Goal: Task Accomplishment & Management: Complete application form

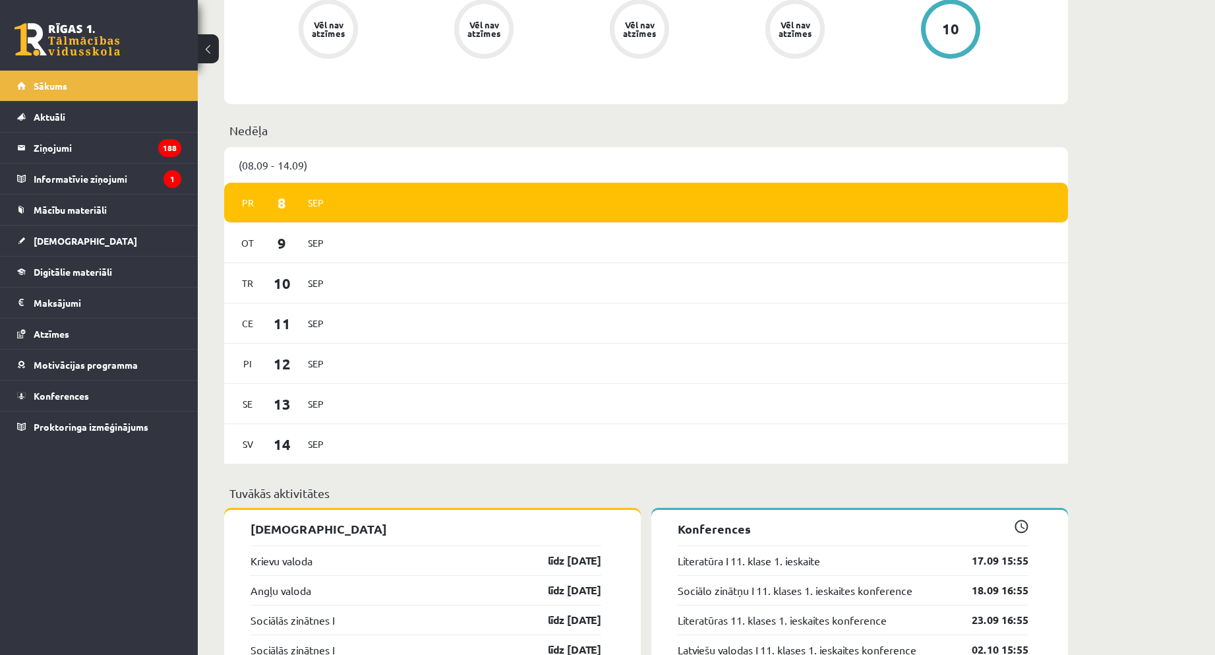
scroll to position [857, 0]
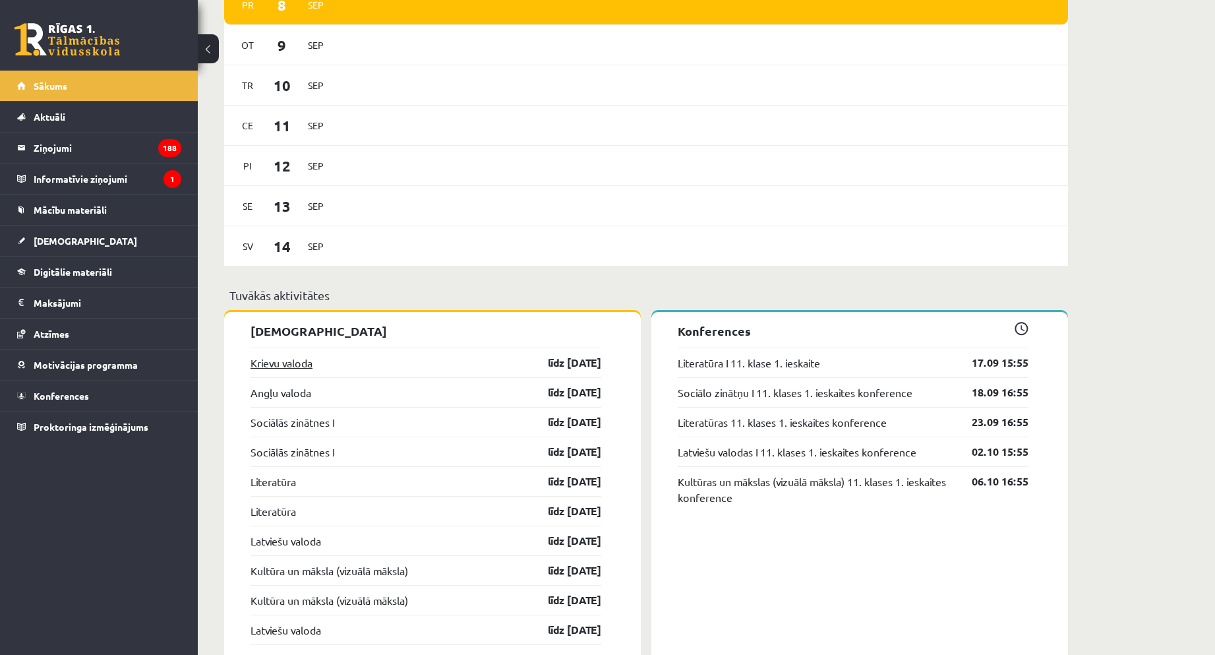
click at [271, 359] on link "Krievu valoda" at bounding box center [282, 363] width 62 height 16
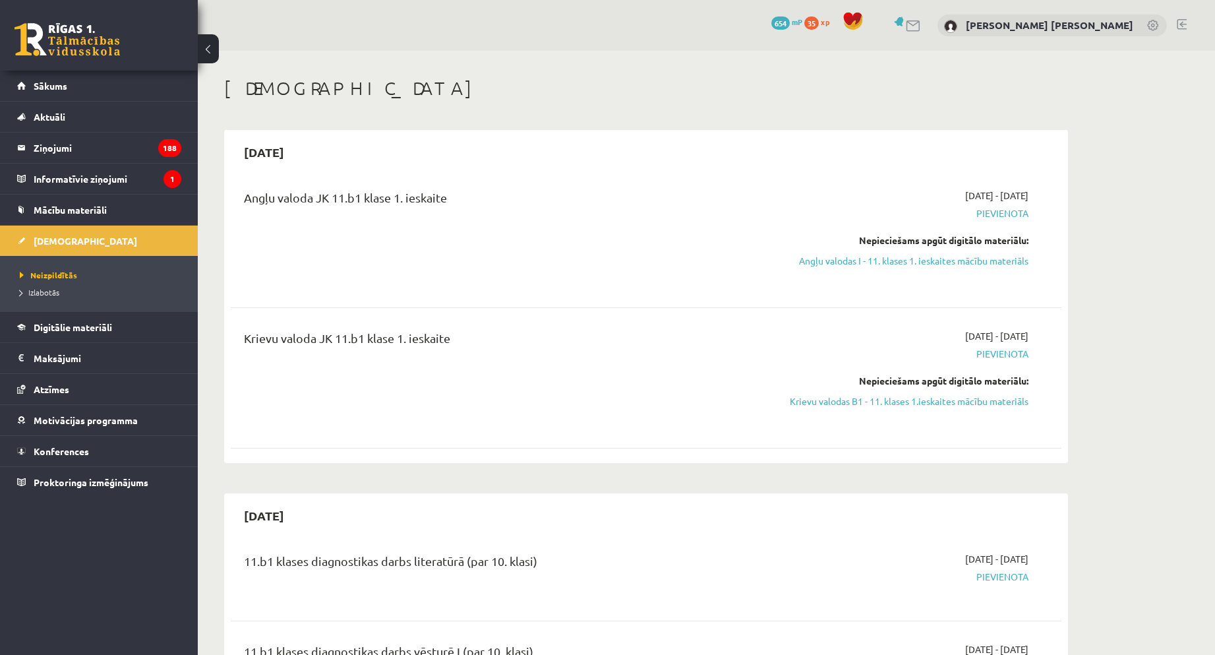
drag, startPoint x: 1010, startPoint y: 257, endPoint x: 673, endPoint y: 59, distance: 390.8
click at [1010, 257] on link "Angļu valodas I - 11. klases 1. ieskaites mācību materiāls" at bounding box center [904, 261] width 249 height 14
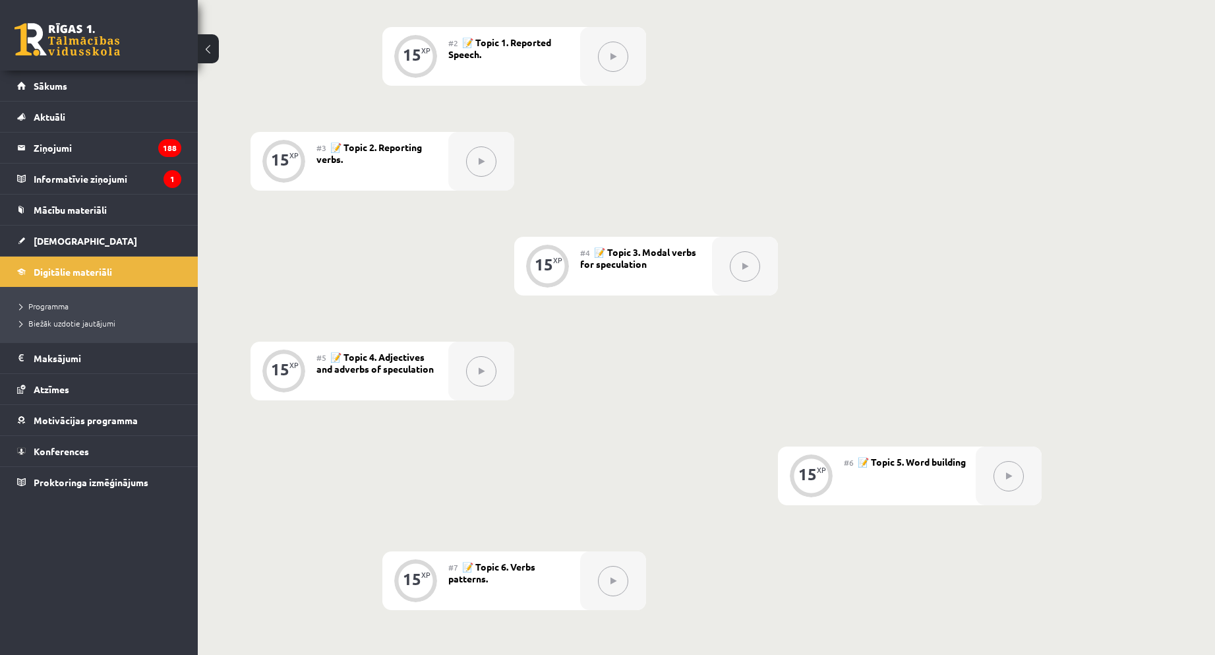
scroll to position [119, 0]
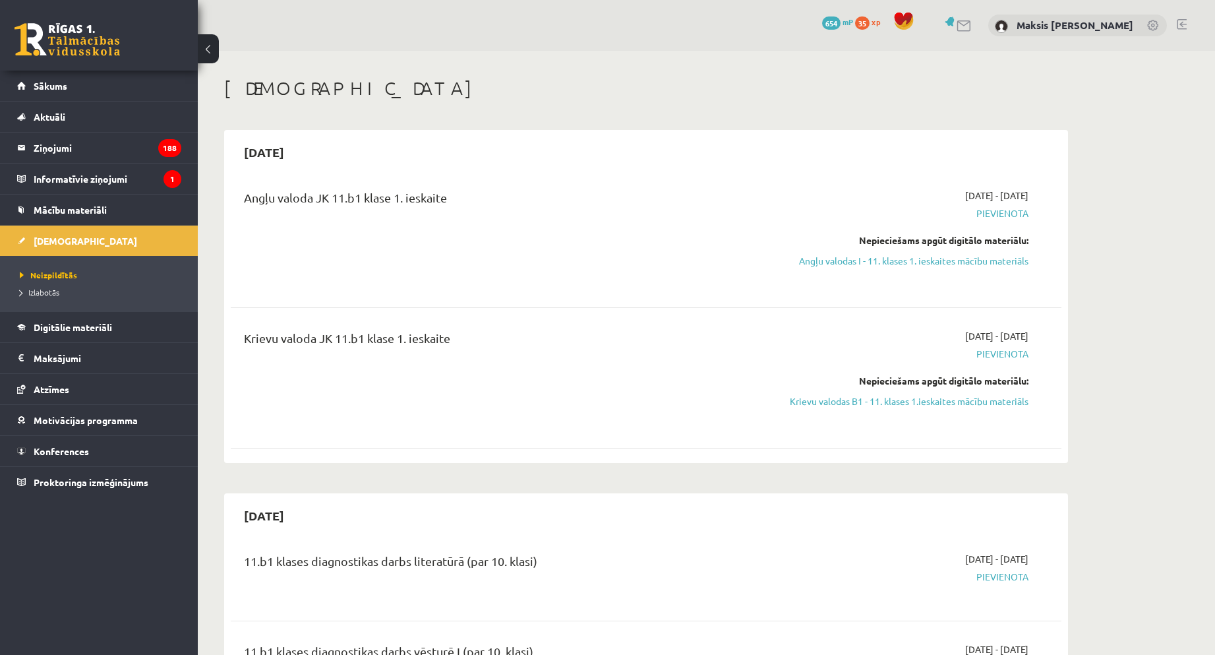
scroll to position [66, 0]
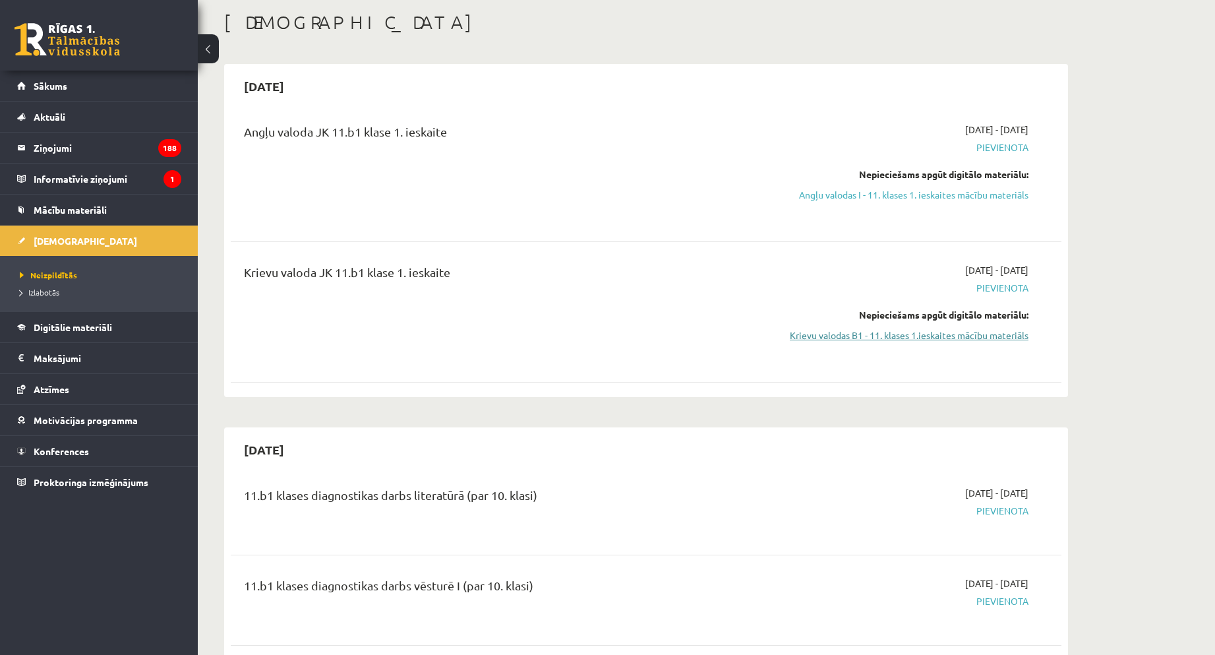
click at [958, 336] on link "Krievu valodas B1 - 11. klases 1.ieskaites mācību materiāls" at bounding box center [904, 335] width 249 height 14
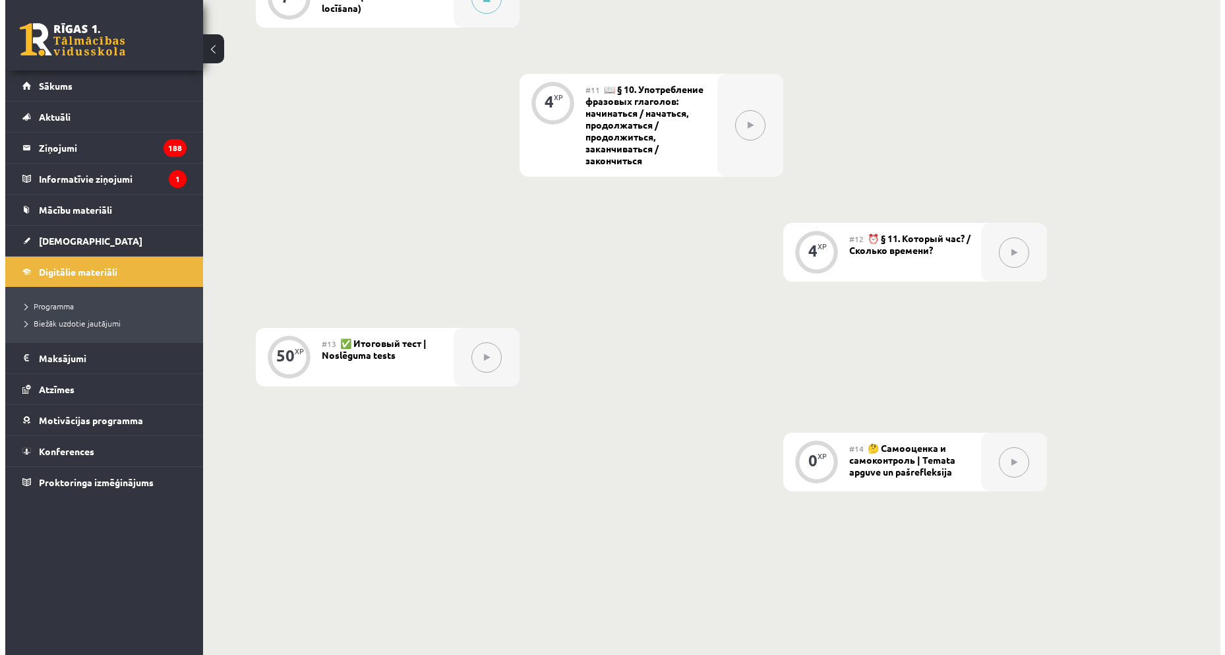
scroll to position [1253, 0]
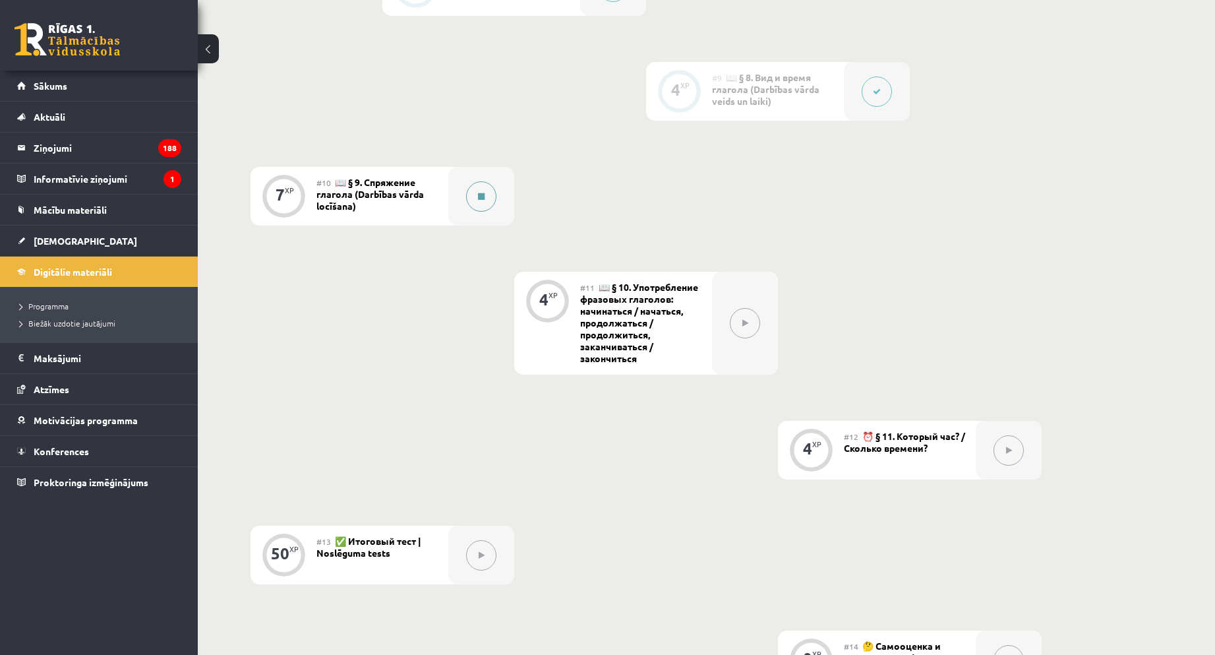
click at [488, 192] on button at bounding box center [481, 196] width 30 height 30
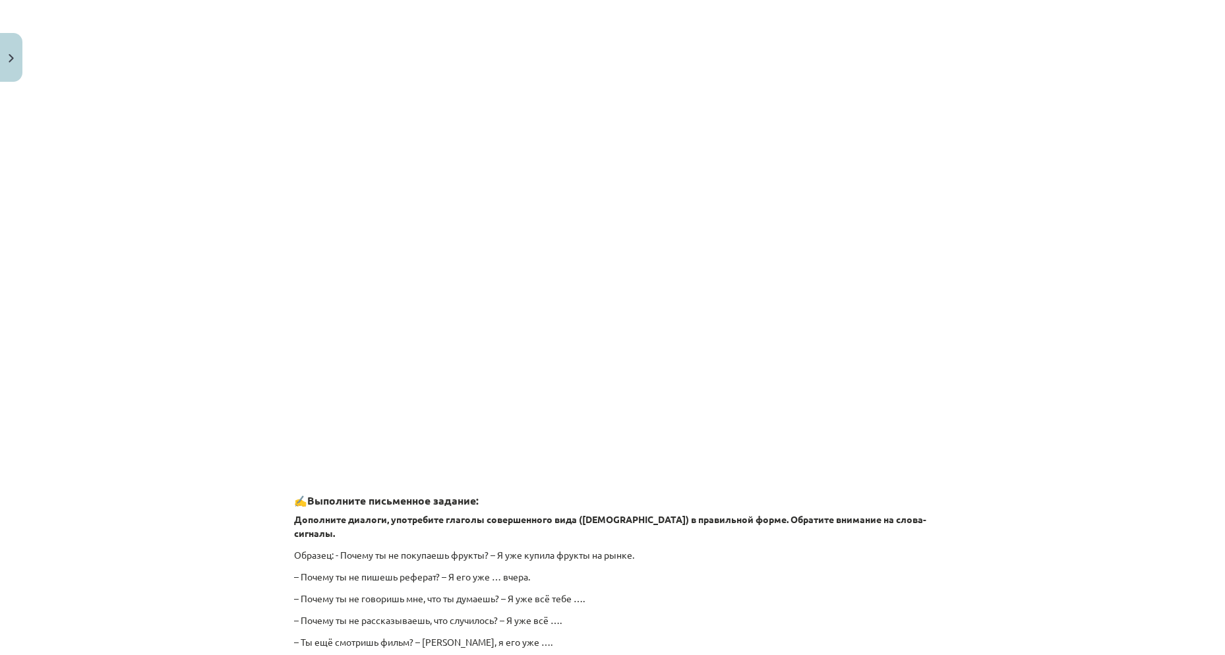
scroll to position [1021, 0]
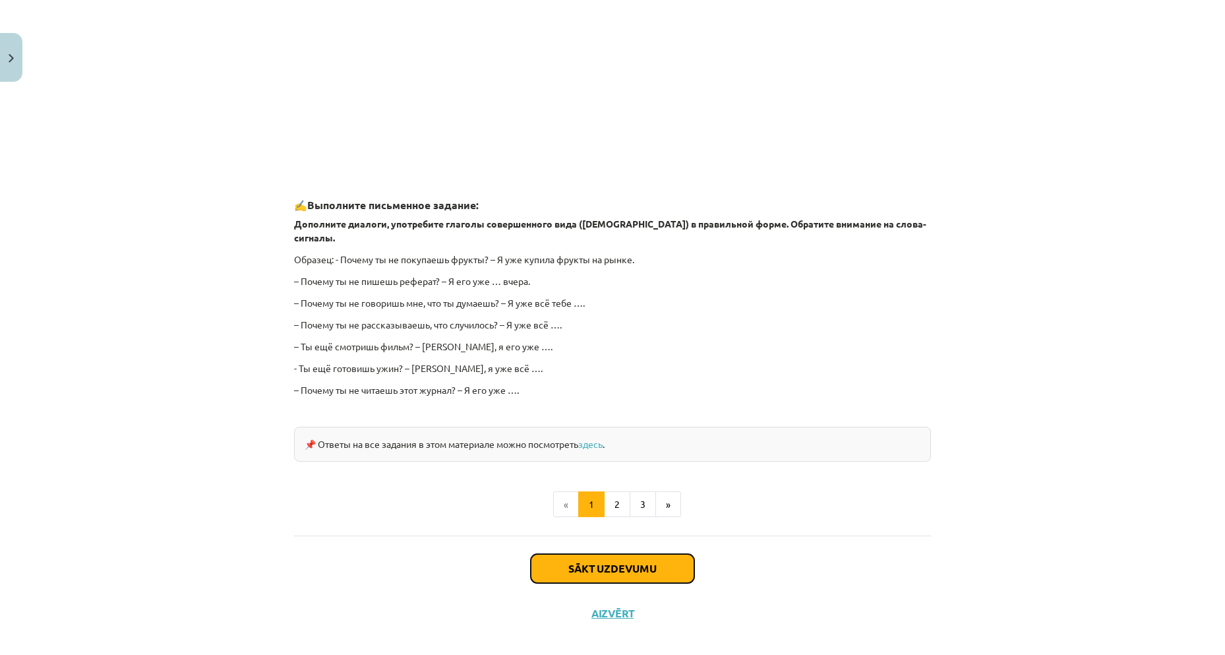
click at [621, 554] on button "Sākt uzdevumu" at bounding box center [613, 568] width 164 height 29
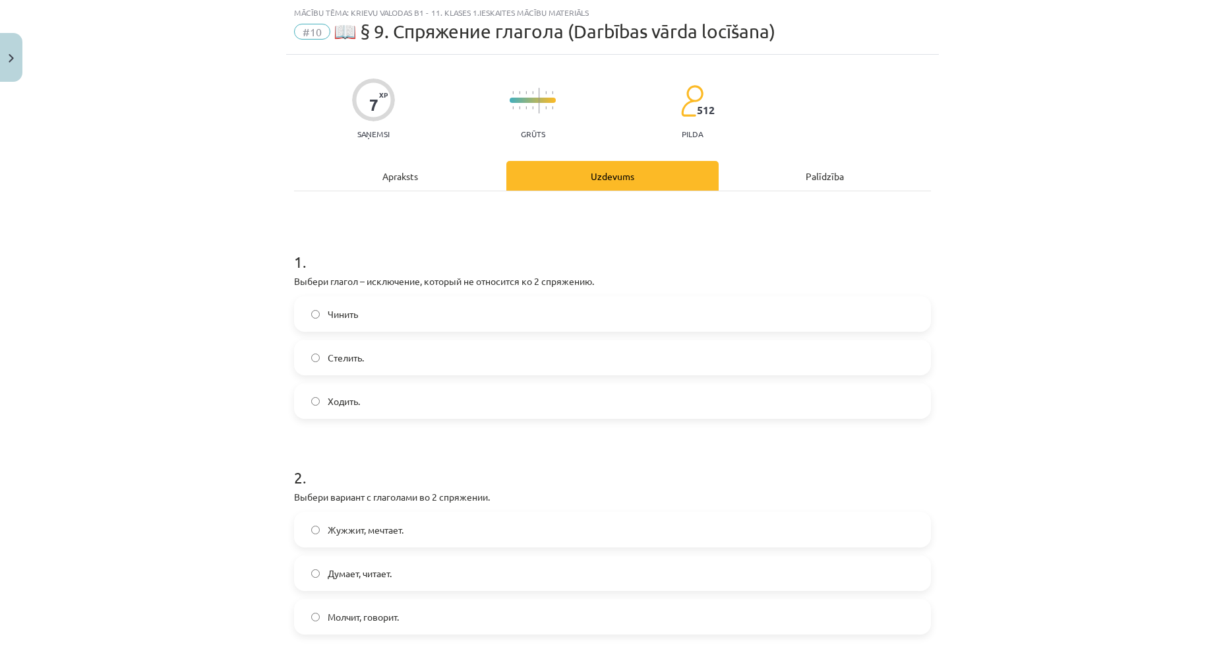
scroll to position [165, 0]
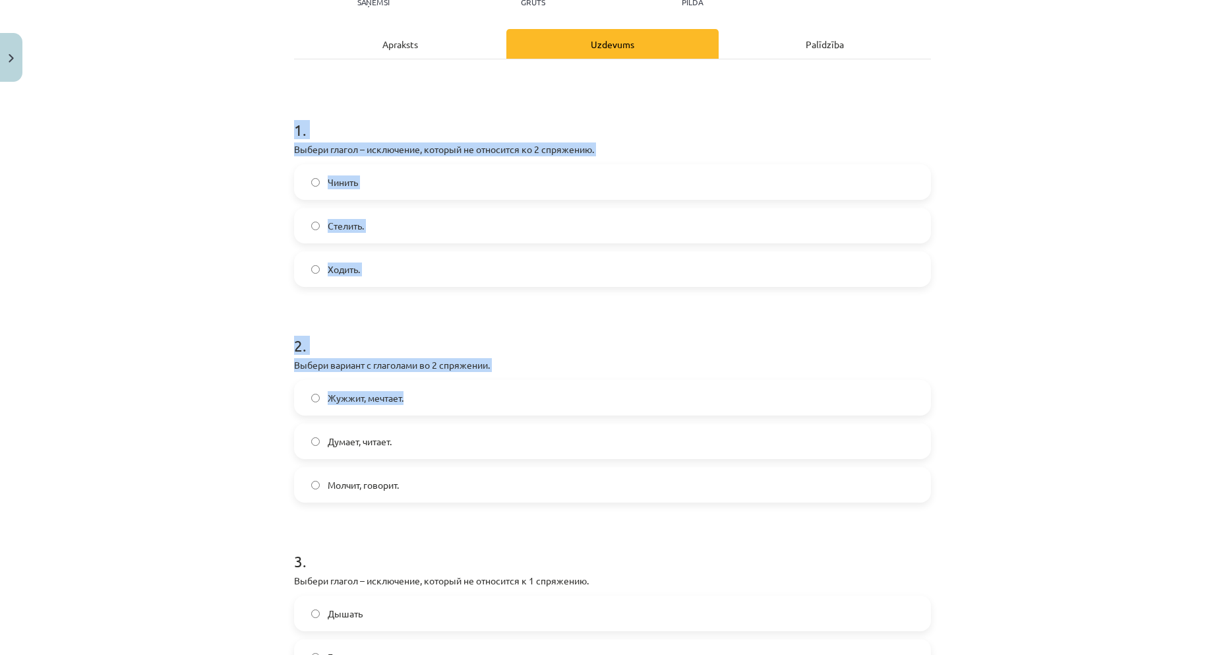
drag, startPoint x: 329, startPoint y: 165, endPoint x: 681, endPoint y: 390, distance: 417.6
click at [688, 394] on div "7 XP Saņemsi Grūts 512 pilda Apraksts Uzdevums Palīdzība 1 . Выбери глагол – ис…" at bounding box center [612, 488] width 653 height 1131
click at [99, 180] on div "Mācību tēma: Krievu valodas b1 - 11. klases 1.ieskaites mācību materiāls #10 📖 …" at bounding box center [612, 327] width 1225 height 655
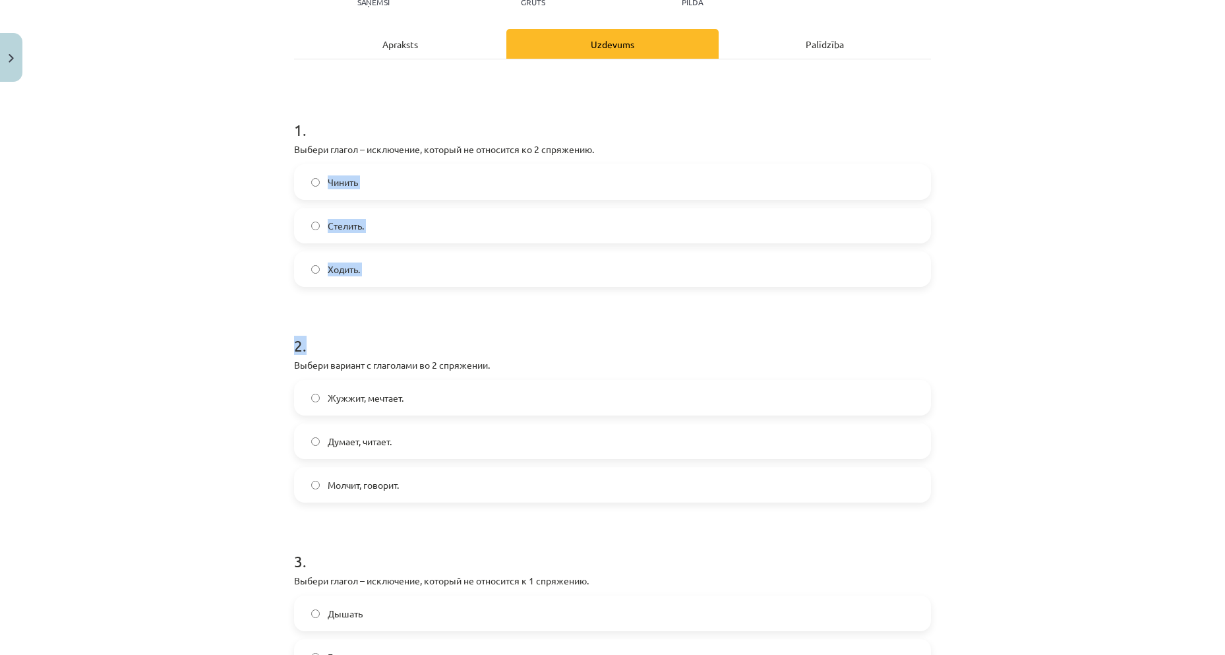
drag, startPoint x: 282, startPoint y: 156, endPoint x: 97, endPoint y: 146, distance: 185.0
click at [568, 299] on div "7 XP Saņemsi Grūts 512 pilda Apraksts Uzdevums Palīdzība 1 . Выбери глагол – ис…" at bounding box center [612, 488] width 653 height 1131
click at [266, 156] on div "Mācību tēma: Krievu valodas b1 - 11. klases 1.ieskaites mācību materiāls #10 📖 …" at bounding box center [612, 327] width 1225 height 655
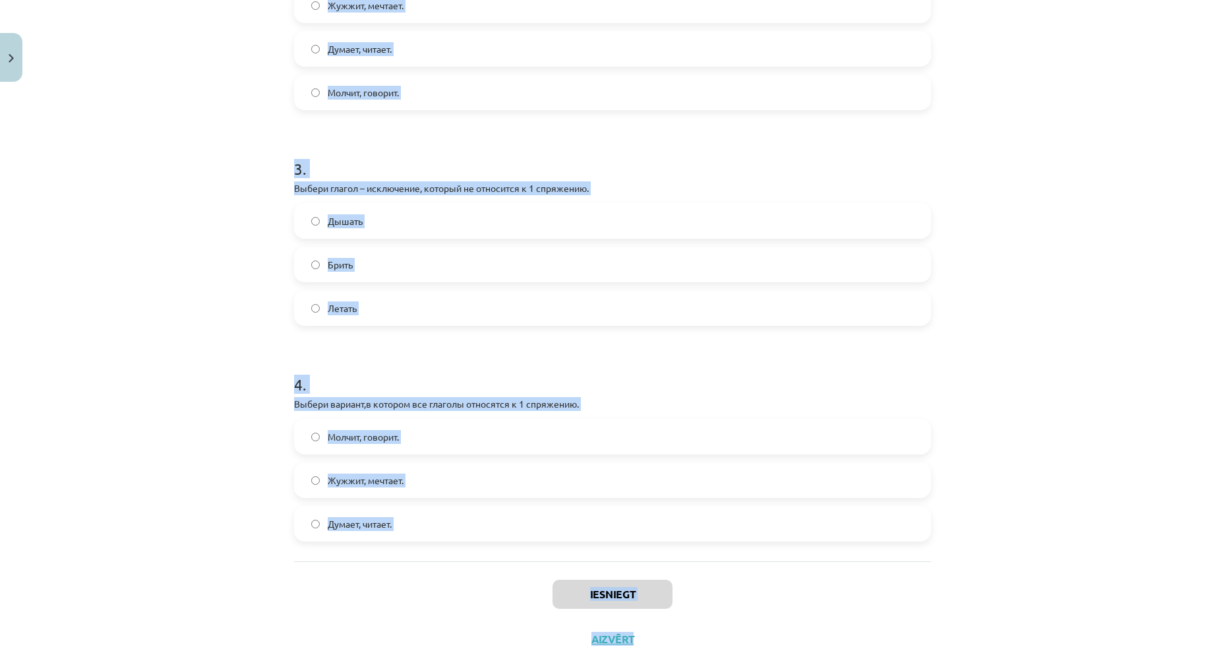
scroll to position [597, 0]
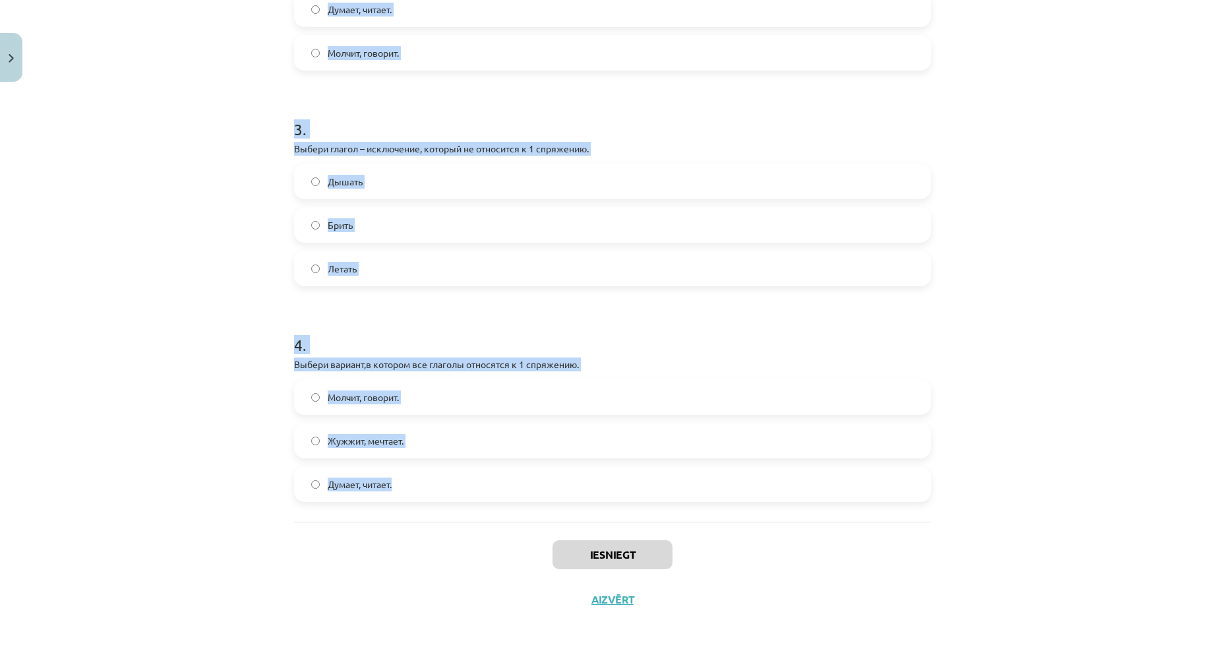
drag, startPoint x: 286, startPoint y: 149, endPoint x: 357, endPoint y: 466, distance: 325.1
click at [732, 501] on div "7 XP Saņemsi Grūts 512 pilda Apraksts Uzdevums Palīdzība 1 . Выбери глагол – ис…" at bounding box center [612, 56] width 653 height 1131
copy form "Выбери глагол – исключение, который не относится ко 2 спряжению. Чинить Стелить…"
drag, startPoint x: 143, startPoint y: 180, endPoint x: 148, endPoint y: 187, distance: 8.4
click at [142, 181] on div "Mācību tēma: Krievu valodas b1 - 11. klases 1.ieskaites mācību materiāls #10 📖 …" at bounding box center [612, 327] width 1225 height 655
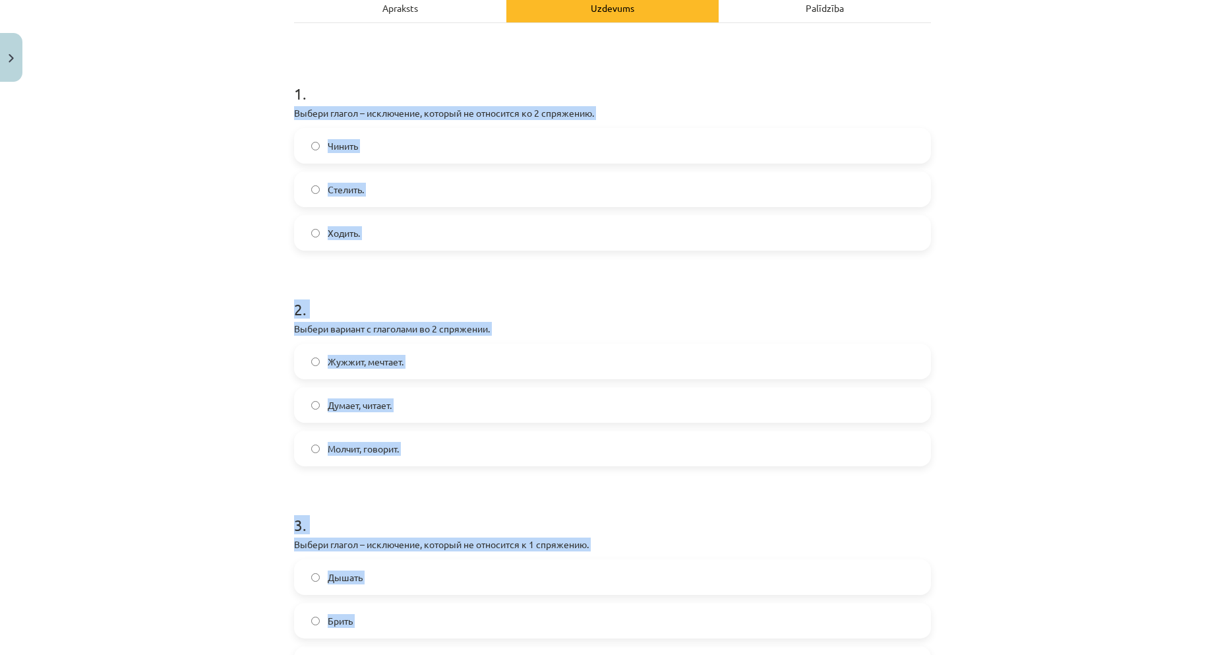
scroll to position [0, 0]
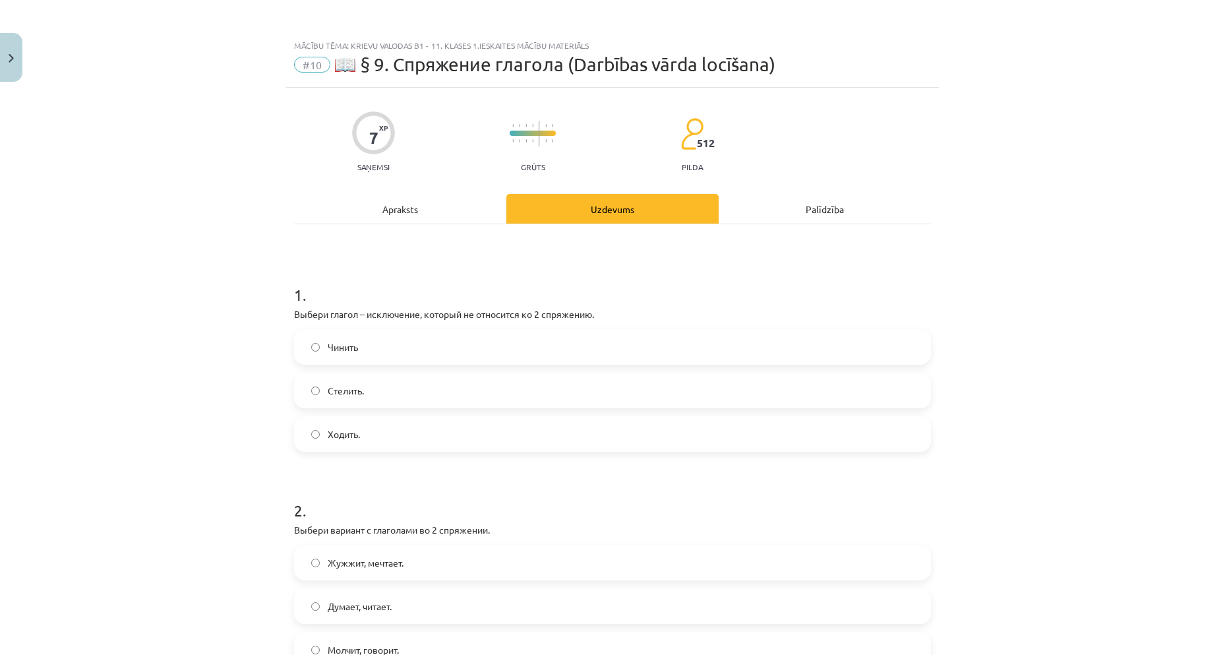
drag, startPoint x: 144, startPoint y: 286, endPoint x: 159, endPoint y: 297, distance: 18.5
click at [144, 288] on div "Mācību tēma: Krievu valodas b1 - 11. klases 1.ieskaites mācību materiāls #10 📖 …" at bounding box center [612, 327] width 1225 height 655
click at [328, 388] on span "Стелить." at bounding box center [346, 391] width 36 height 14
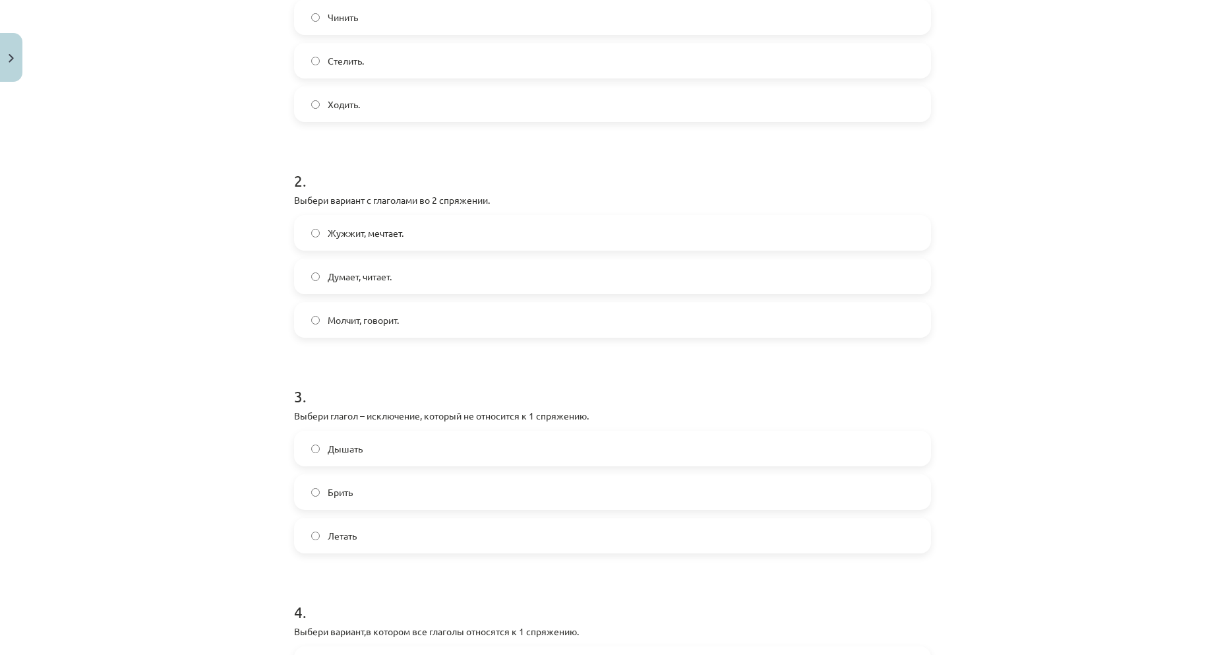
scroll to position [462, 0]
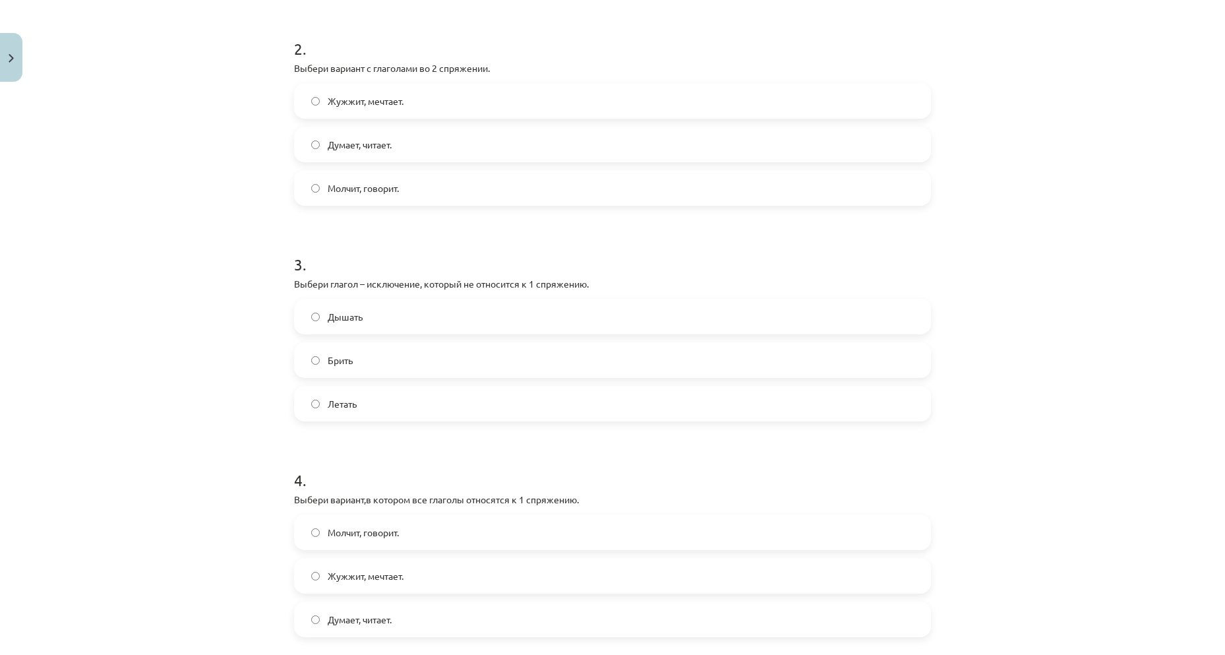
click at [350, 179] on label "Молчит, говорит." at bounding box center [612, 187] width 634 height 33
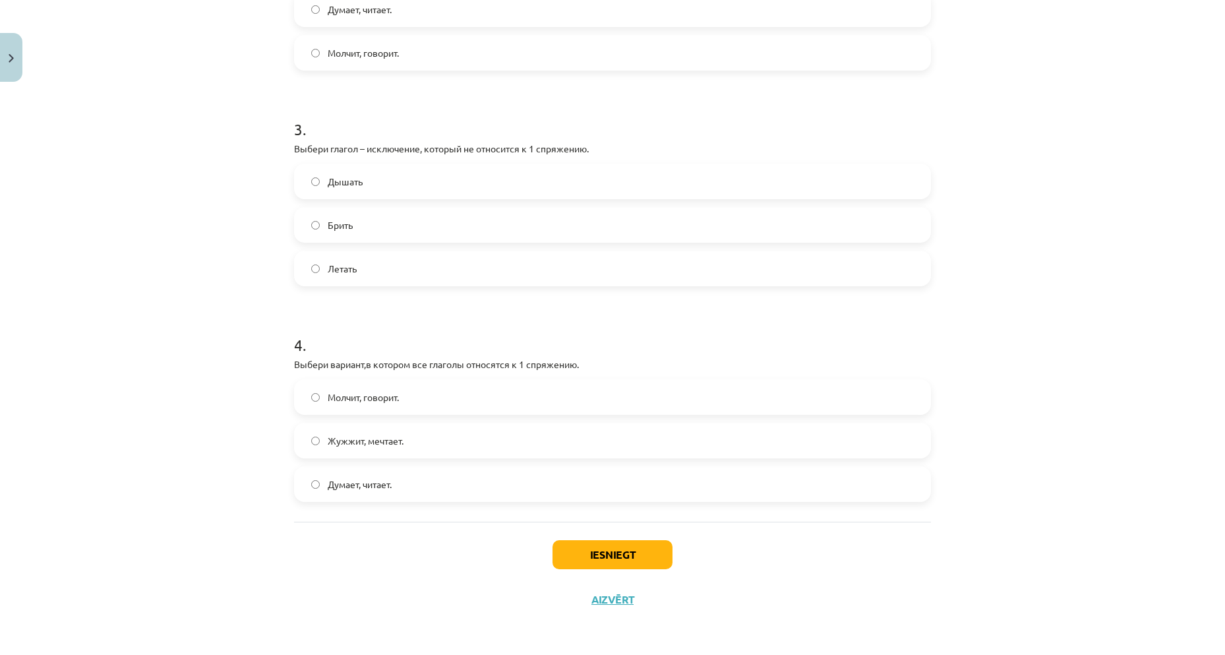
click at [348, 177] on span "Дышать" at bounding box center [345, 182] width 35 height 14
click at [384, 482] on span "Думает, читает." at bounding box center [360, 484] width 64 height 14
click at [634, 537] on div "Iesniegt Aizvērt" at bounding box center [612, 568] width 637 height 92
click at [619, 555] on button "Iesniegt" at bounding box center [613, 554] width 120 height 29
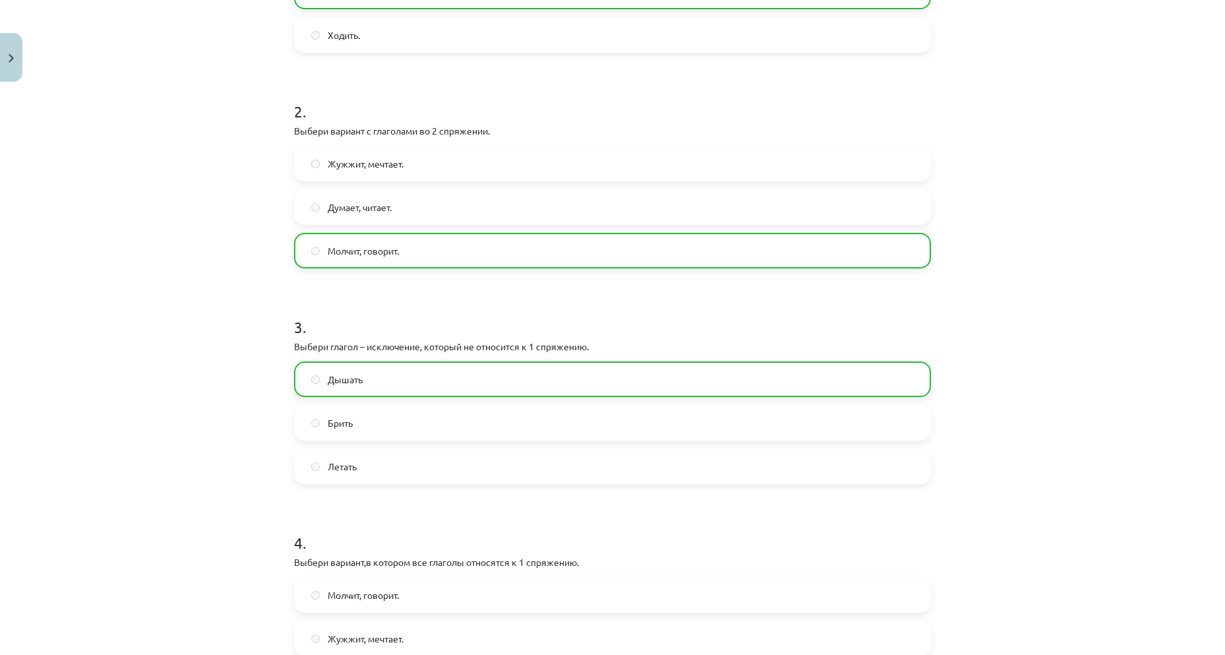
scroll to position [639, 0]
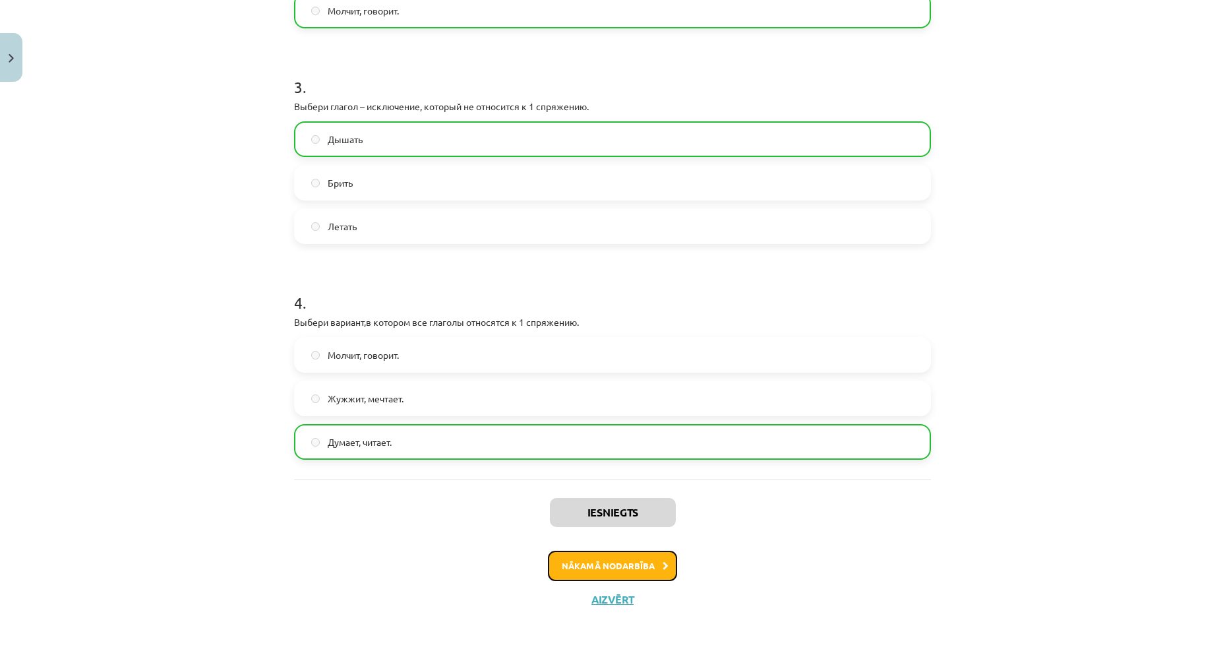
click at [616, 574] on button "Nākamā nodarbība" at bounding box center [612, 566] width 129 height 30
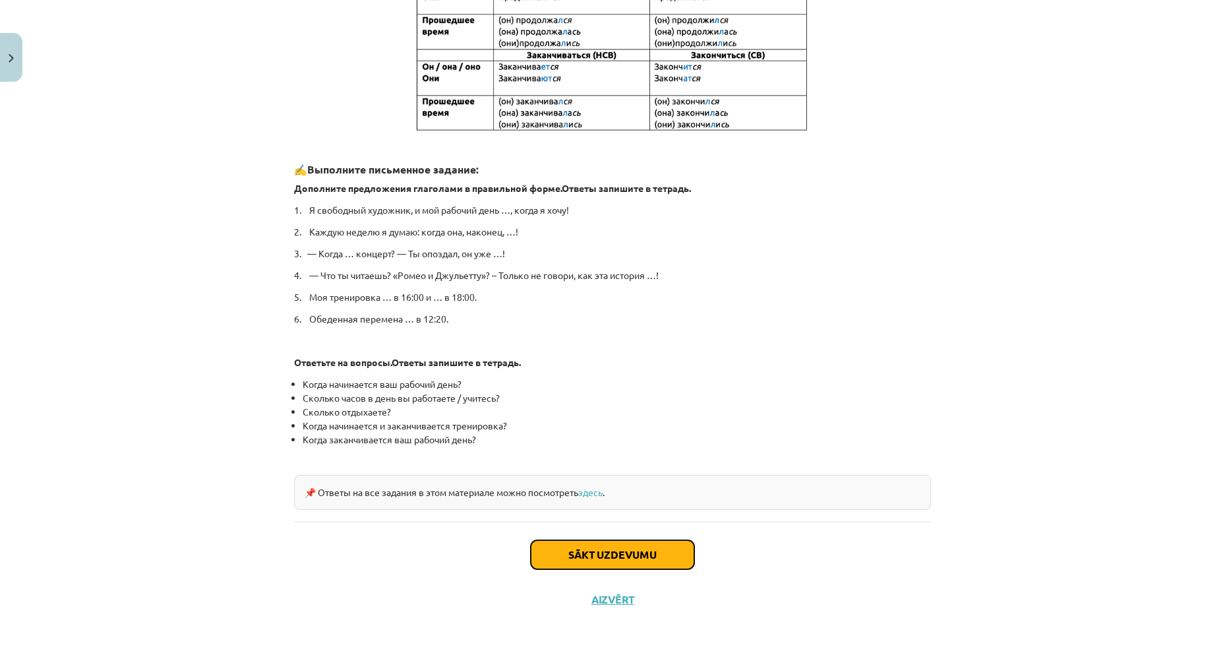
click at [597, 563] on button "Sākt uzdevumu" at bounding box center [613, 554] width 164 height 29
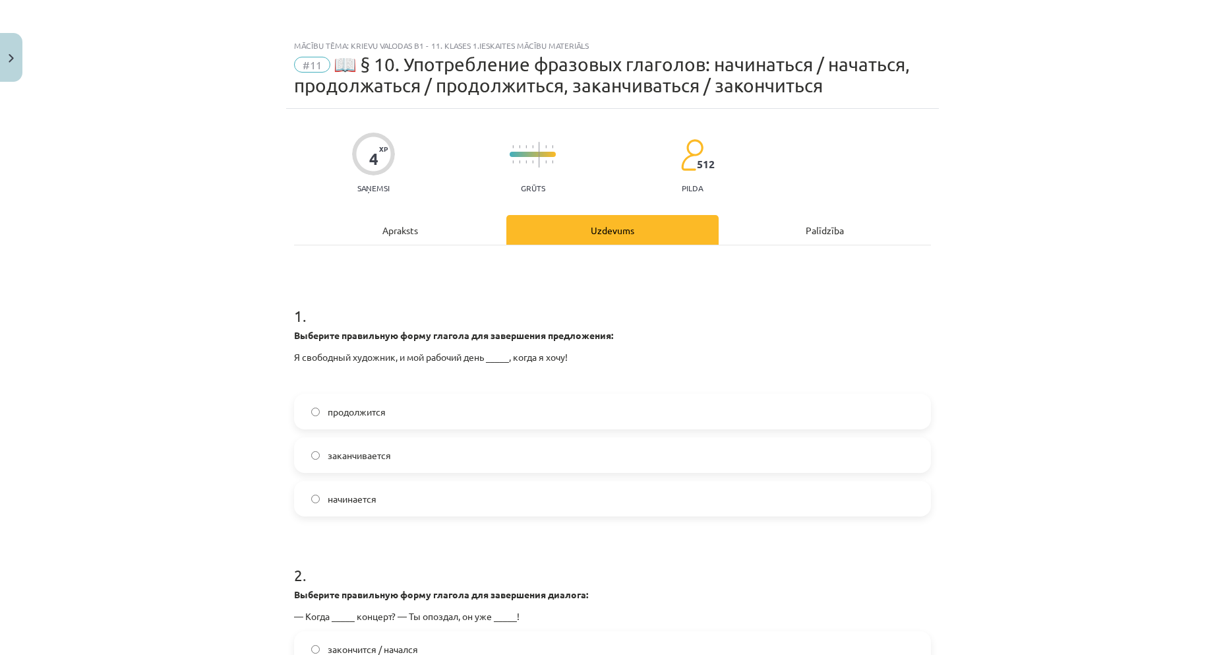
scroll to position [198, 0]
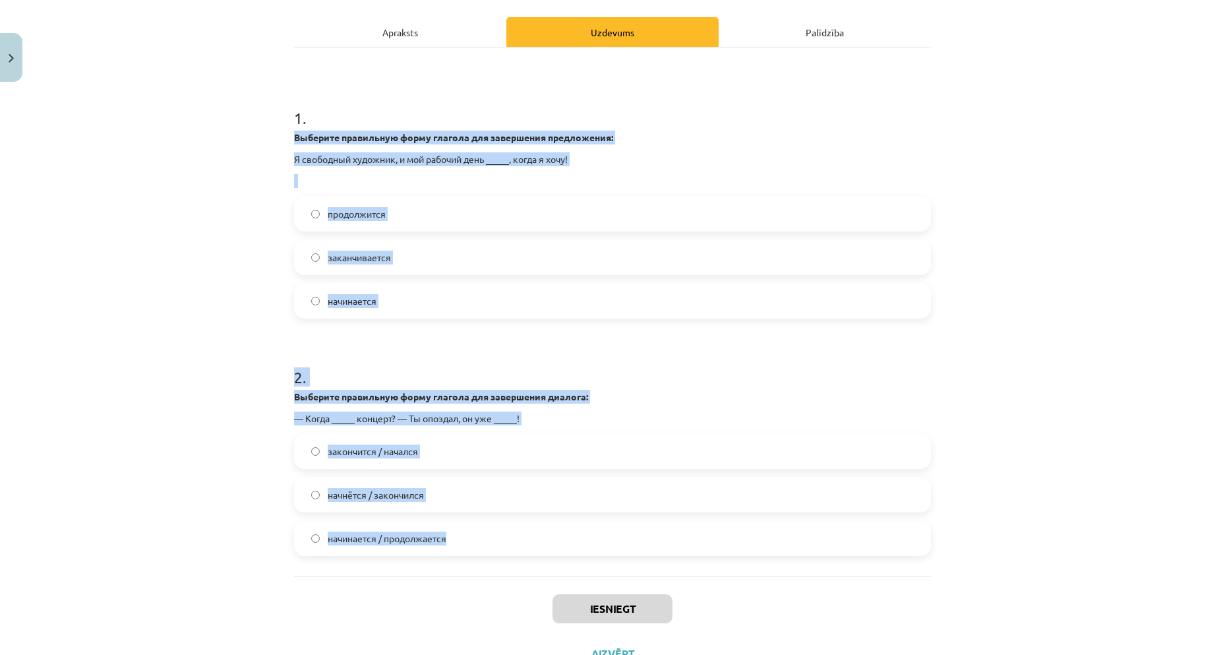
drag, startPoint x: 270, startPoint y: 140, endPoint x: 565, endPoint y: 496, distance: 461.9
click at [745, 538] on div "Mācību tēma: Krievu valodas b1 - 11. klases 1.ieskaites mācību materiāls #11 📖 …" at bounding box center [612, 327] width 1225 height 655
copy form "Выберите правильную форму глагола для завершения предложения: Я свободный худож…"
drag, startPoint x: 150, startPoint y: 350, endPoint x: 285, endPoint y: 340, distance: 135.5
click at [151, 350] on div "Mācību tēma: Krievu valodas b1 - 11. klases 1.ieskaites mācību materiāls #11 📖 …" at bounding box center [612, 327] width 1225 height 655
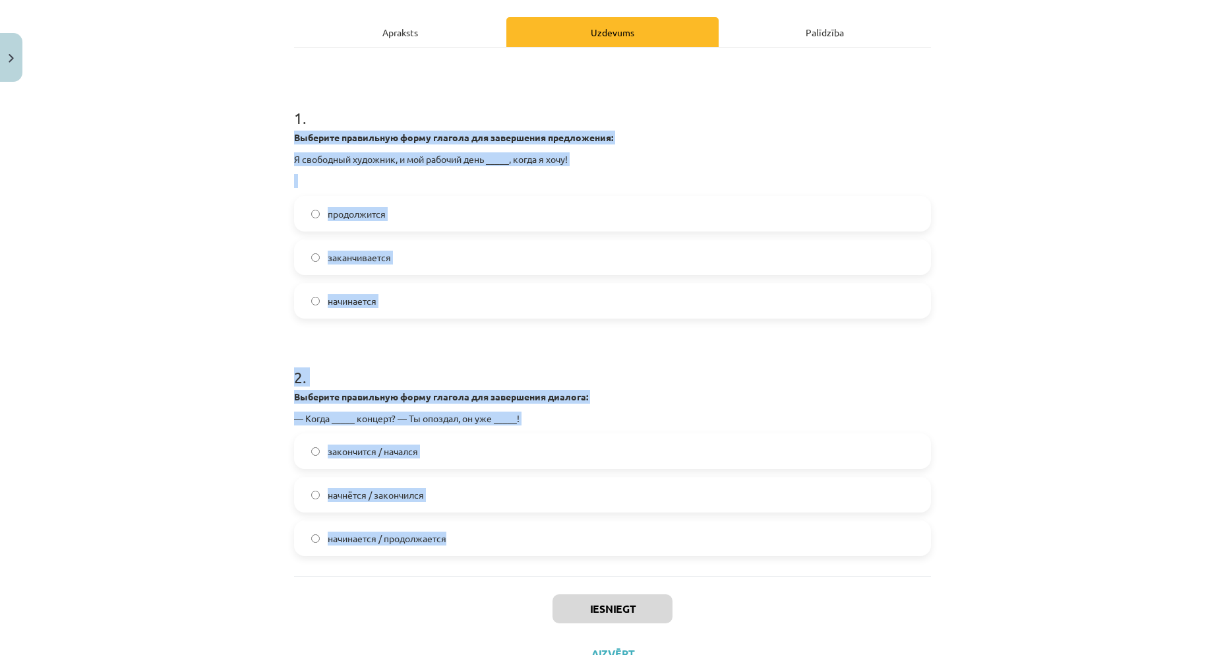
click at [318, 302] on label "начинается" at bounding box center [612, 300] width 634 height 33
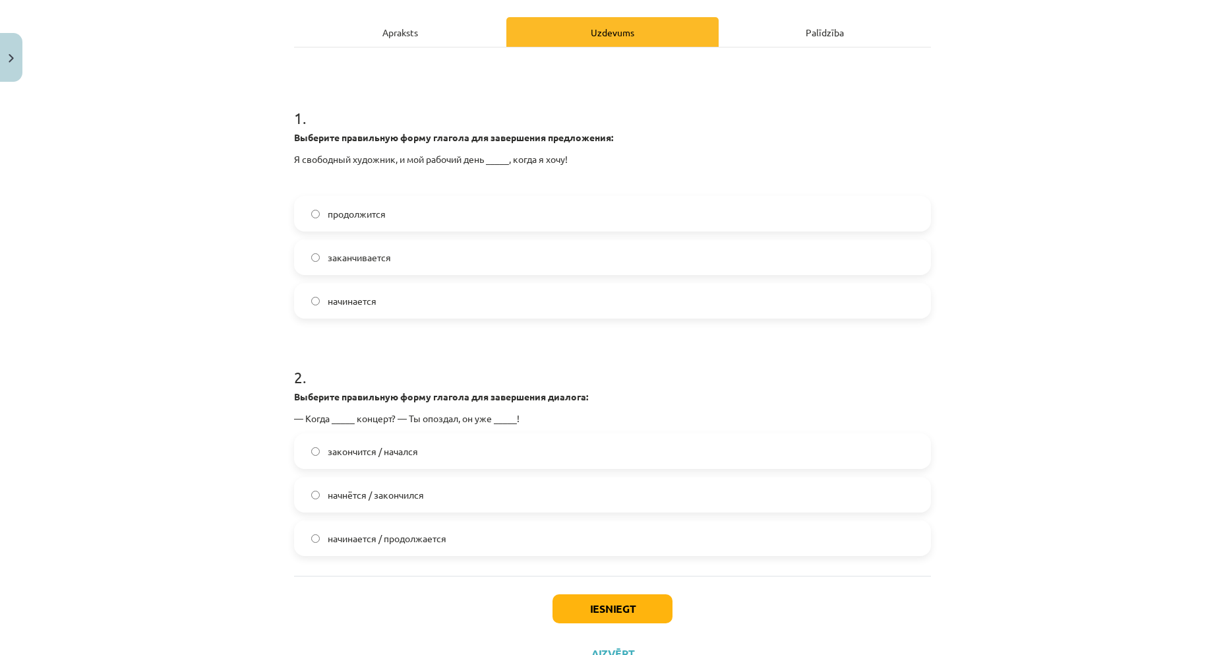
click at [408, 548] on label "начинается / продолжается" at bounding box center [612, 538] width 634 height 33
click at [622, 606] on button "Iesniegt" at bounding box center [613, 608] width 120 height 29
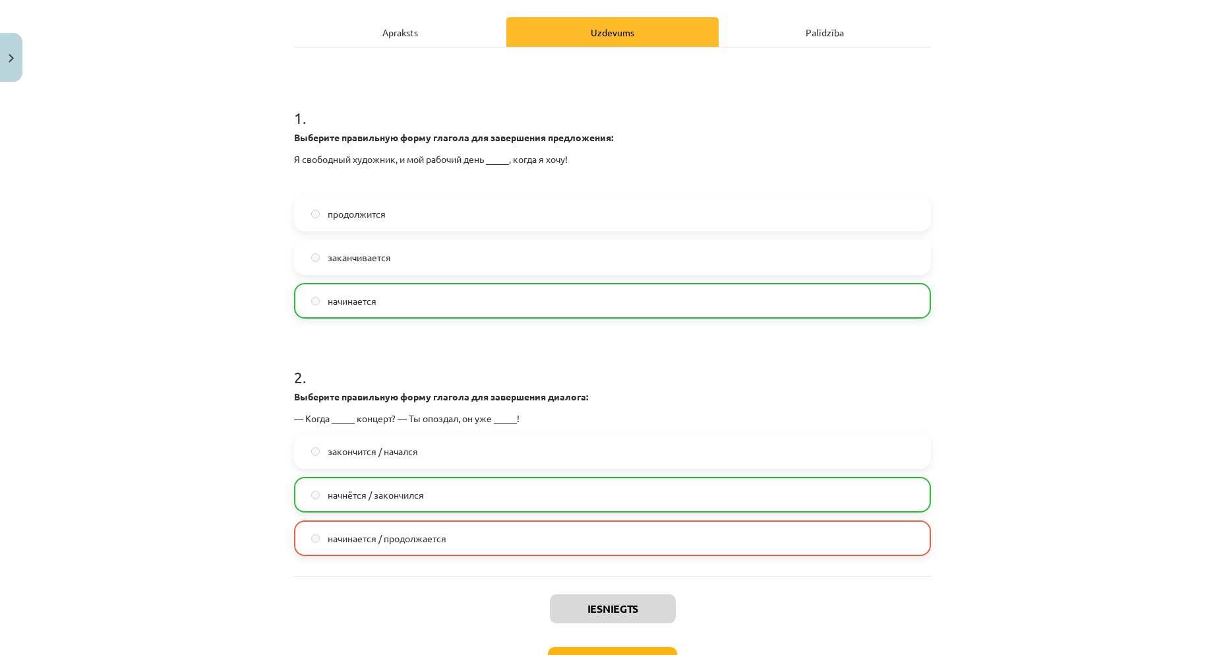
scroll to position [294, 0]
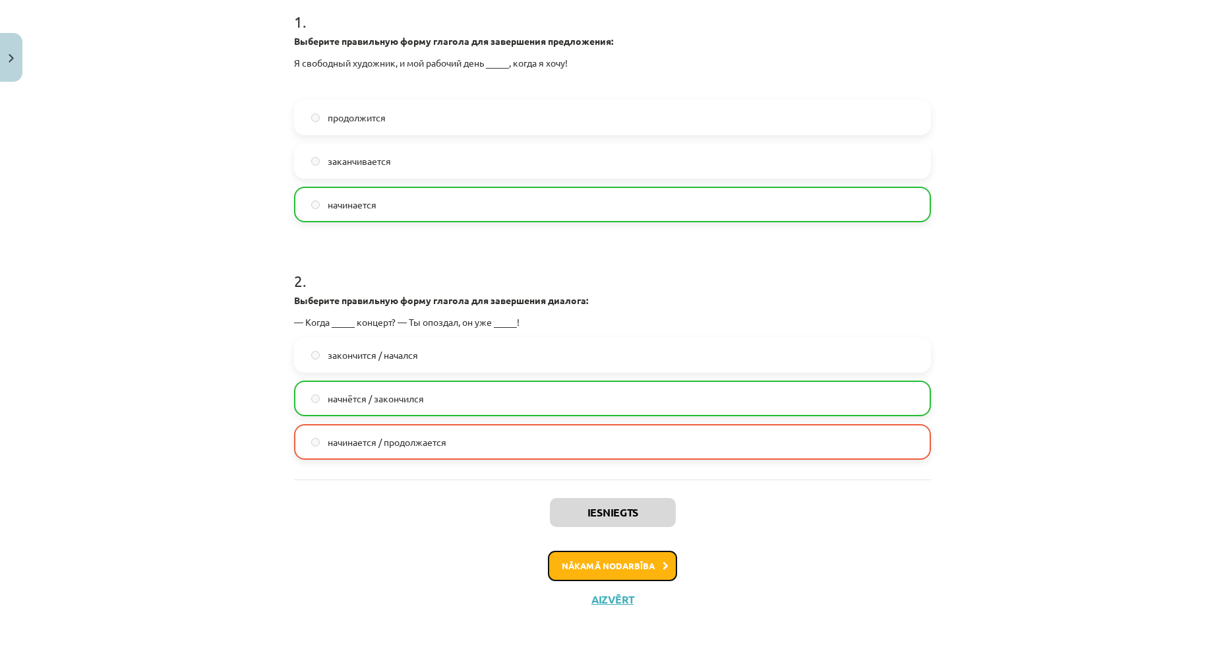
click at [640, 559] on button "Nākamā nodarbība" at bounding box center [612, 566] width 129 height 30
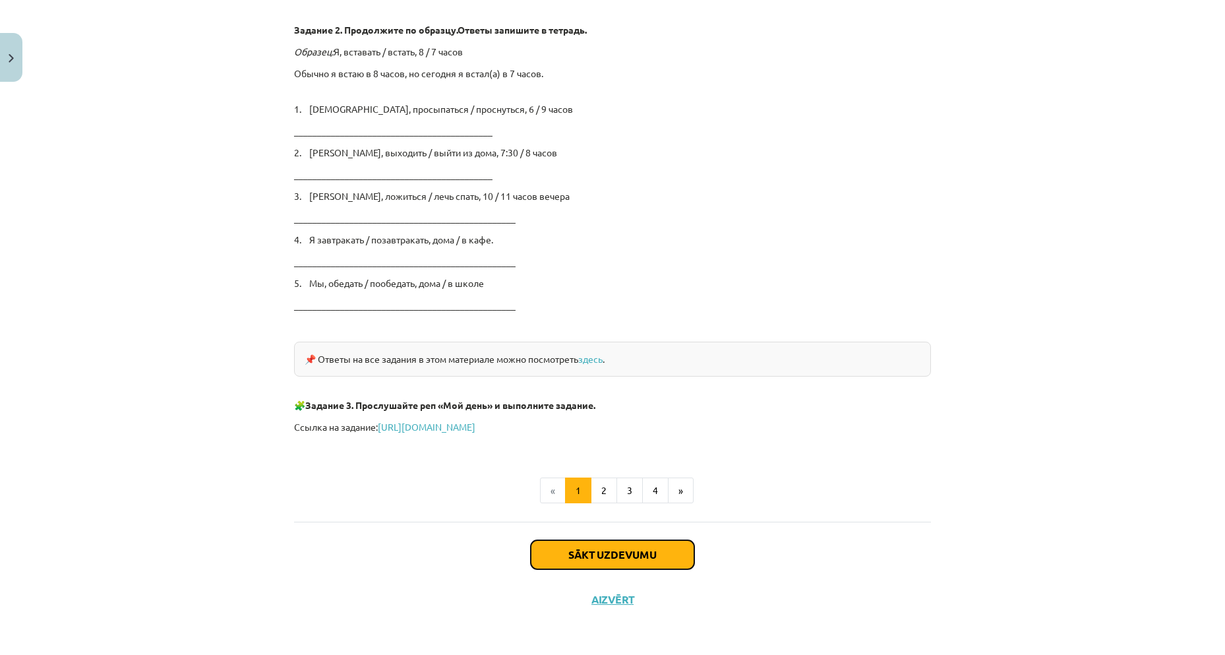
click at [591, 556] on button "Sākt uzdevumu" at bounding box center [613, 554] width 164 height 29
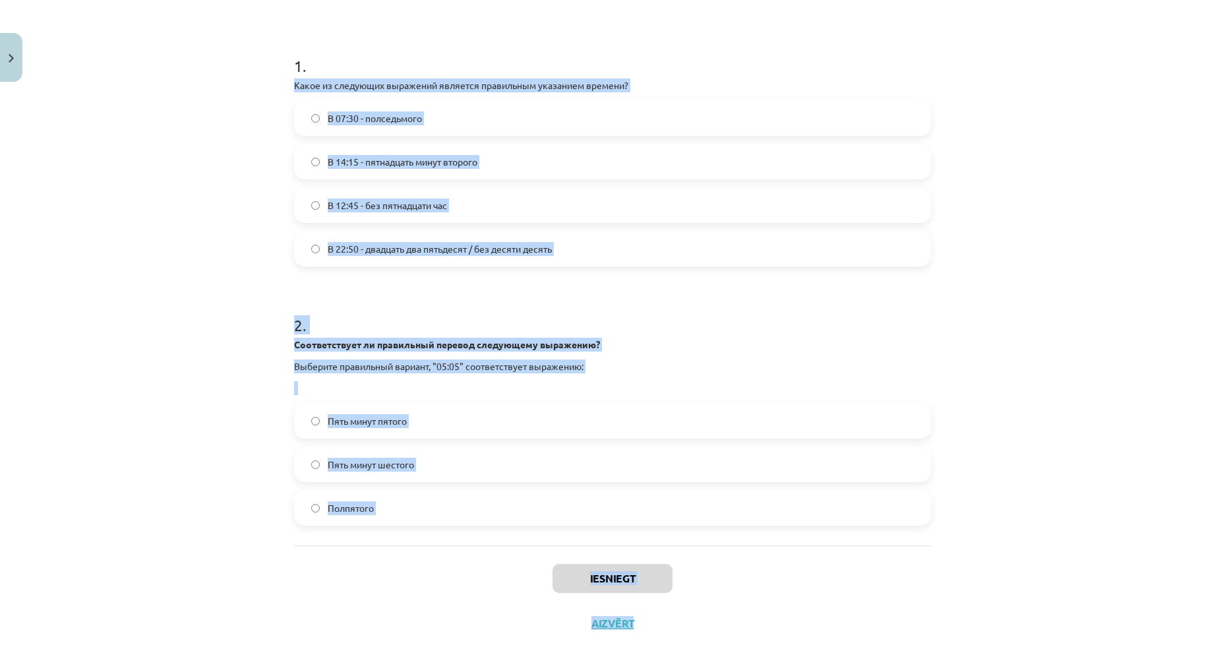
scroll to position [253, 0]
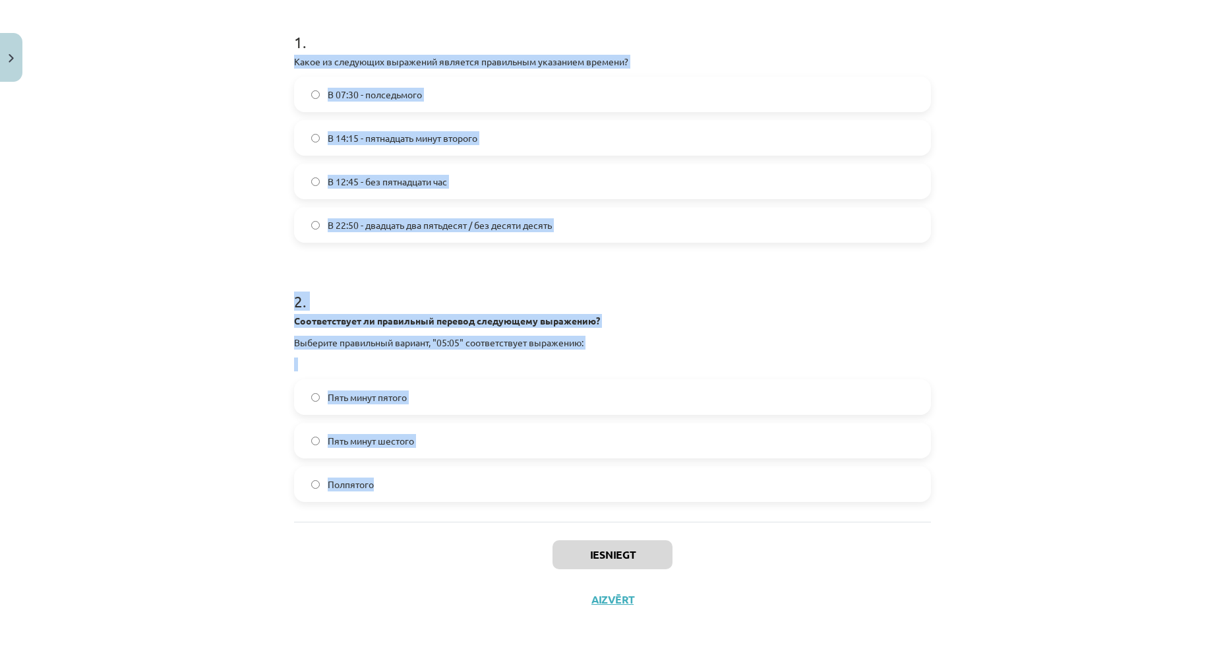
drag, startPoint x: 286, startPoint y: 321, endPoint x: 739, endPoint y: 473, distance: 478.6
click at [739, 473] on div "4 XP Saņemsi Grūts 512 pilda Apraksts Uzdevums Palīdzība 1 . Какое из следующих…" at bounding box center [612, 228] width 653 height 787
copy form "Какое из следующих выражений является правильным указанием времени? В 07:30 - п…"
click at [233, 404] on div "Mācību tēma: Krievu valodas b1 - 11. klases 1.ieskaites mācību materiāls #12 ⏰ …" at bounding box center [612, 327] width 1225 height 655
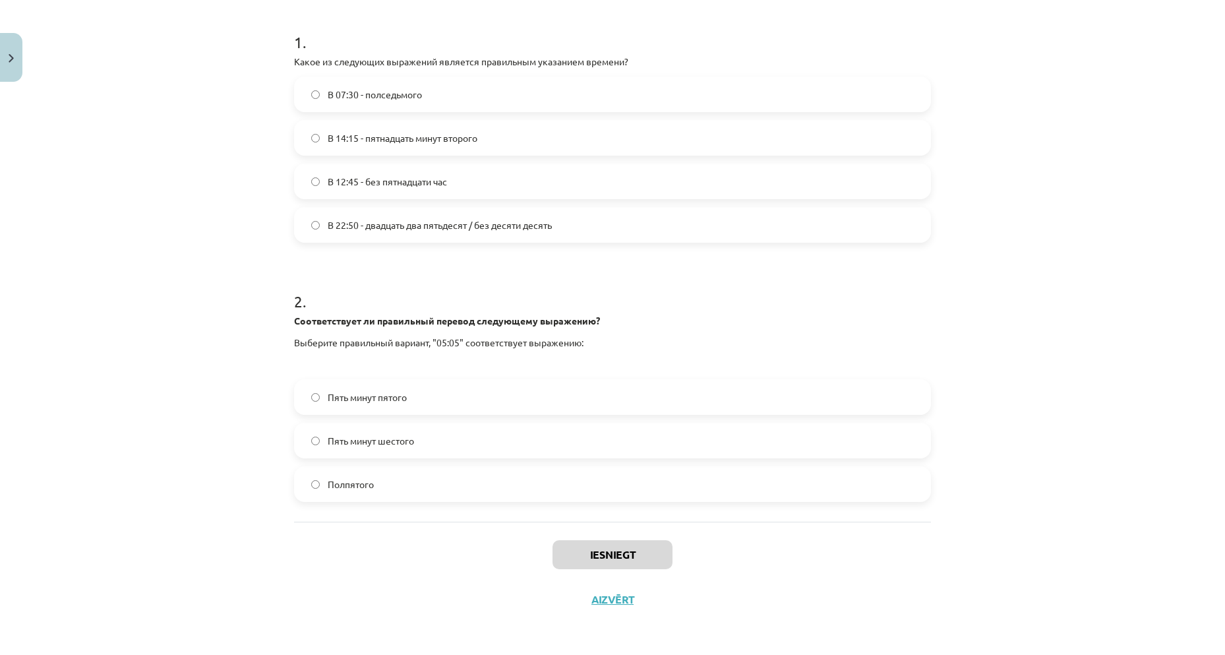
click at [356, 390] on span "Пять минут пятого" at bounding box center [367, 397] width 79 height 14
click at [474, 434] on label "Пять минут шестого" at bounding box center [612, 440] width 634 height 33
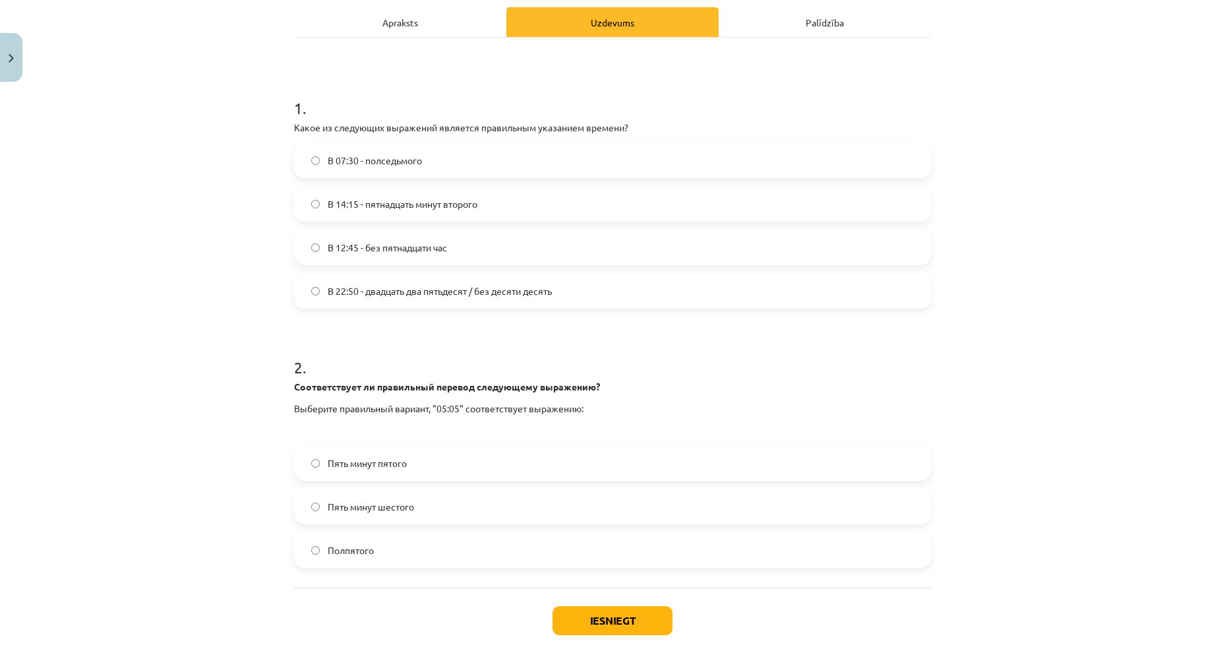
scroll to position [121, 0]
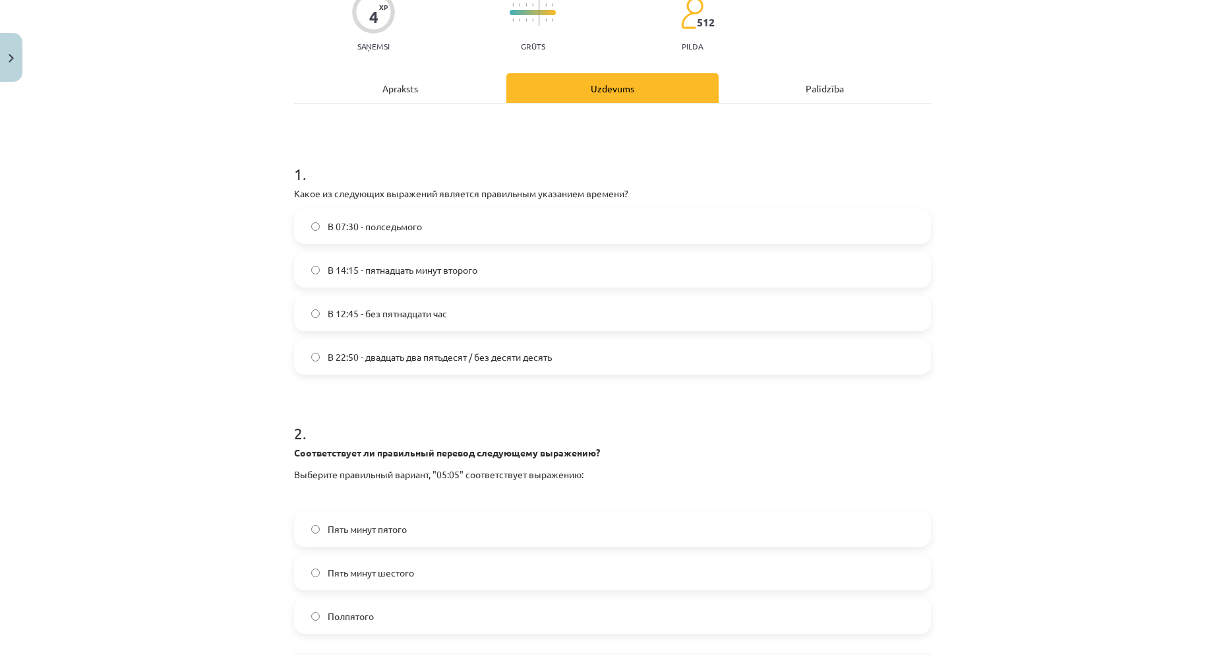
click at [329, 253] on div "В 14:15 - пятнадцать минут второго" at bounding box center [612, 270] width 637 height 36
click at [344, 313] on span "В 12:45 - без пятнадцати час" at bounding box center [387, 314] width 119 height 14
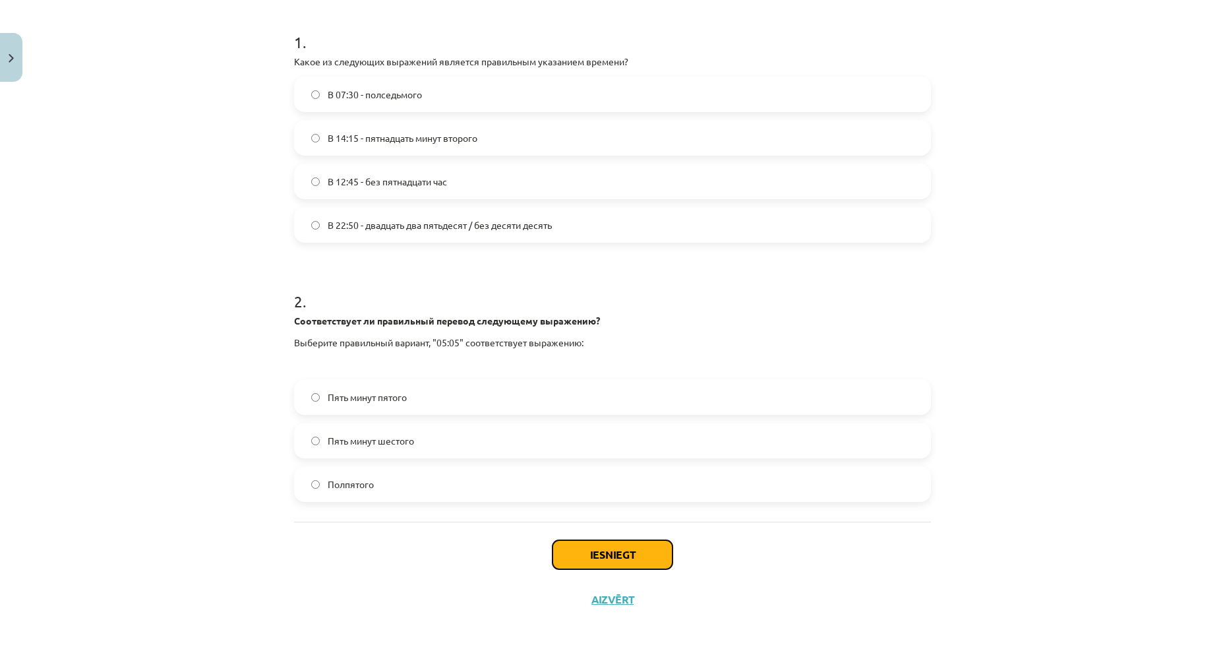
click at [626, 559] on button "Iesniegt" at bounding box center [613, 554] width 120 height 29
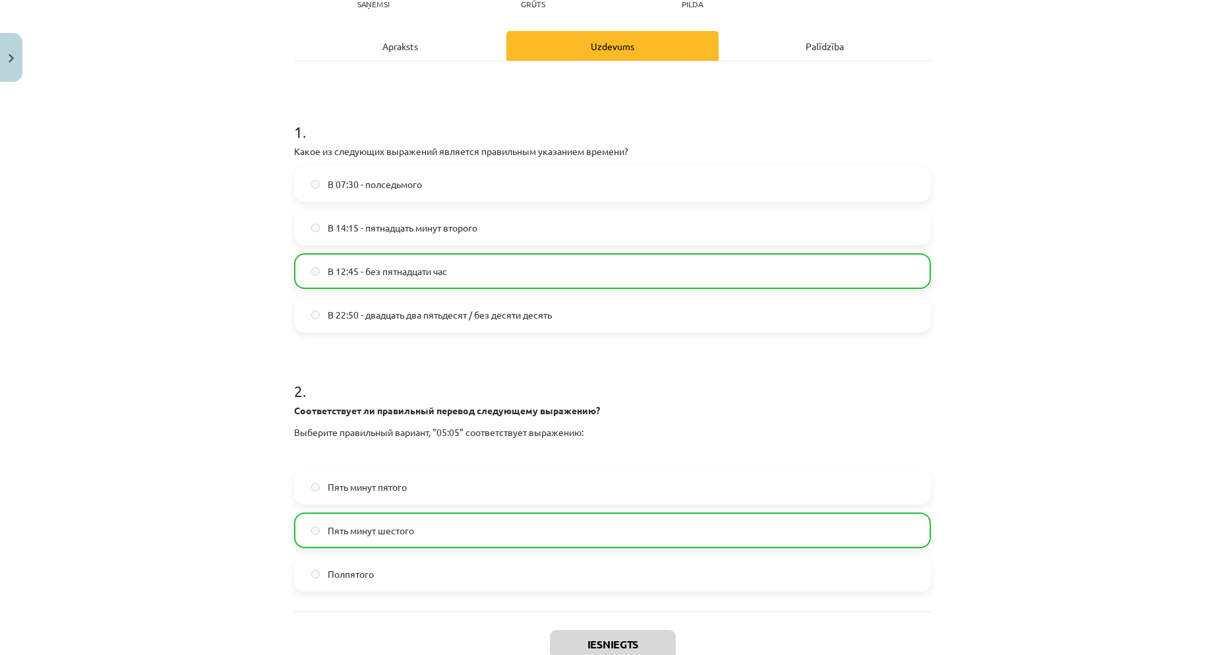
scroll to position [295, 0]
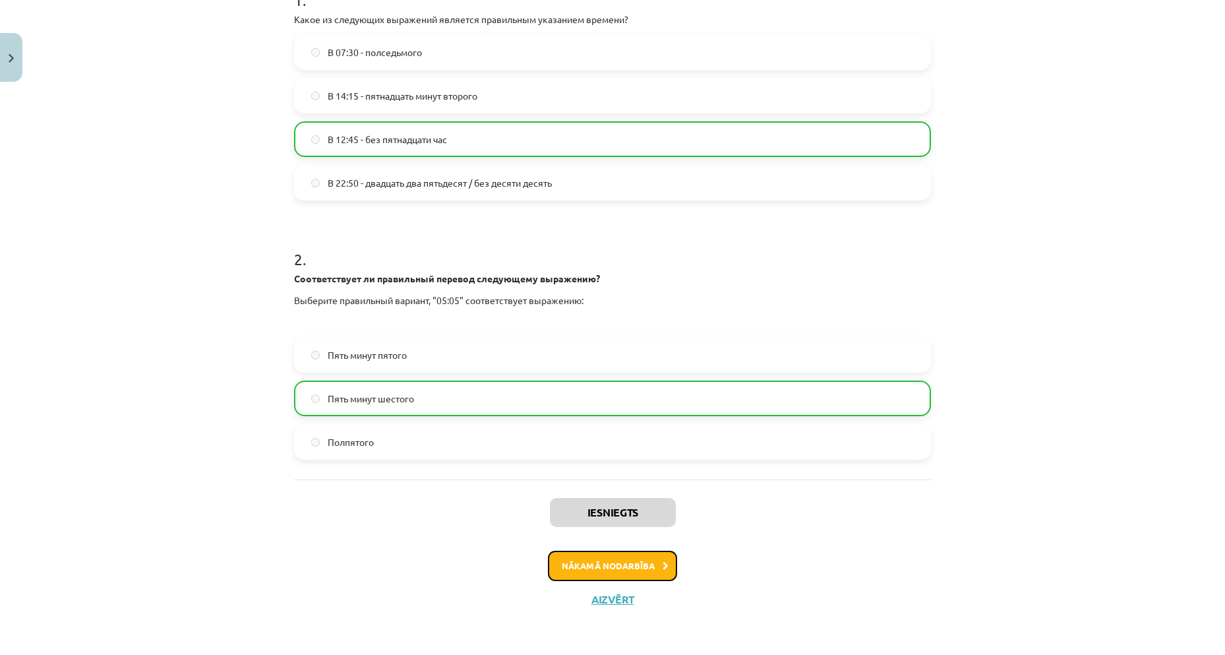
click at [613, 562] on button "Nākamā nodarbība" at bounding box center [612, 566] width 129 height 30
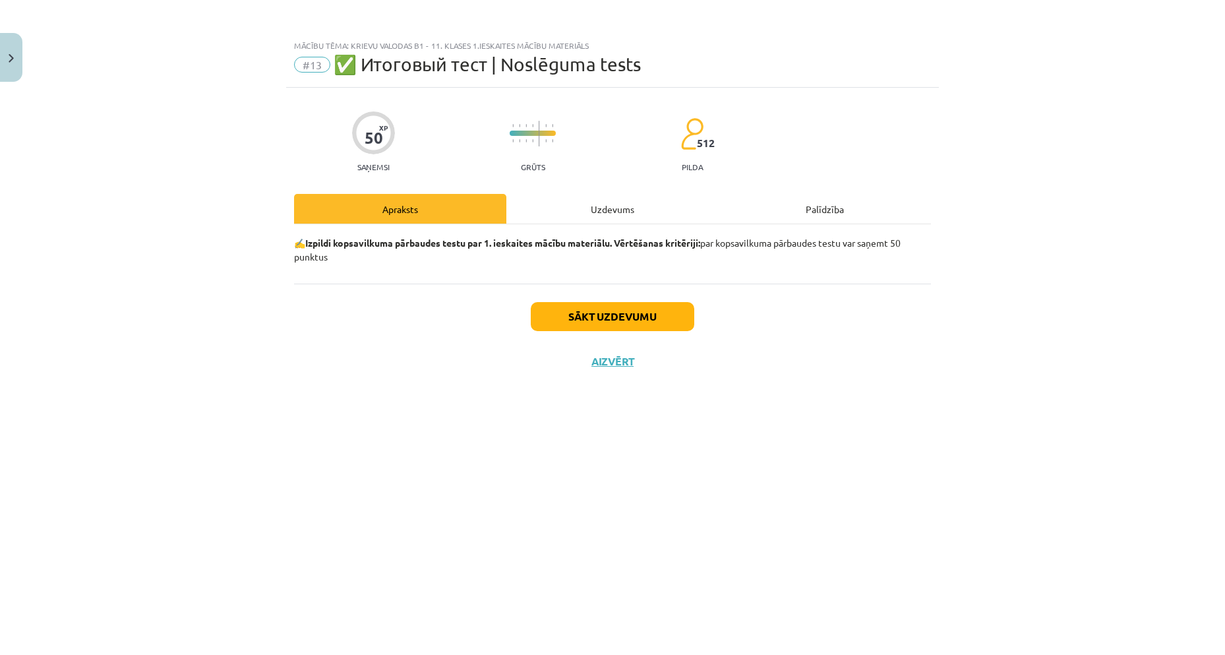
scroll to position [0, 0]
click at [642, 316] on button "Sākt uzdevumu" at bounding box center [613, 316] width 164 height 29
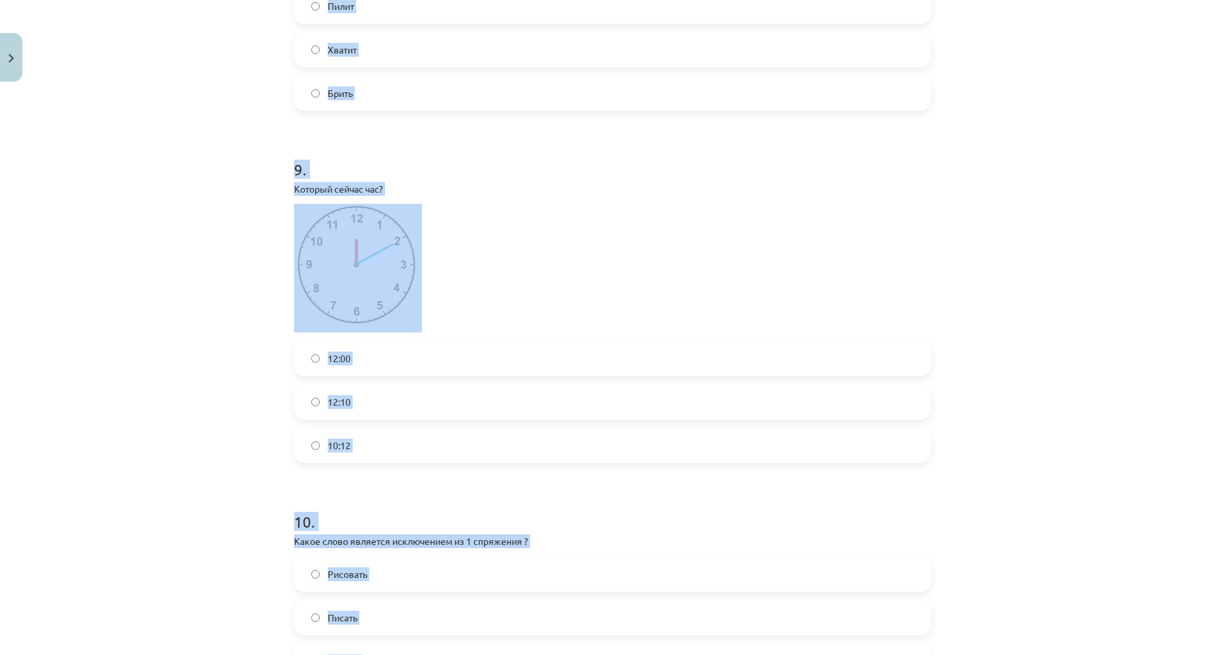
scroll to position [2425, 0]
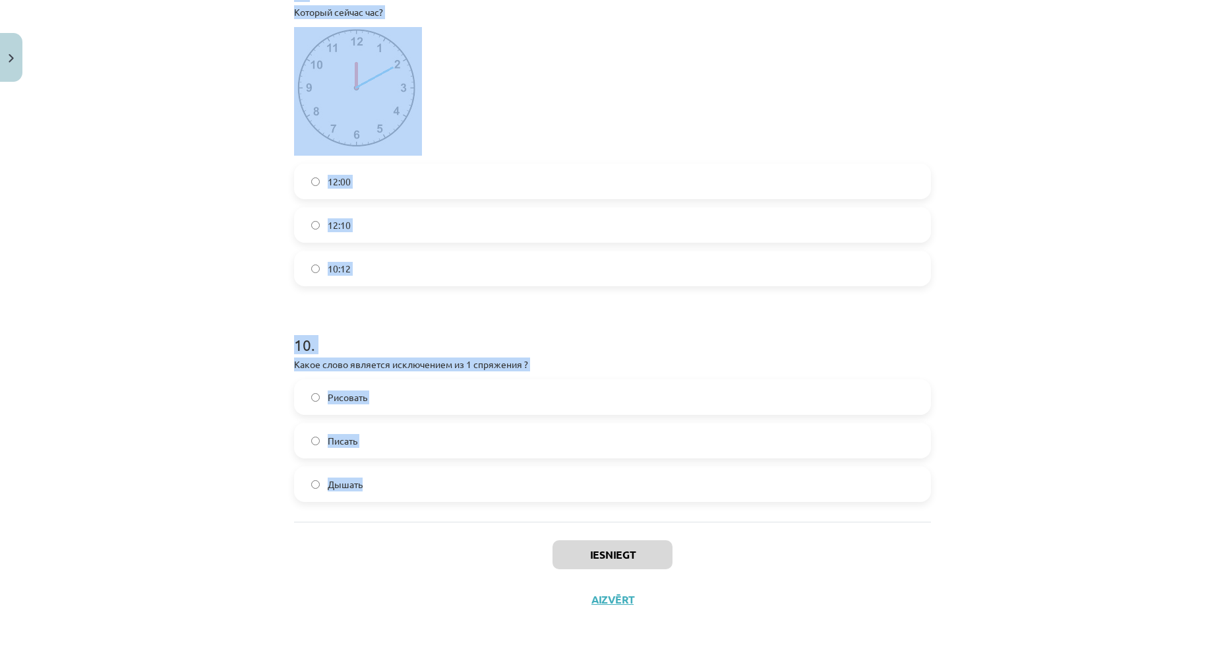
drag, startPoint x: 342, startPoint y: 344, endPoint x: 960, endPoint y: 497, distance: 637.4
click at [960, 497] on div "Mācību tēma: Krievu valodas b1 - 11. klases 1.ieskaites mācību materiāls #13 ✅ …" at bounding box center [612, 327] width 1225 height 655
copy form "Преобразуй сложную превосходную степень сравнения прилагательных. Пример: самый…"
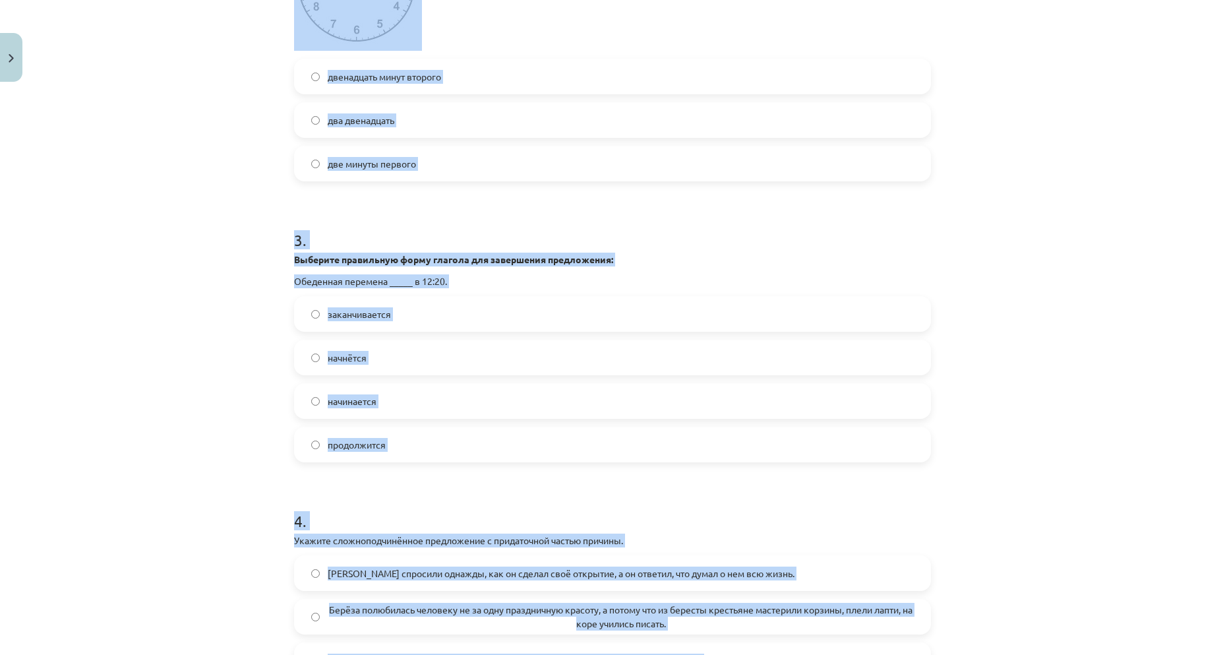
scroll to position [315, 0]
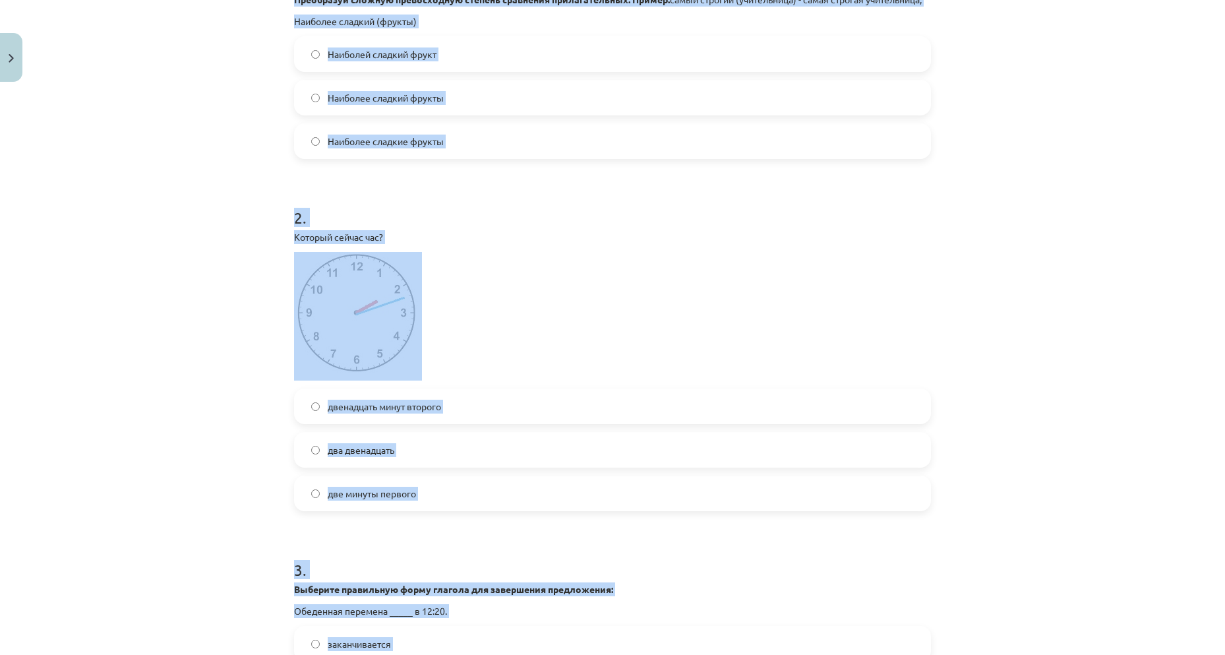
click at [142, 264] on div "Mācību tēma: Krievu valodas b1 - 11. klases 1.ieskaites mācību materiāls #13 ✅ …" at bounding box center [612, 327] width 1225 height 655
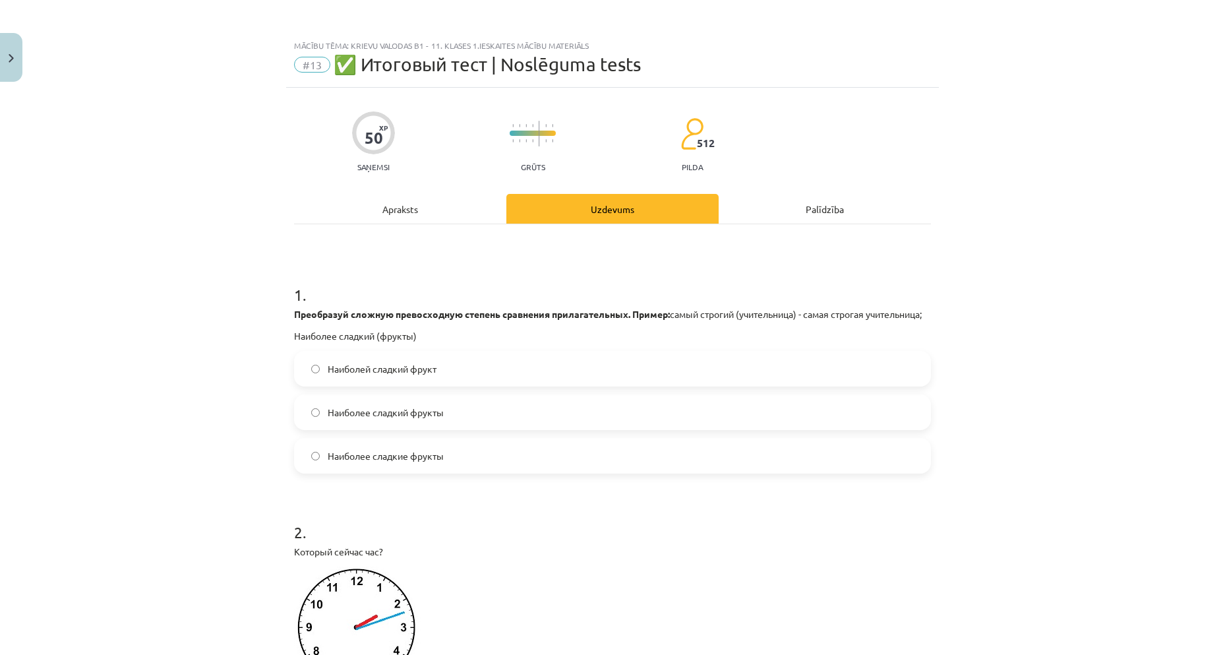
drag, startPoint x: 144, startPoint y: 266, endPoint x: 152, endPoint y: 281, distance: 16.5
click at [145, 266] on div "Mācību tēma: Krievu valodas b1 - 11. klases 1.ieskaites mācību materiāls #13 ✅ …" at bounding box center [612, 327] width 1225 height 655
click at [368, 464] on label "Наиболее сладкие фрукты" at bounding box center [612, 455] width 634 height 33
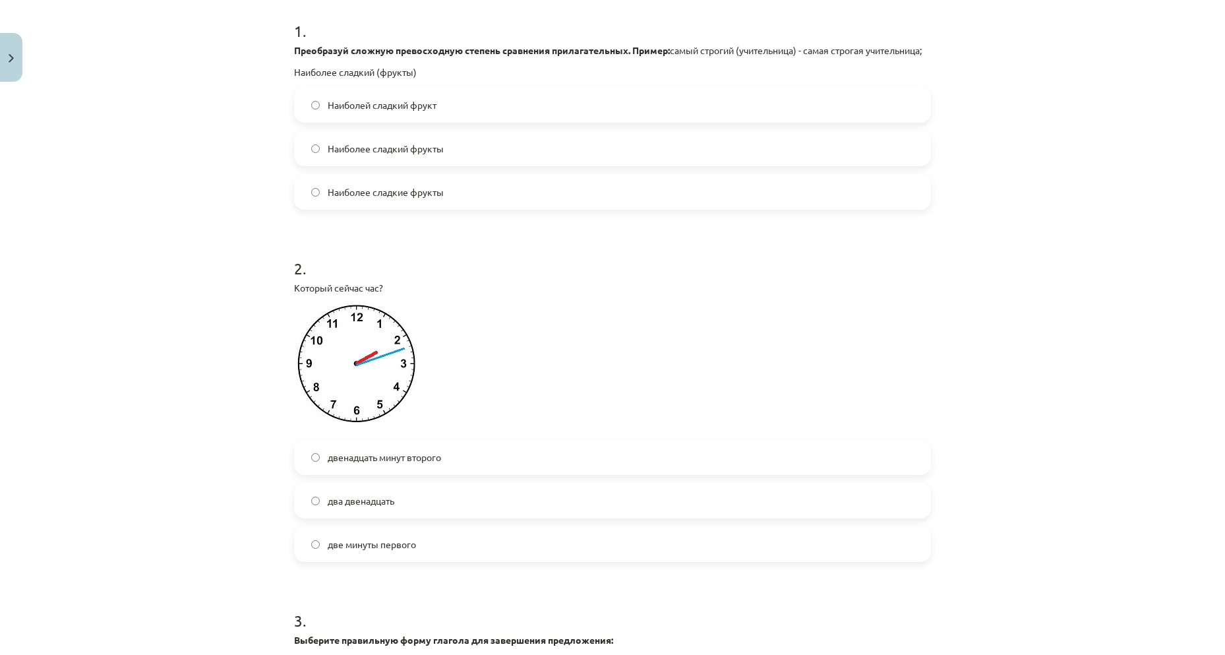
scroll to position [396, 0]
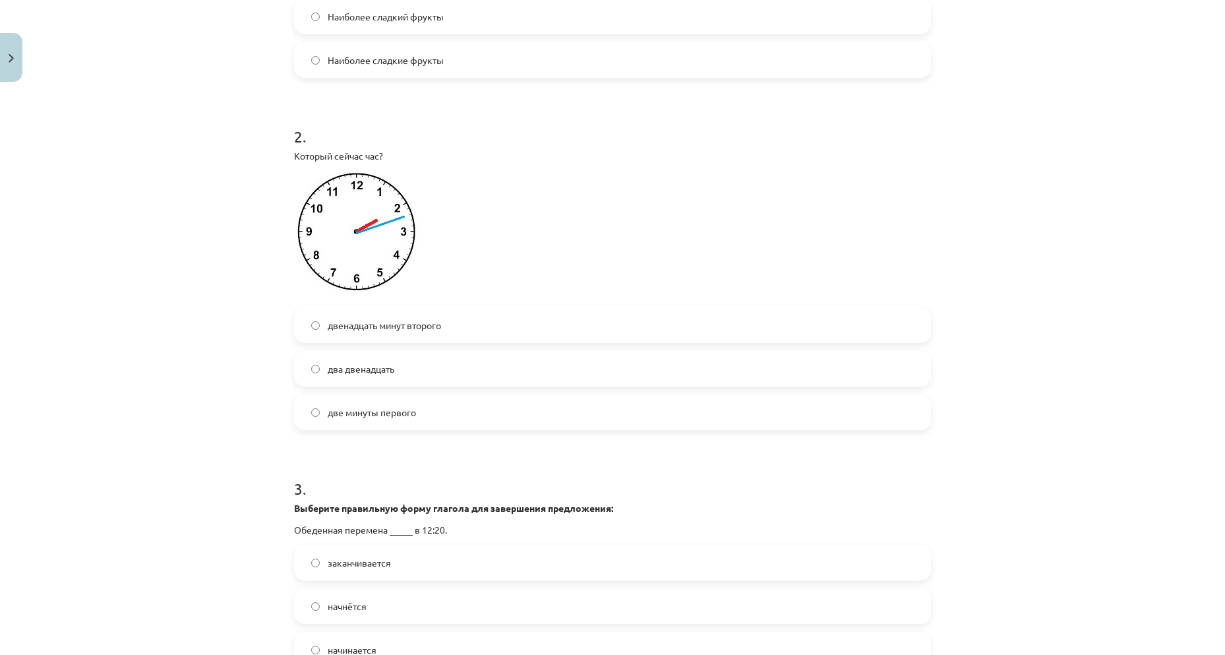
click at [396, 322] on span "двенадцать минут второго" at bounding box center [384, 326] width 113 height 14
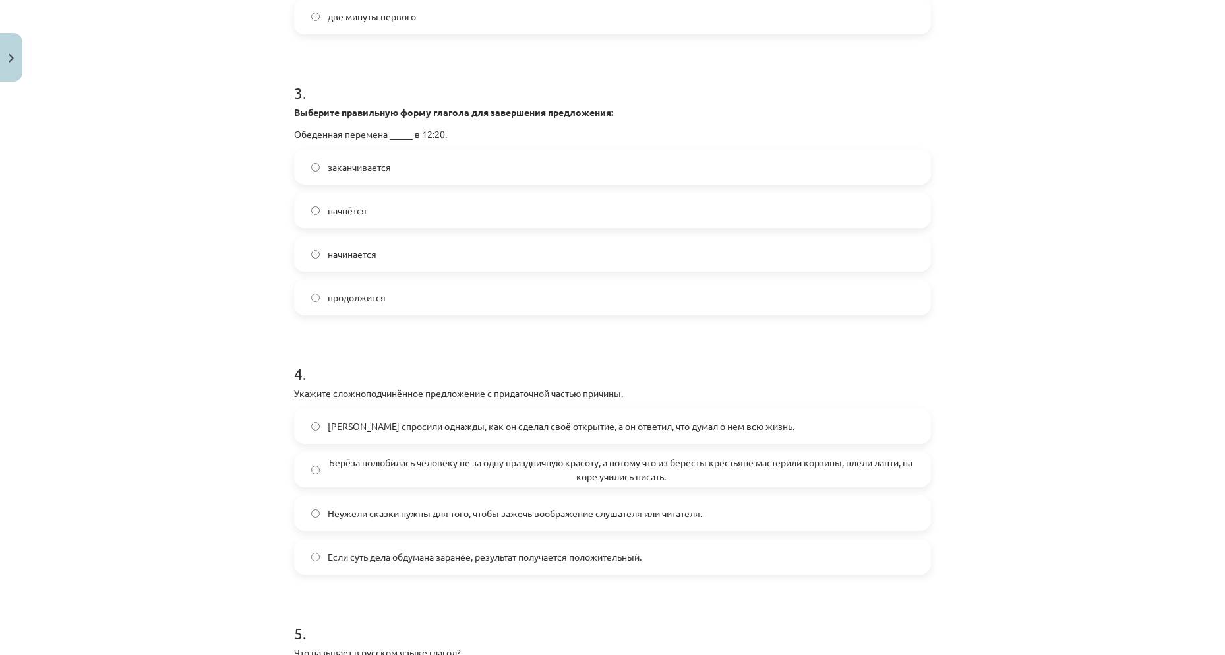
click at [361, 262] on label "начинается" at bounding box center [612, 253] width 634 height 33
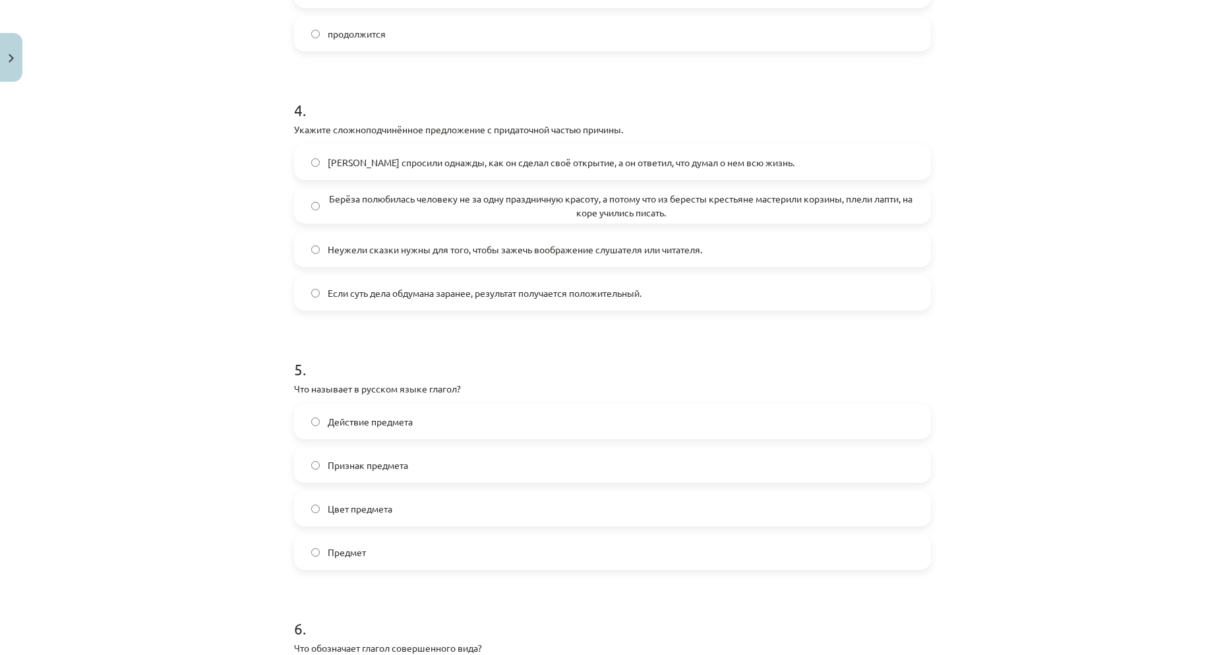
click at [624, 219] on span "Берёза полюбилась человеку не за одну праздничную красоту, а потому что из бере…" at bounding box center [621, 206] width 586 height 28
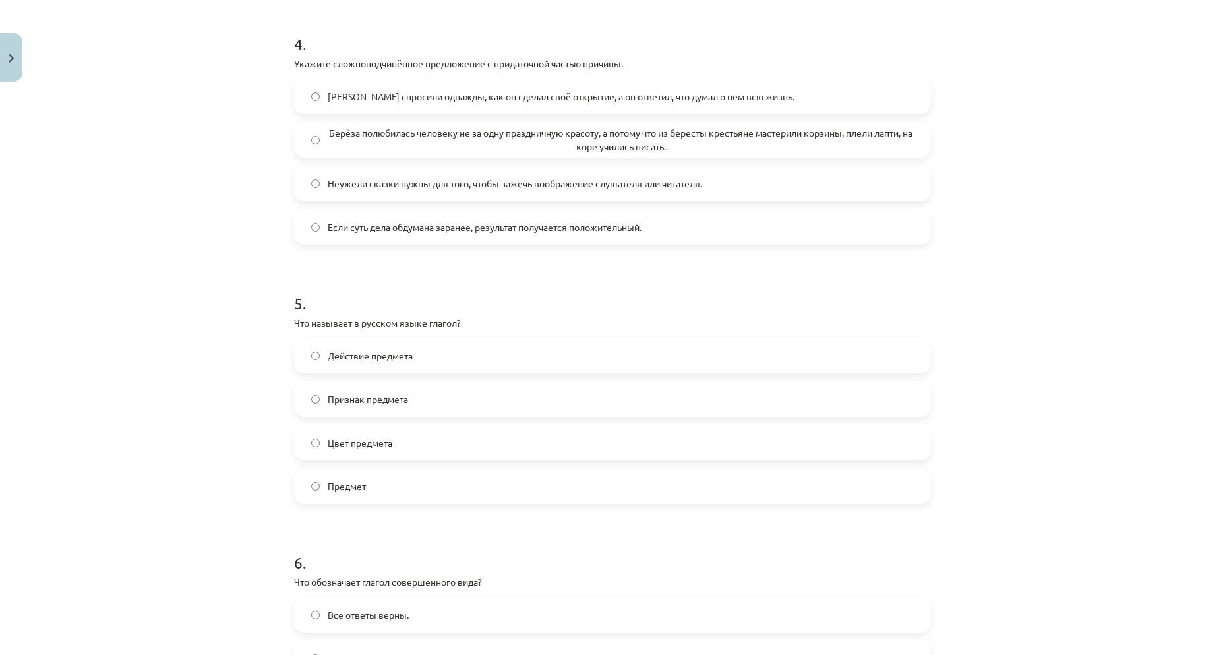
click at [375, 367] on label "Действие предмета" at bounding box center [612, 355] width 634 height 33
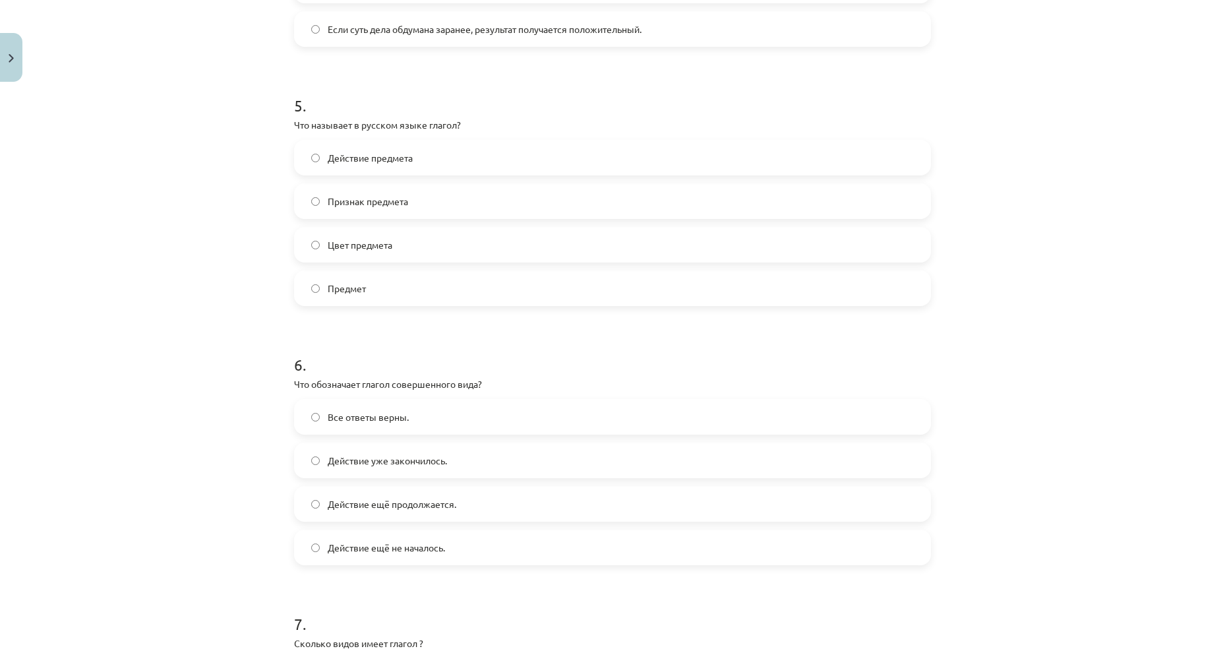
scroll to position [1517, 0]
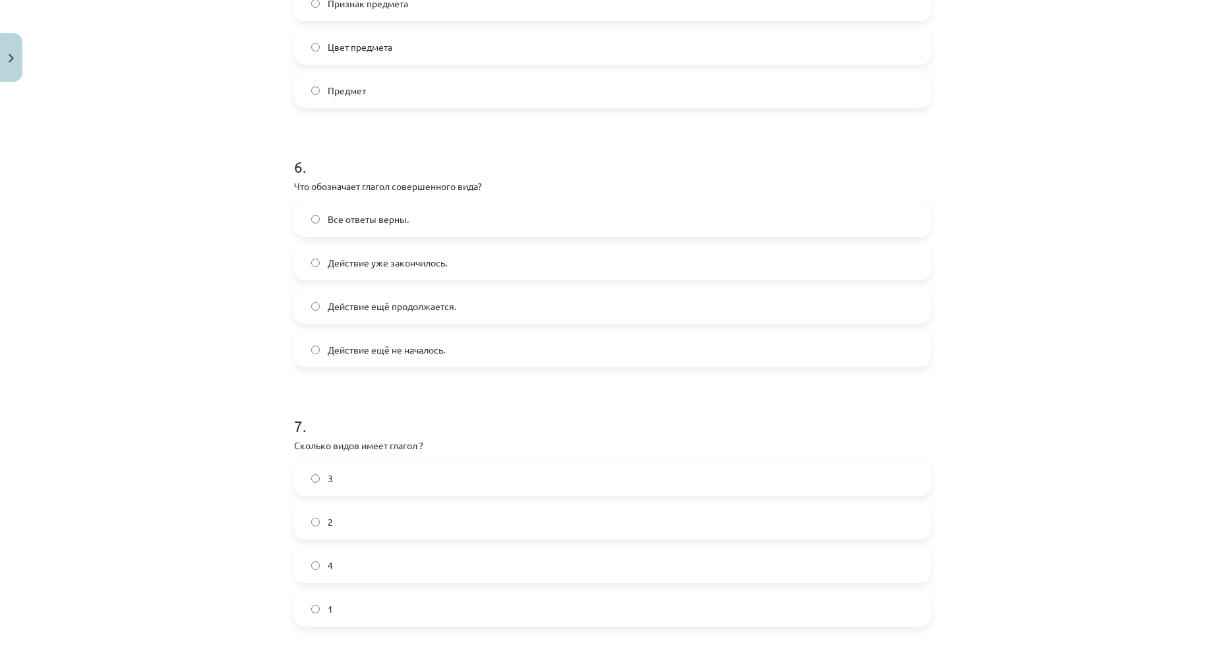
click at [400, 270] on label "Действие уже закончилось." at bounding box center [612, 262] width 634 height 33
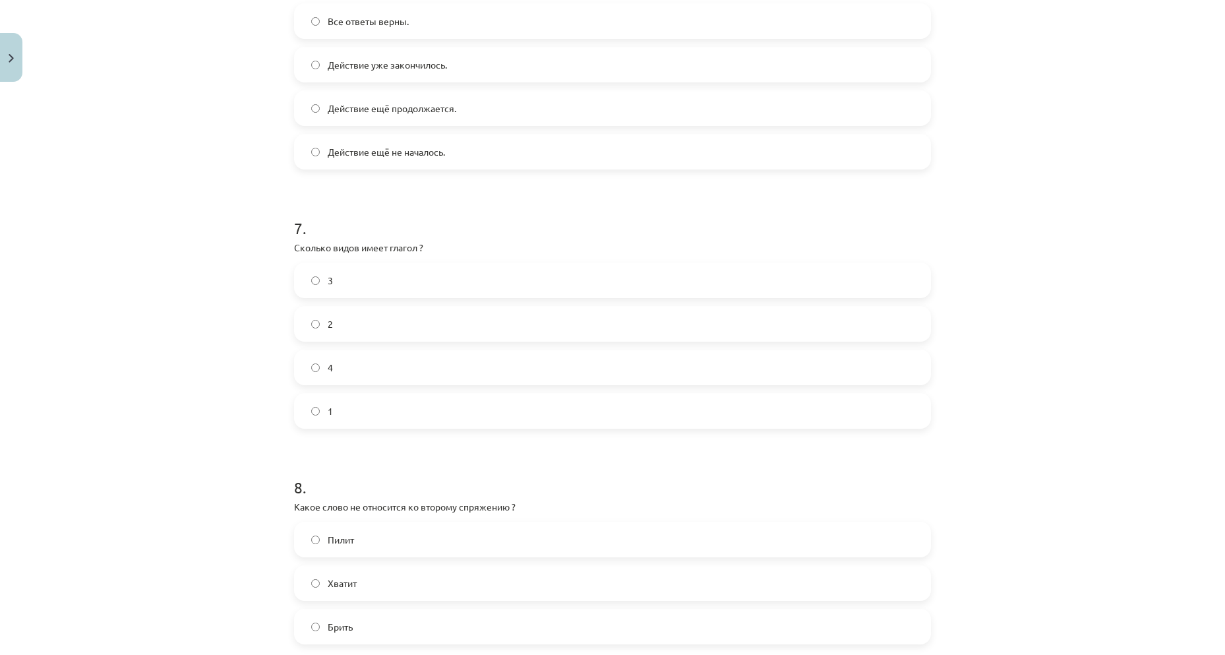
click at [334, 318] on label "2" at bounding box center [612, 323] width 634 height 33
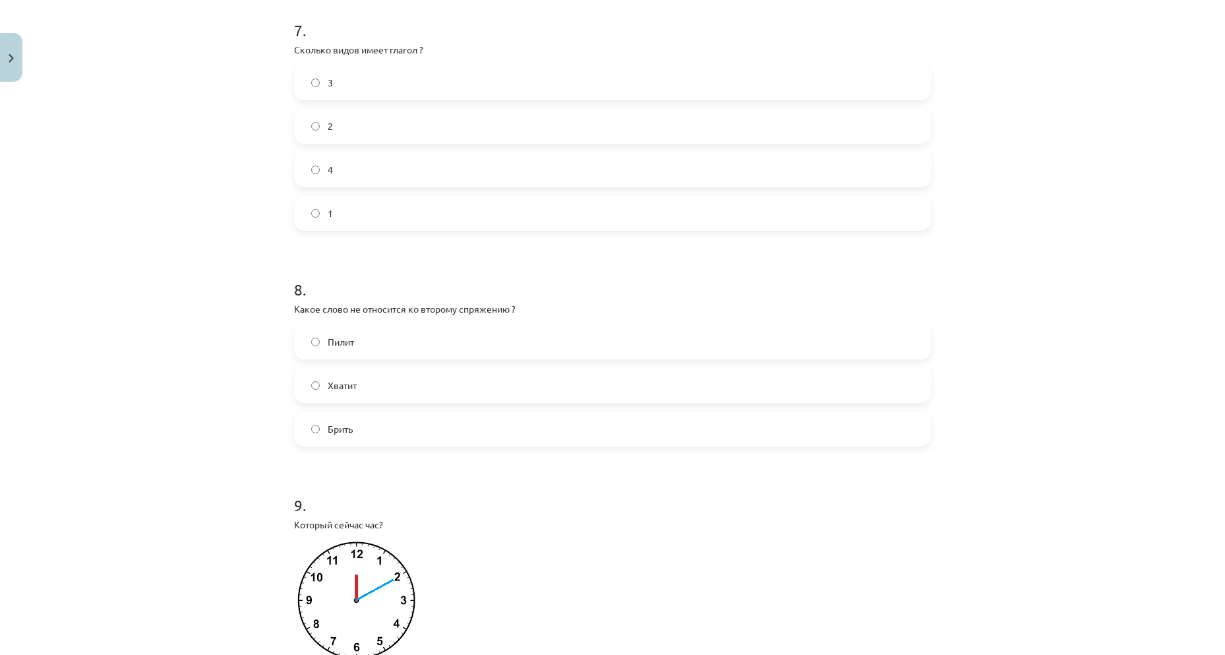
click at [348, 434] on label "Брить" at bounding box center [612, 428] width 634 height 33
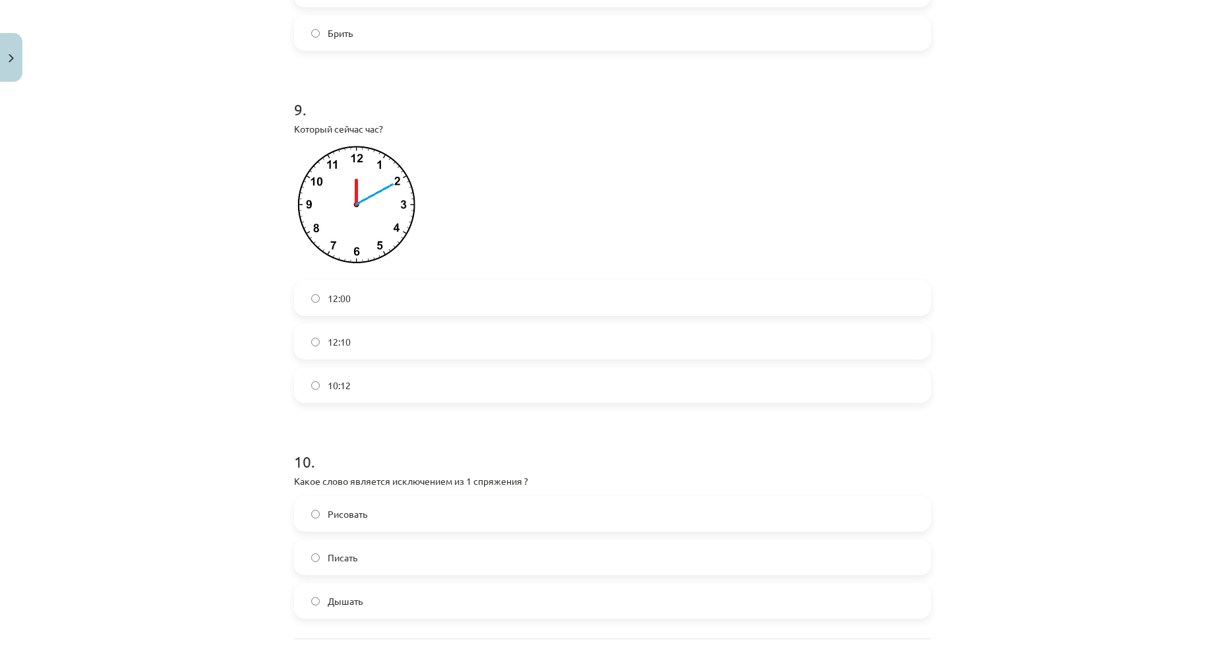
click at [343, 337] on span "12:10" at bounding box center [339, 342] width 23 height 14
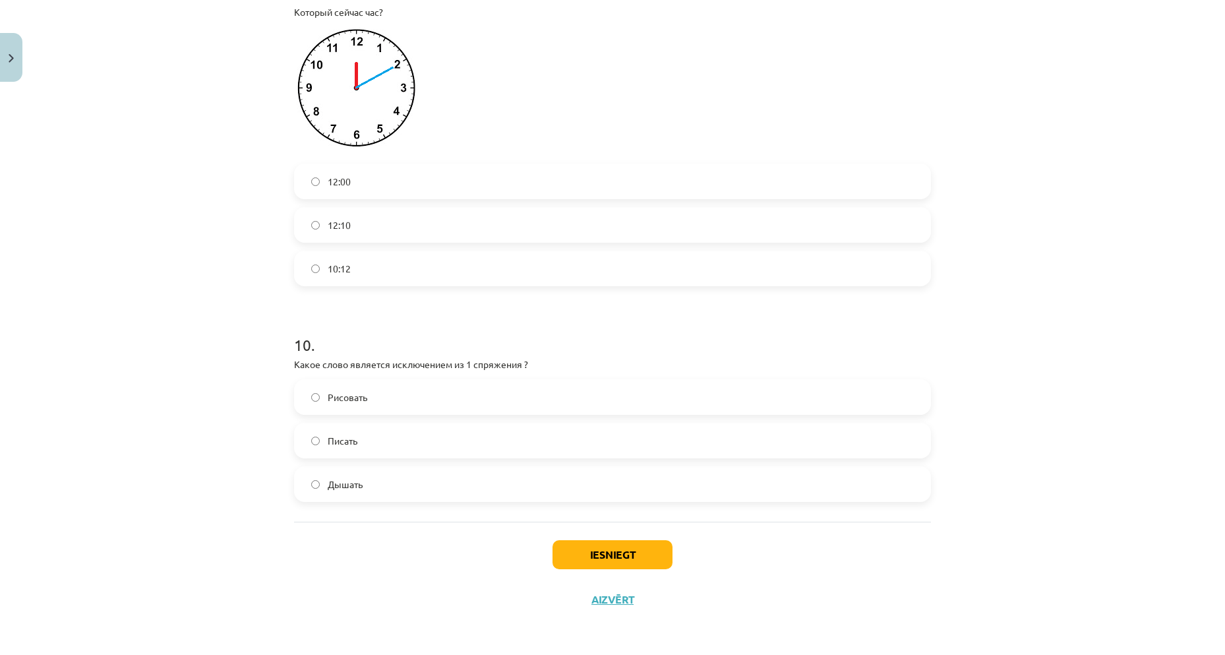
click at [351, 491] on span "Дышать" at bounding box center [345, 484] width 35 height 14
click at [650, 564] on button "Iesniegt" at bounding box center [613, 554] width 120 height 29
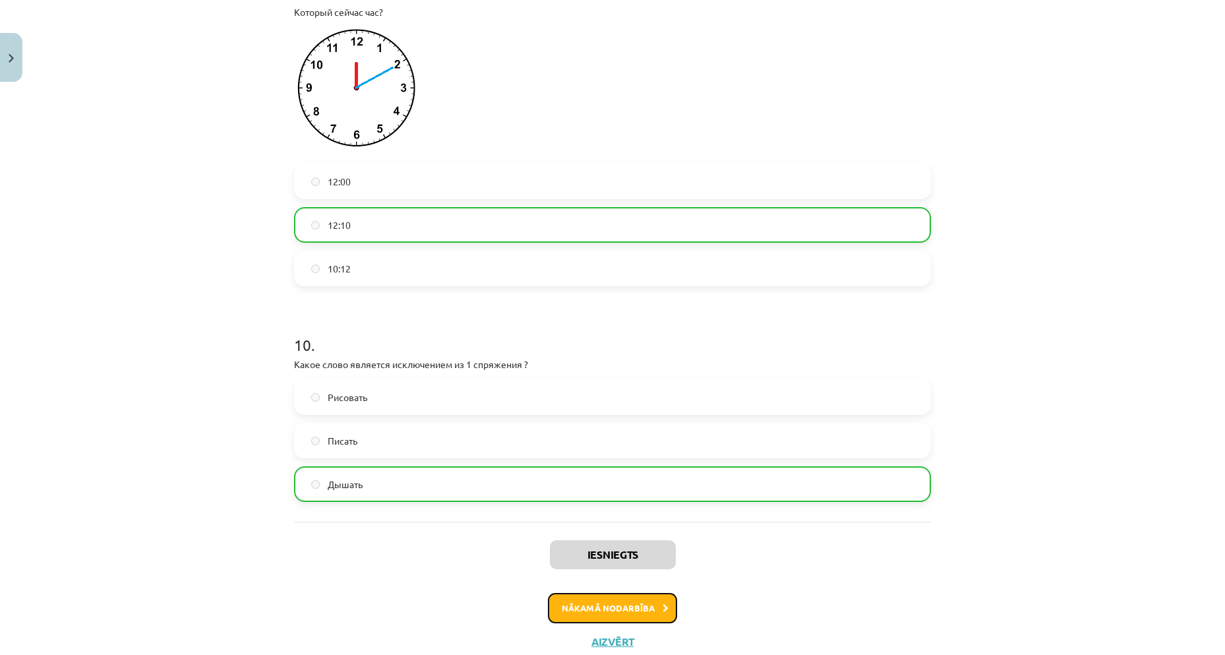
click at [621, 613] on button "Nākamā nodarbība" at bounding box center [612, 608] width 129 height 30
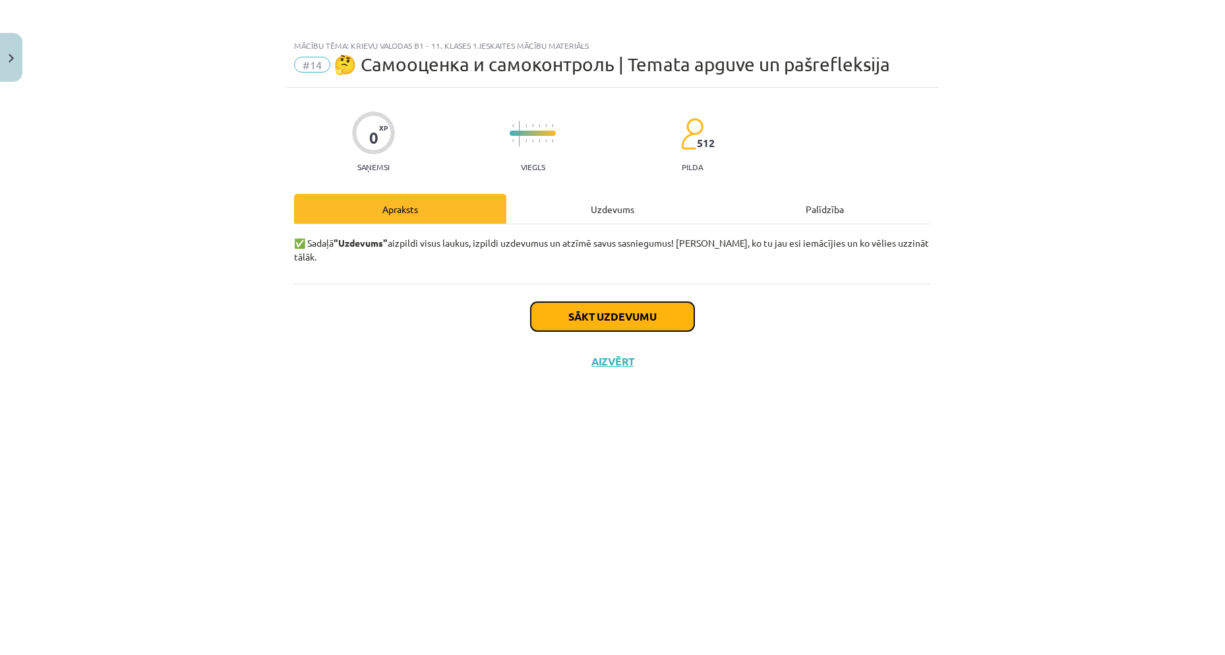
click at [617, 302] on button "Sākt uzdevumu" at bounding box center [613, 316] width 164 height 29
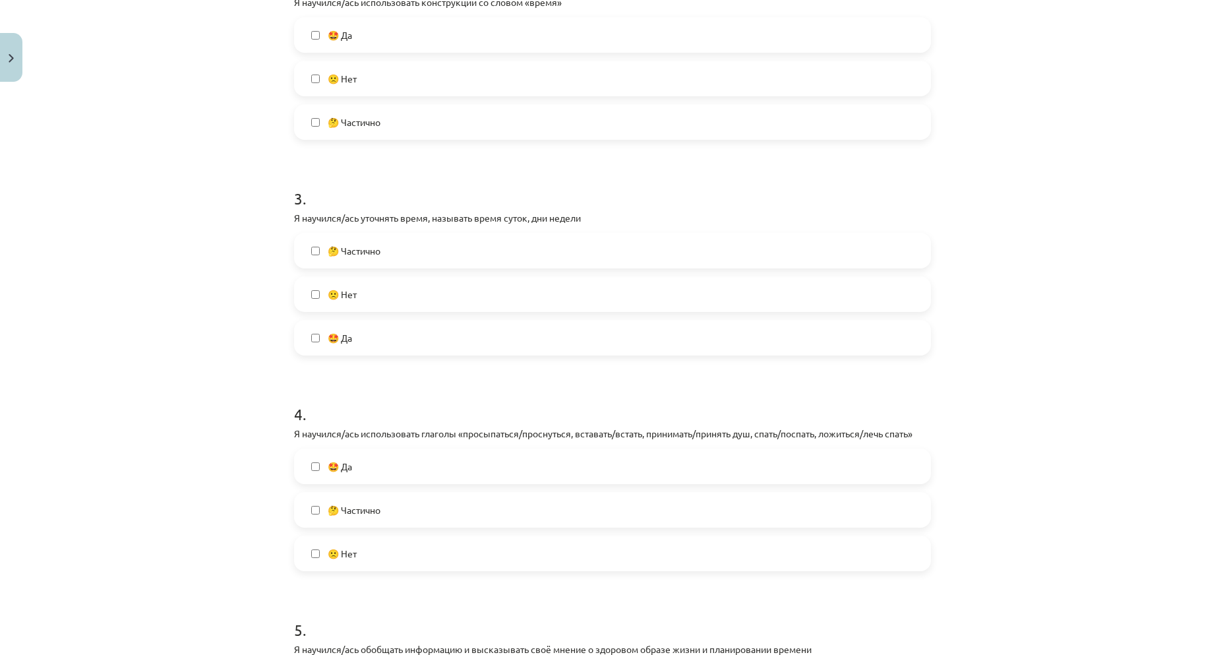
scroll to position [923, 0]
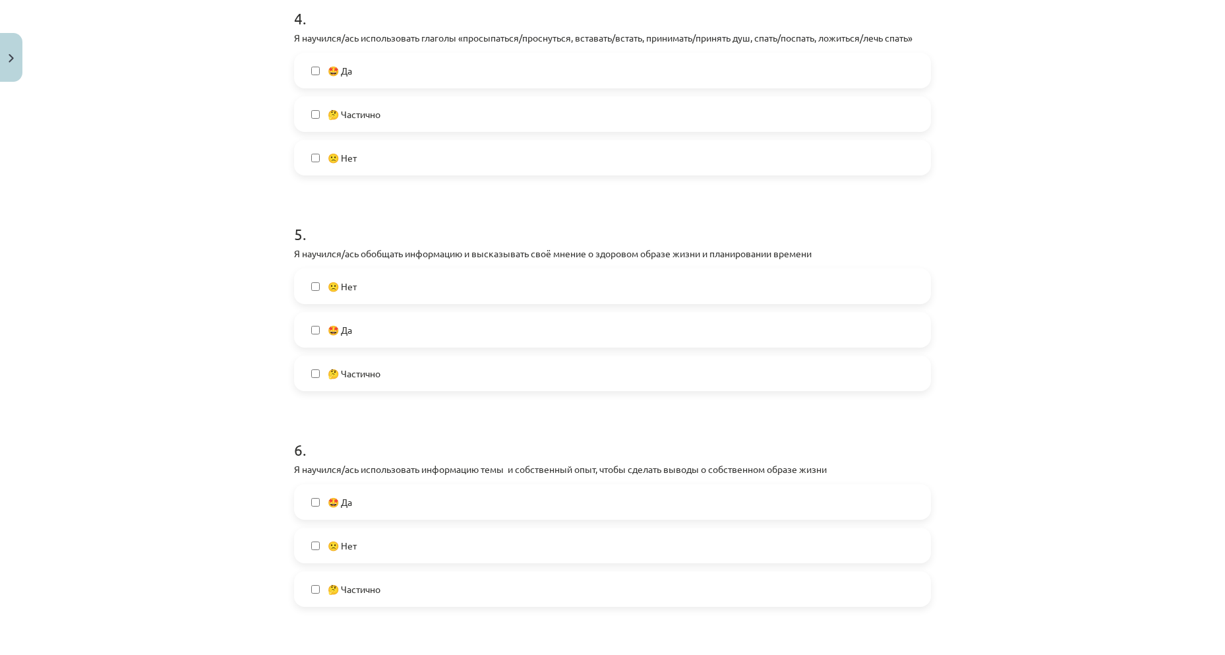
click at [448, 491] on label "🤩 Да" at bounding box center [612, 501] width 634 height 33
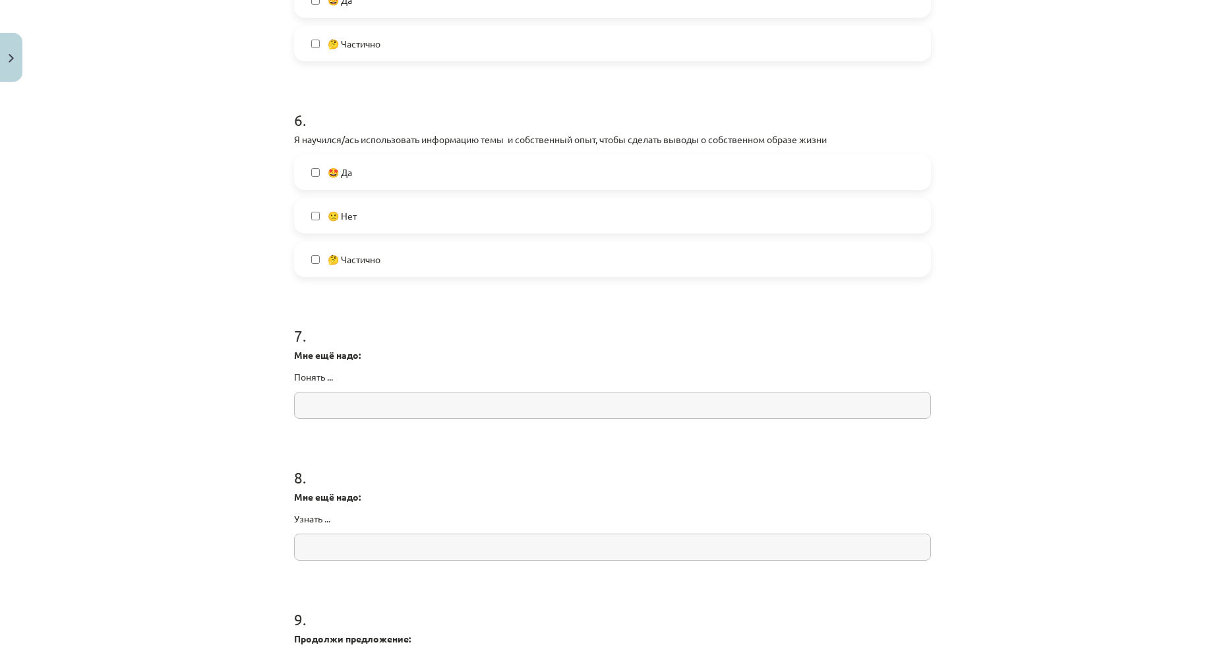
scroll to position [1587, 0]
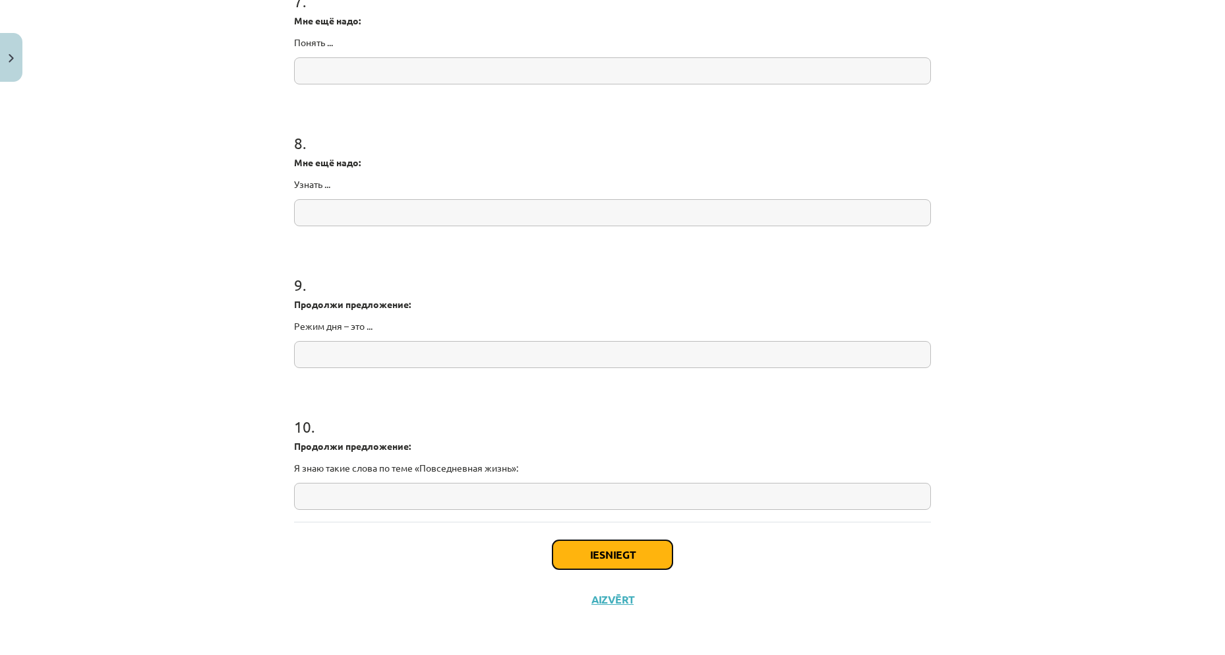
click at [642, 553] on button "Iesniegt" at bounding box center [613, 554] width 120 height 29
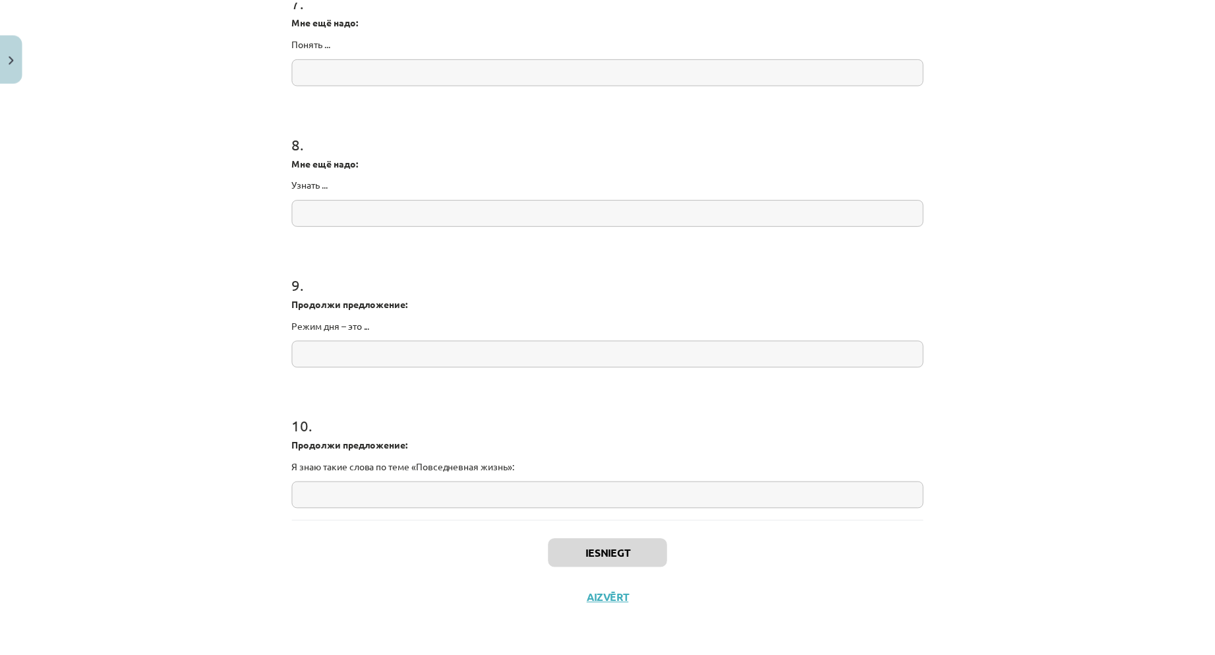
scroll to position [1252, 0]
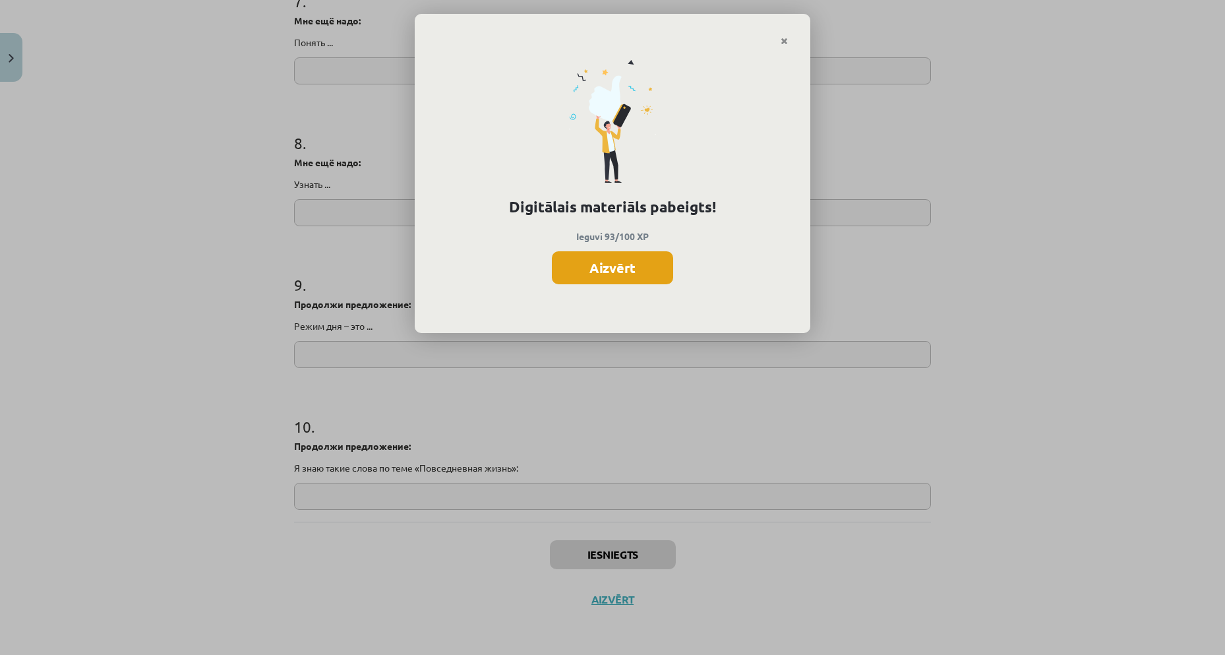
click at [607, 276] on button "Aizvērt" at bounding box center [612, 267] width 121 height 33
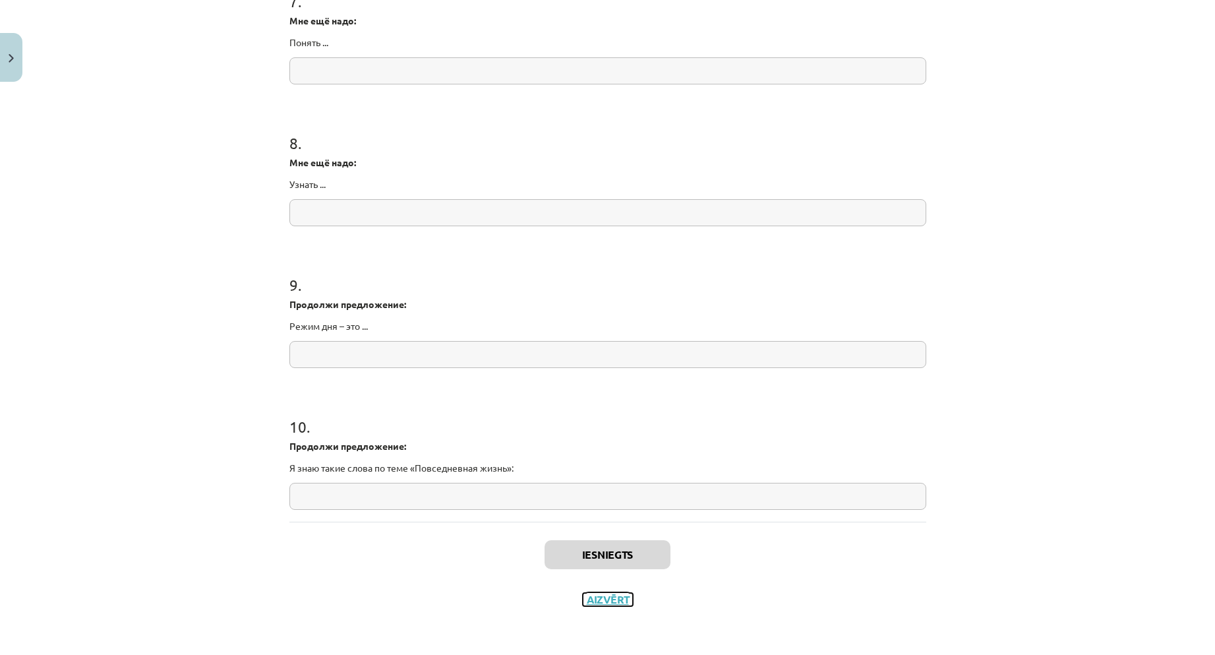
click at [624, 600] on button "Aizvērt" at bounding box center [608, 599] width 50 height 13
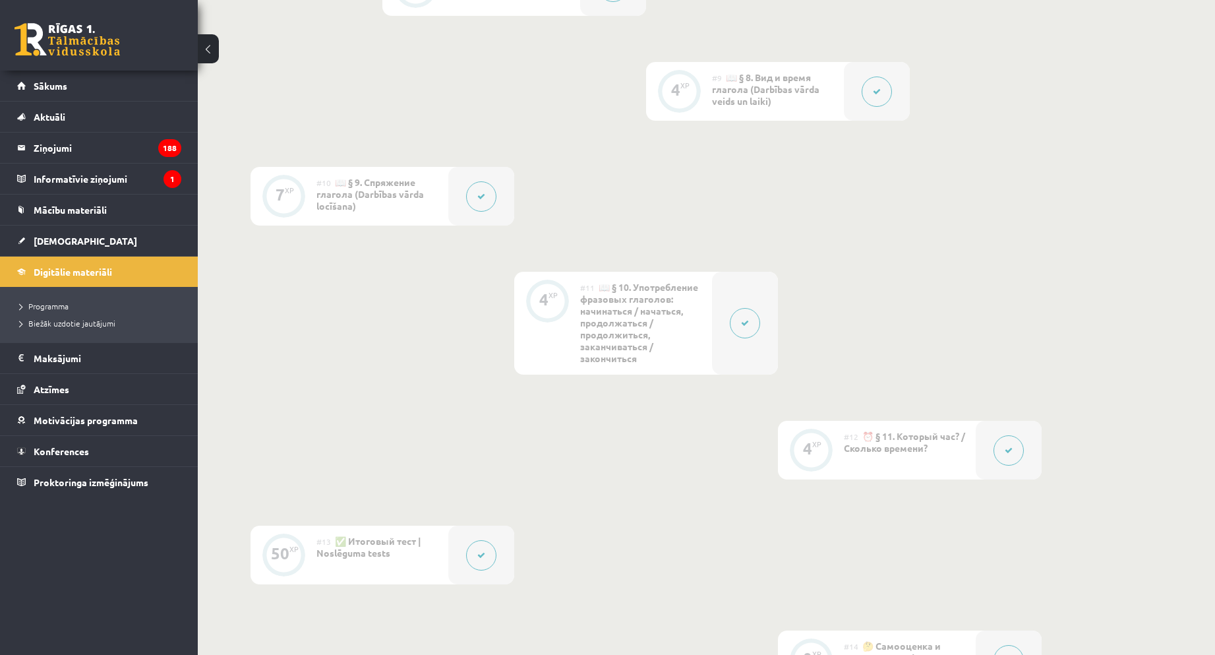
scroll to position [1517, 0]
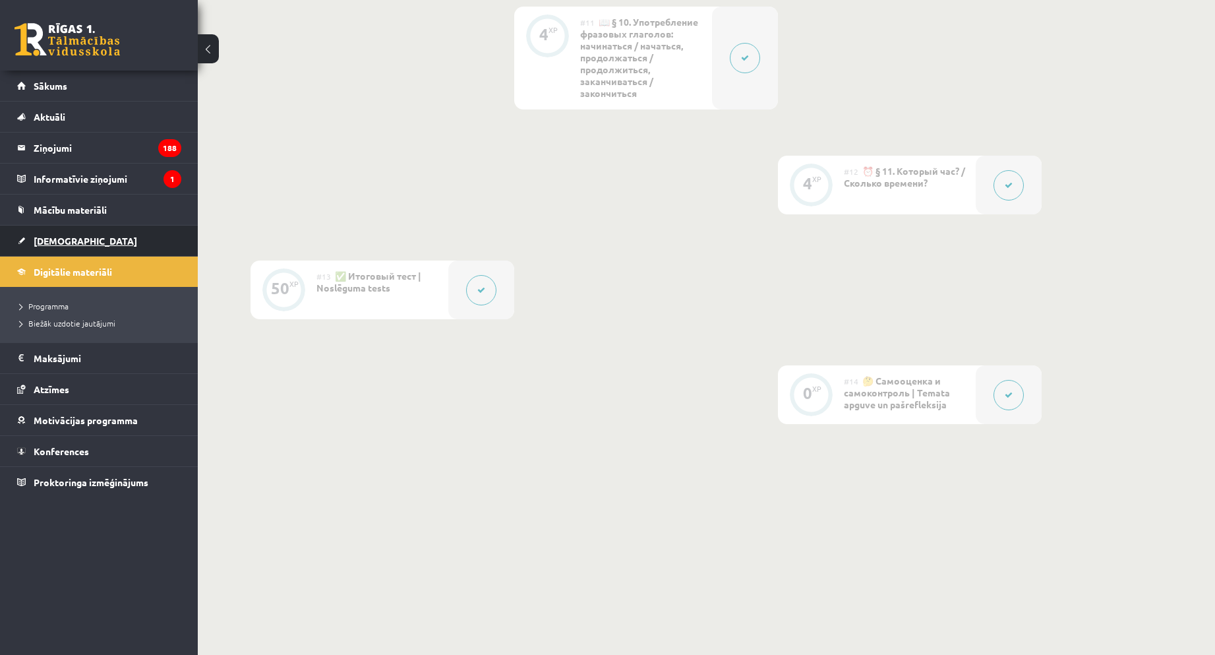
click at [71, 245] on span "[DEMOGRAPHIC_DATA]" at bounding box center [86, 241] width 104 height 12
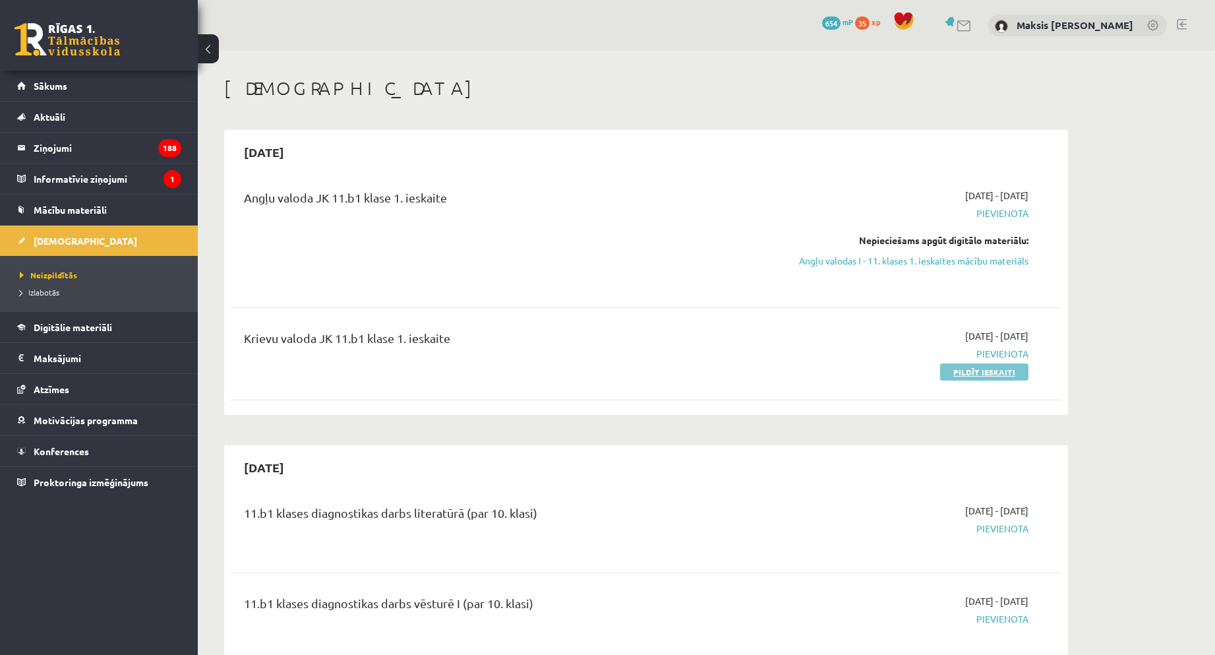
click at [1002, 374] on link "Pildīt ieskaiti" at bounding box center [984, 371] width 88 height 17
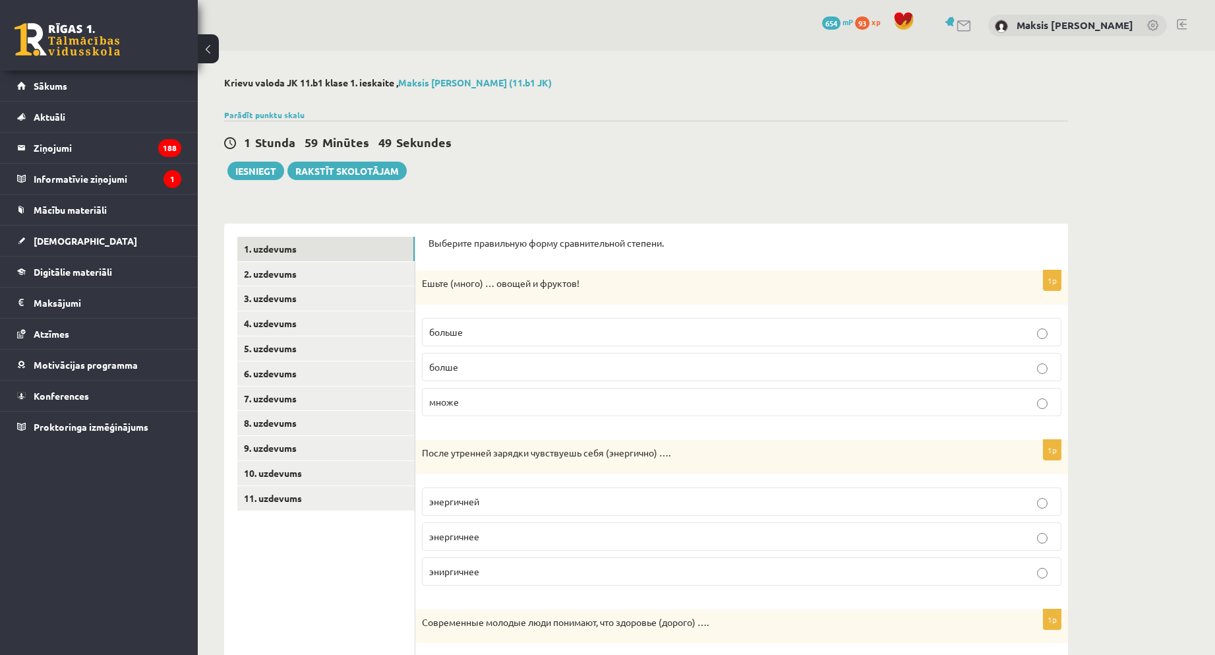
drag, startPoint x: 450, startPoint y: 336, endPoint x: 488, endPoint y: 434, distance: 105.2
click at [450, 336] on span "больше" at bounding box center [446, 332] width 34 height 12
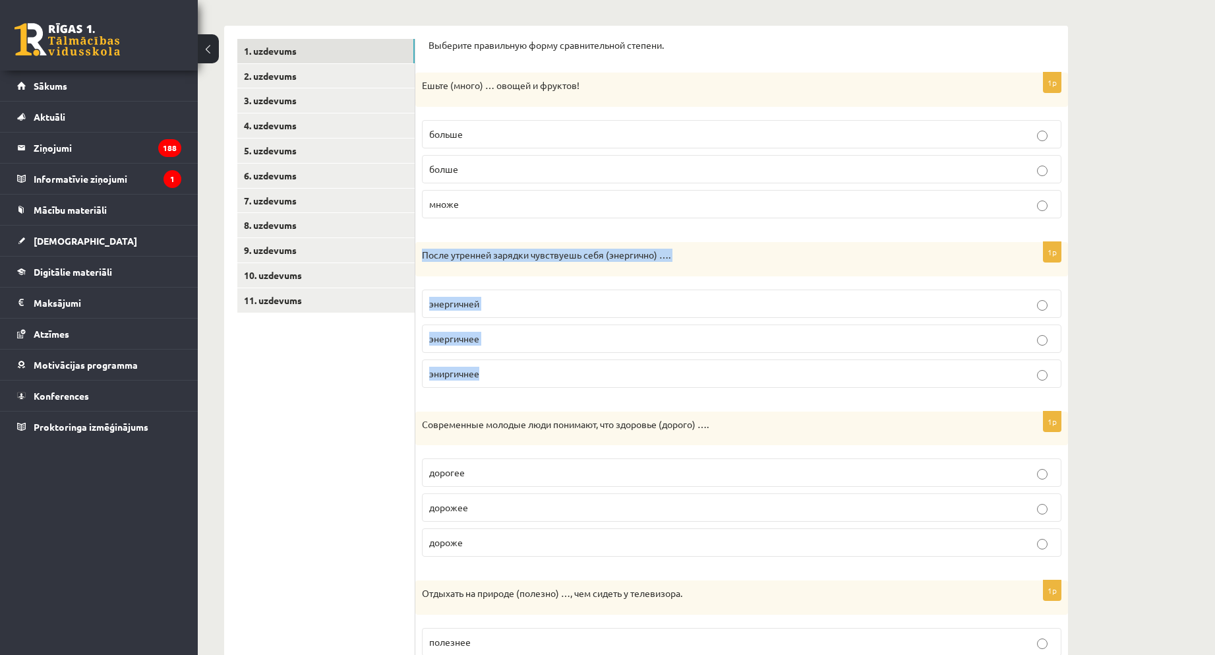
drag, startPoint x: 500, startPoint y: 349, endPoint x: 536, endPoint y: 318, distance: 47.7
click at [567, 390] on div "1p После утренней зарядки чувствуешь себя (энергично) …. энергичней энергичнее …" at bounding box center [741, 320] width 653 height 156
copy div "После утренней зарядки чувствуешь себя (энергично) …. энергичней энергичнее эни…"
drag, startPoint x: 332, startPoint y: 455, endPoint x: 388, endPoint y: 414, distance: 69.9
click at [332, 455] on ul "1. uzdevums 2. uzdevums 3. uzdevums 4. uzdevums 5. uzdevums 6. uzdevums 7. uzde…" at bounding box center [326, 472] width 178 height 867
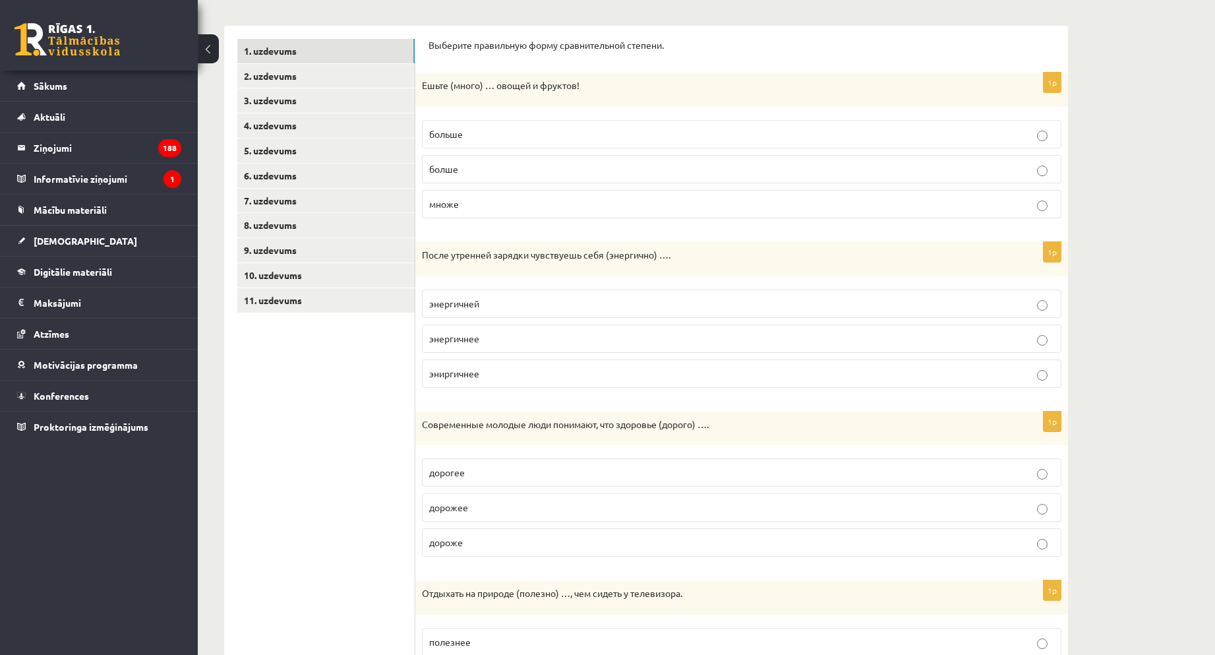
click at [473, 330] on label "энергичнее" at bounding box center [742, 338] width 640 height 28
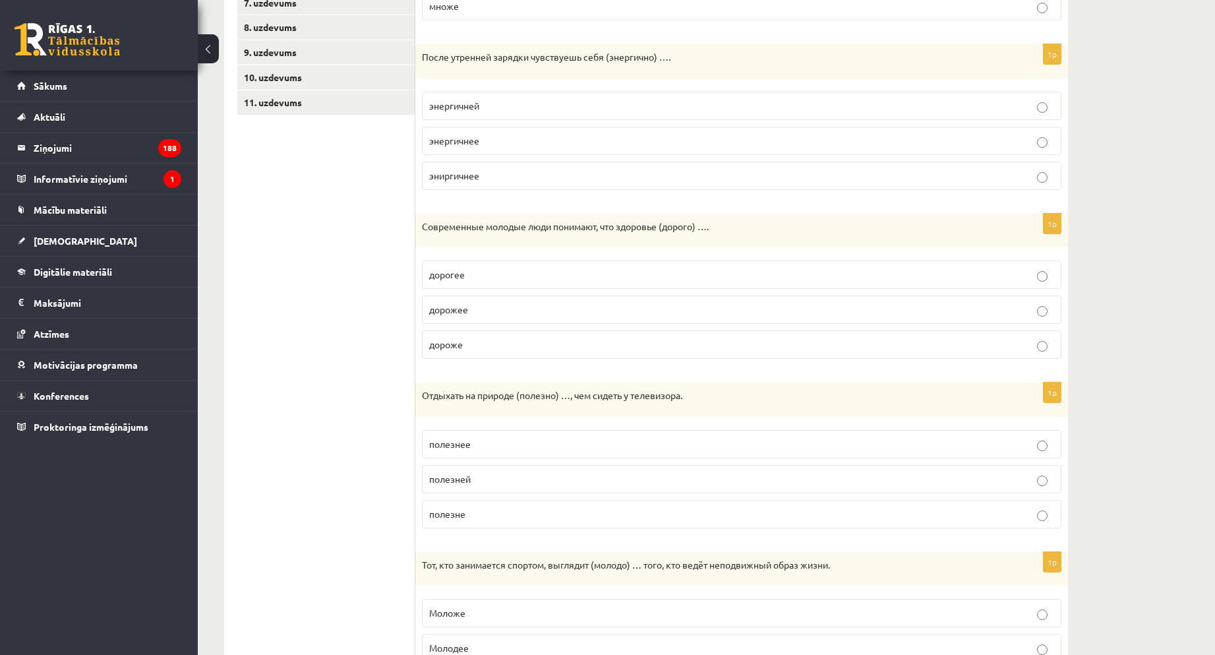
click at [503, 305] on p "дорожее" at bounding box center [741, 310] width 625 height 14
drag, startPoint x: 476, startPoint y: 317, endPoint x: 476, endPoint y: 329, distance: 11.9
click at [476, 326] on fieldset "дорогее дорожее дороже" at bounding box center [742, 308] width 640 height 109
click at [477, 341] on p "дороже" at bounding box center [741, 345] width 625 height 14
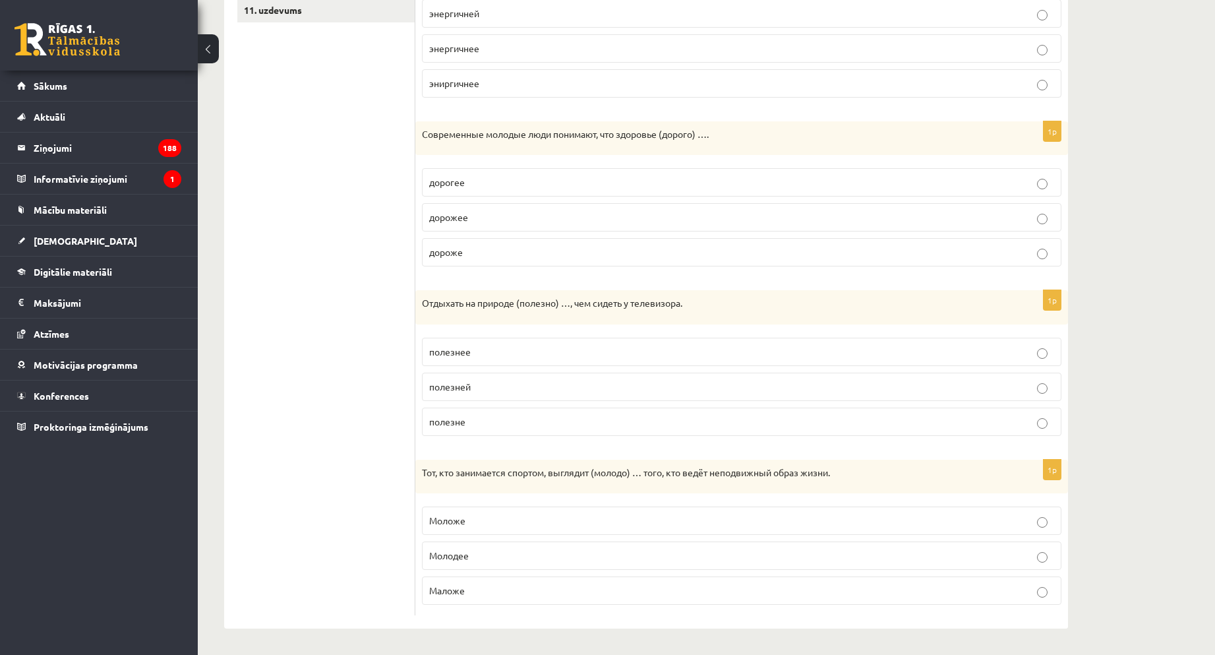
click at [437, 356] on span "полезнее" at bounding box center [450, 352] width 42 height 12
click at [525, 534] on label "Моложе" at bounding box center [742, 520] width 640 height 28
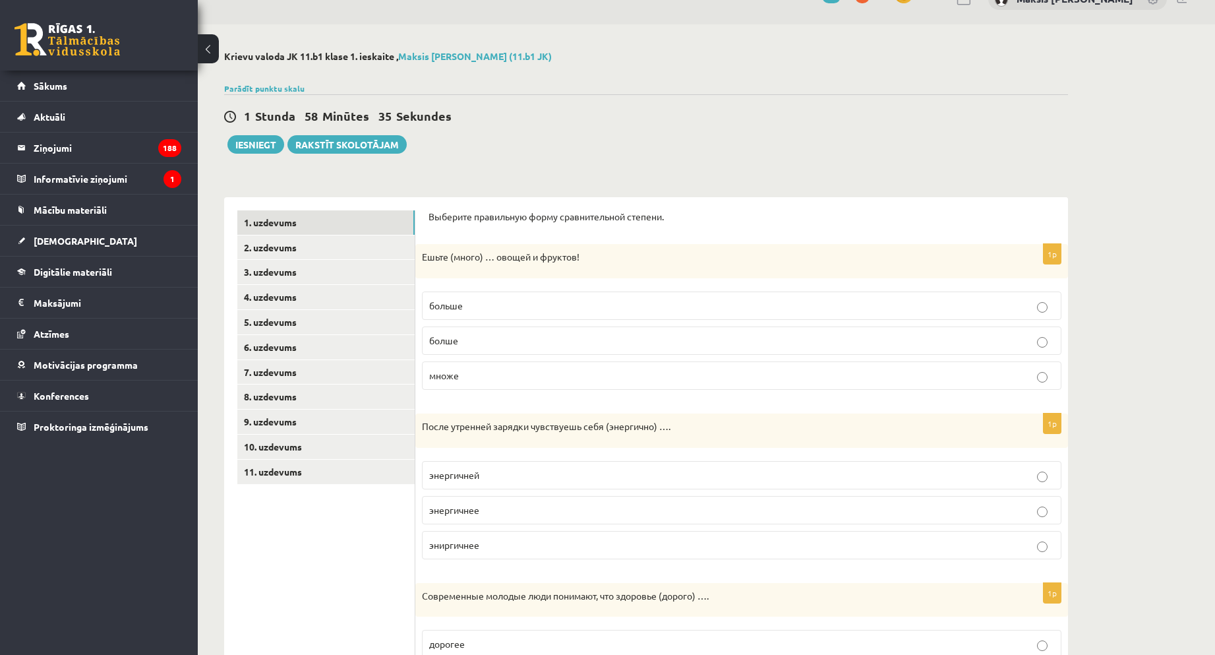
scroll to position [0, 0]
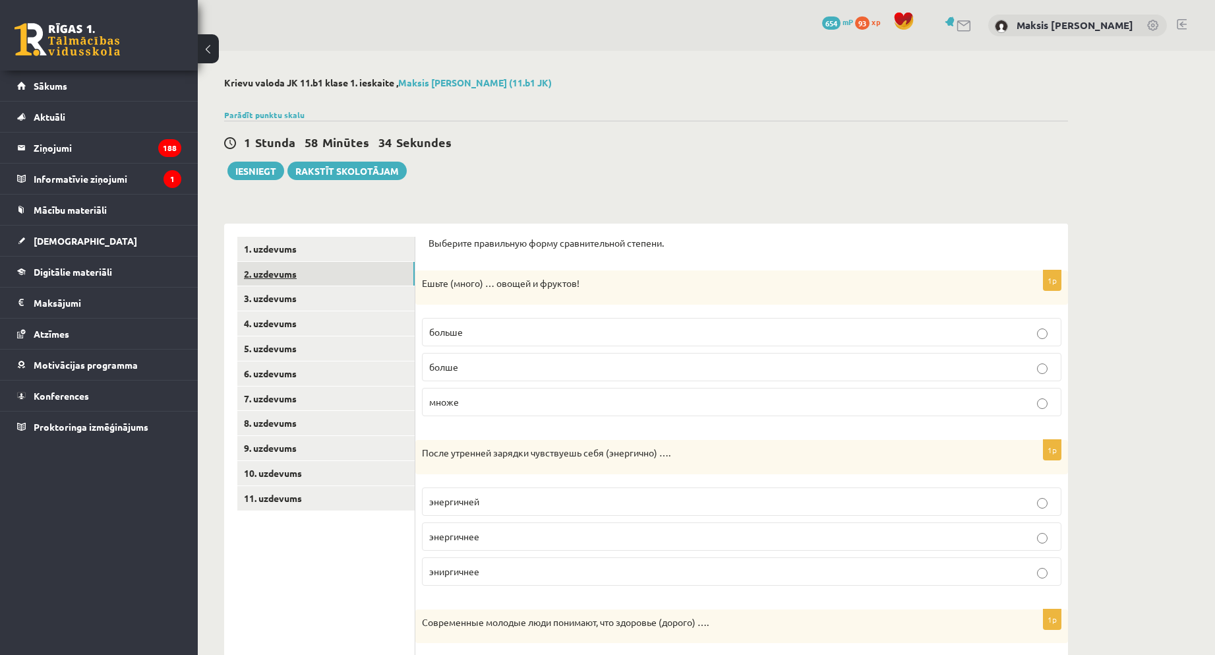
click at [307, 269] on link "2. uzdevums" at bounding box center [325, 274] width 177 height 24
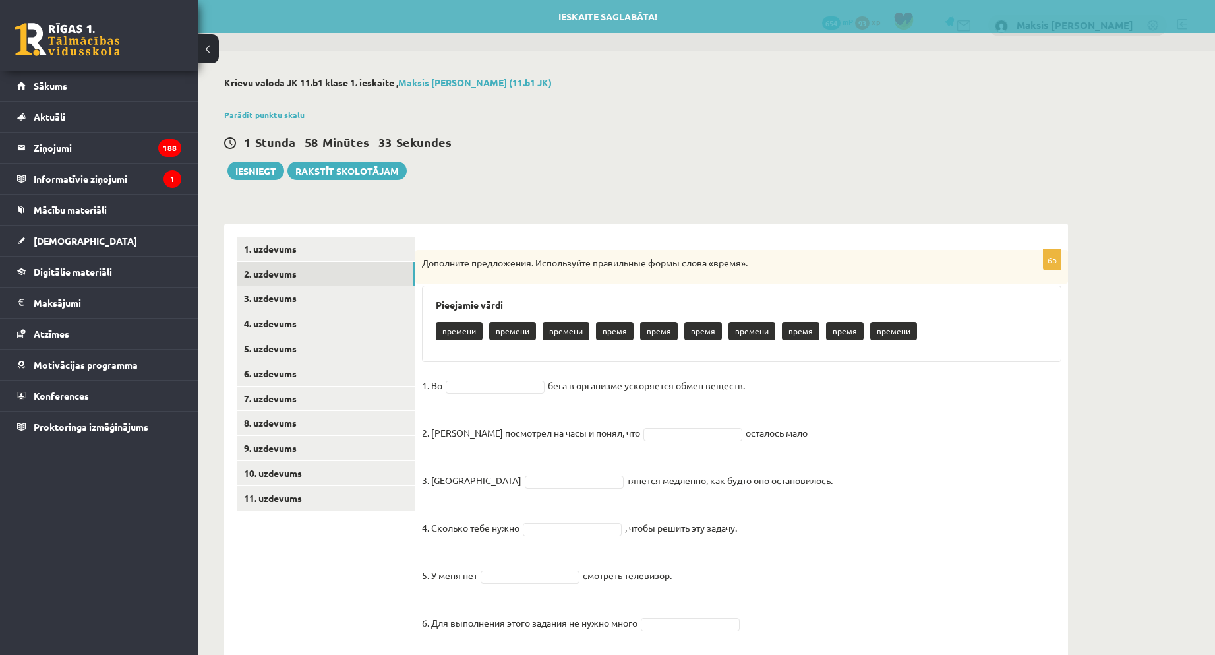
scroll to position [32, 0]
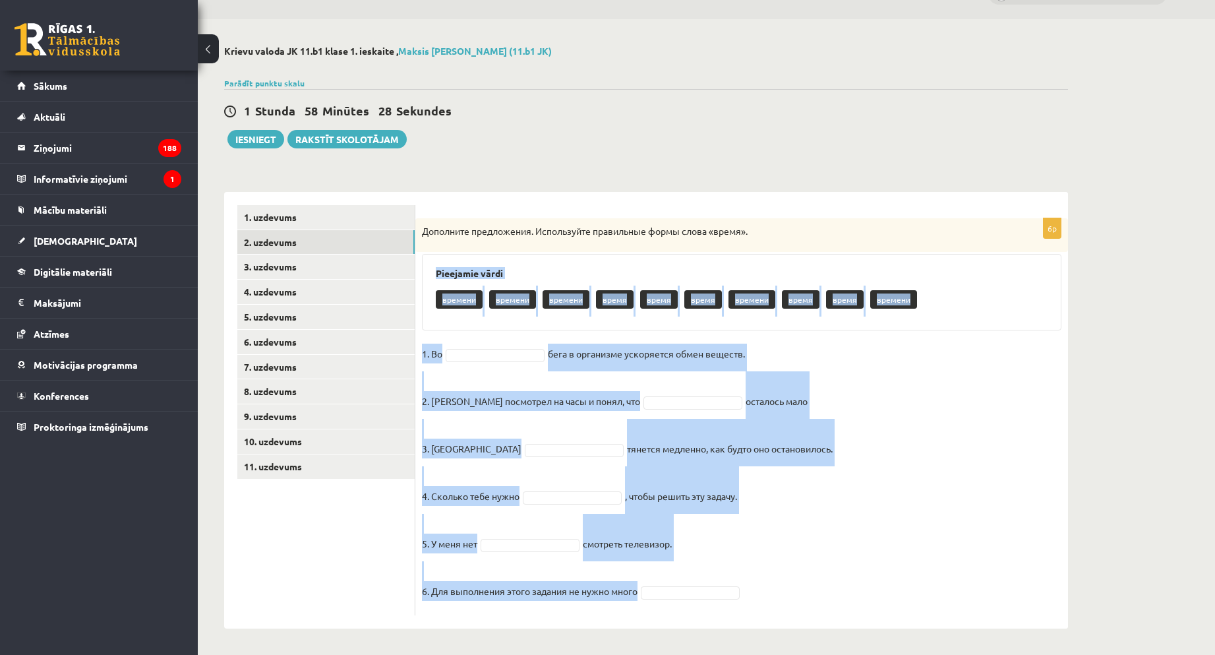
drag, startPoint x: 433, startPoint y: 269, endPoint x: 855, endPoint y: 603, distance: 537.5
click at [855, 603] on div "6p Дополните предложения. Используйте правильные формы слова «время». Pieejamie…" at bounding box center [741, 416] width 653 height 397
copy div "Pieejamie vārdi времени времени времени время время время времени время время в…"
click at [505, 346] on fieldset "1. Во бега в организме ускоряется обмен веществ. 2. Андрис посмотрел на часы и …" at bounding box center [742, 476] width 640 height 265
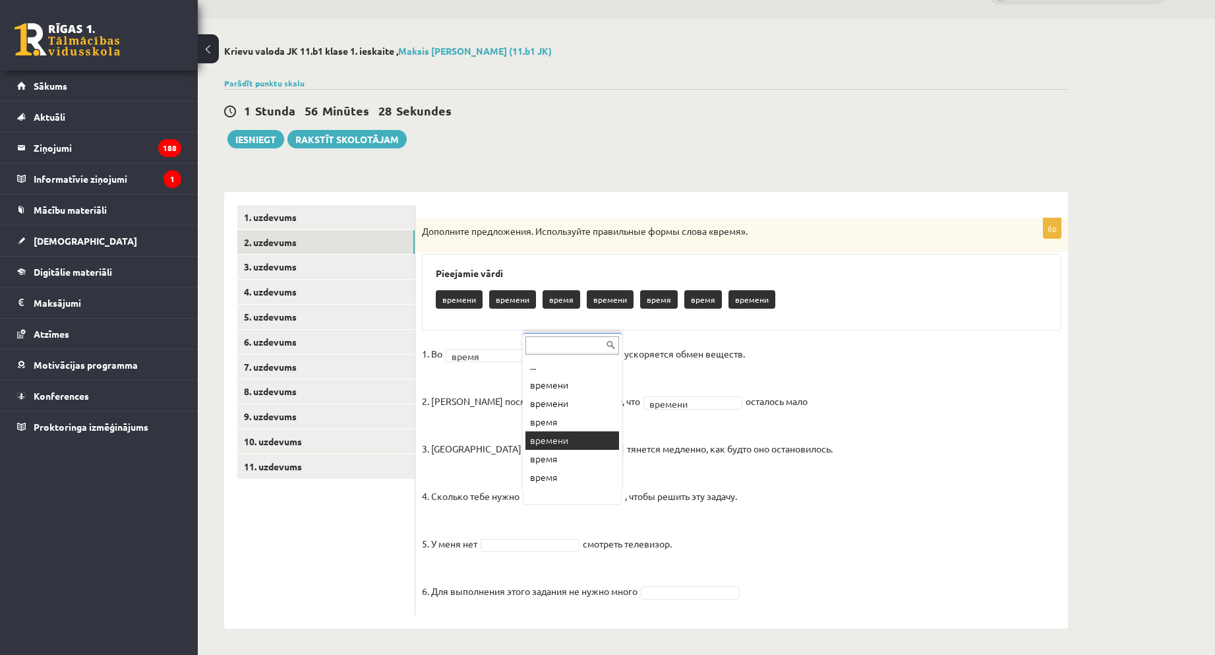
drag, startPoint x: 553, startPoint y: 439, endPoint x: 518, endPoint y: 359, distance: 87.1
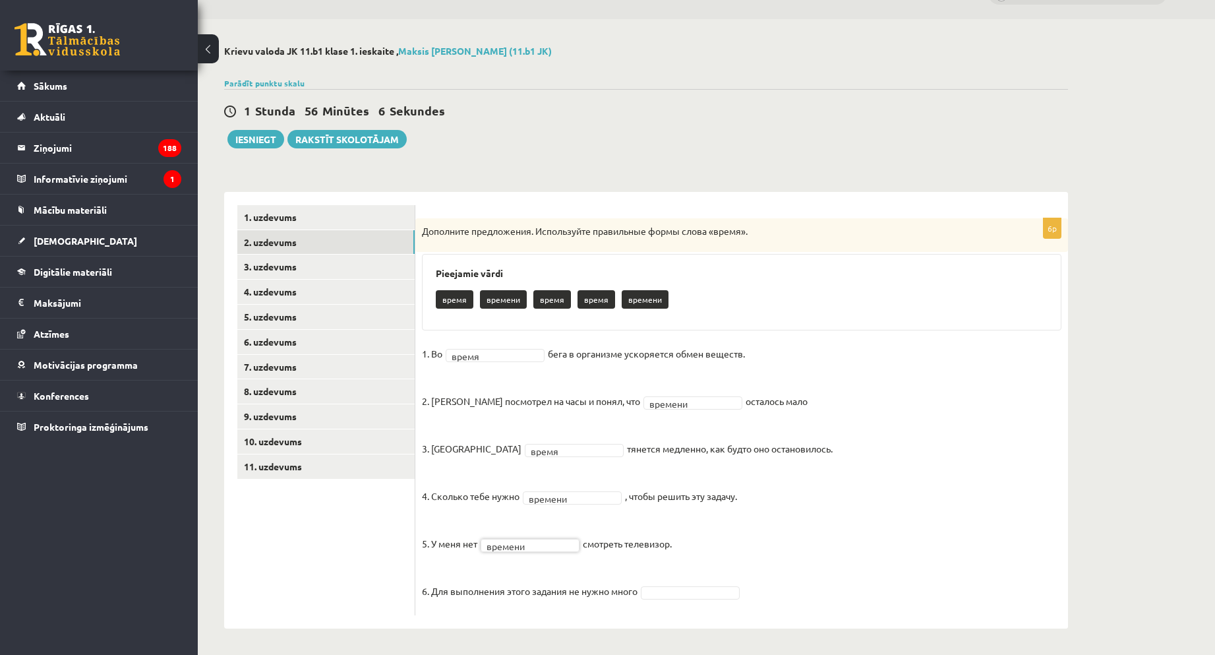
click at [671, 603] on fieldset "1. Во время ***** бега в организме ускоряется обмен веществ. 2. Андрис посмотре…" at bounding box center [742, 476] width 640 height 265
drag, startPoint x: 677, startPoint y: 573, endPoint x: 642, endPoint y: 508, distance: 74.4
click at [270, 268] on link "3. uzdevums" at bounding box center [325, 267] width 177 height 24
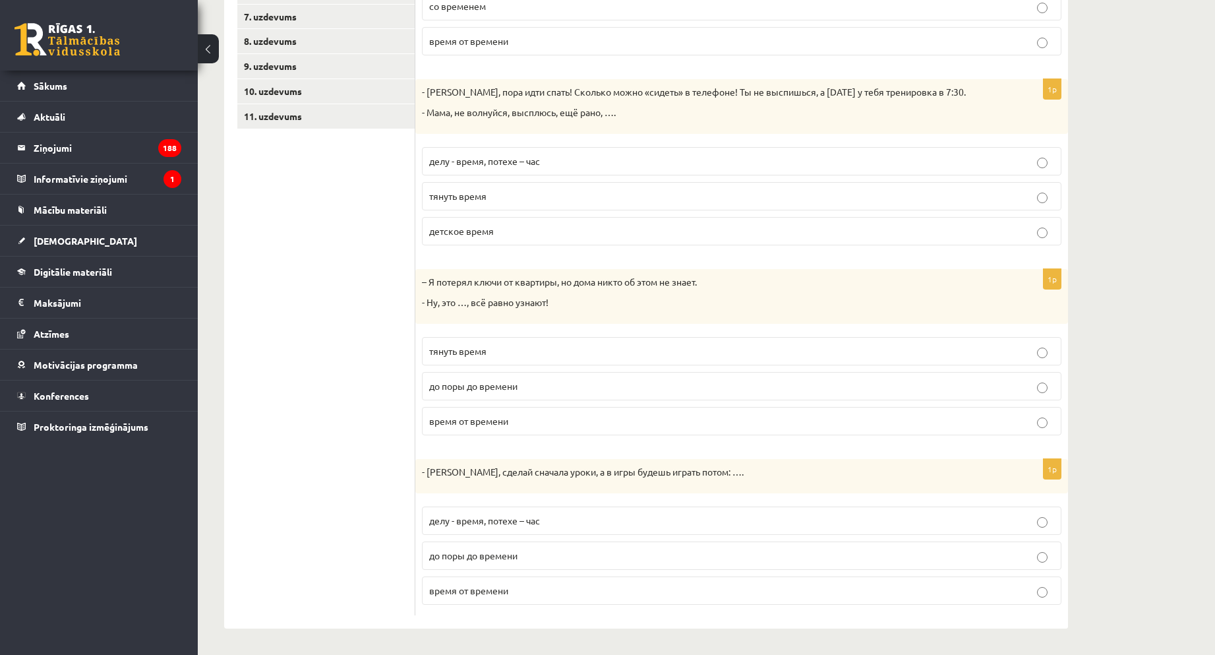
scroll to position [0, 0]
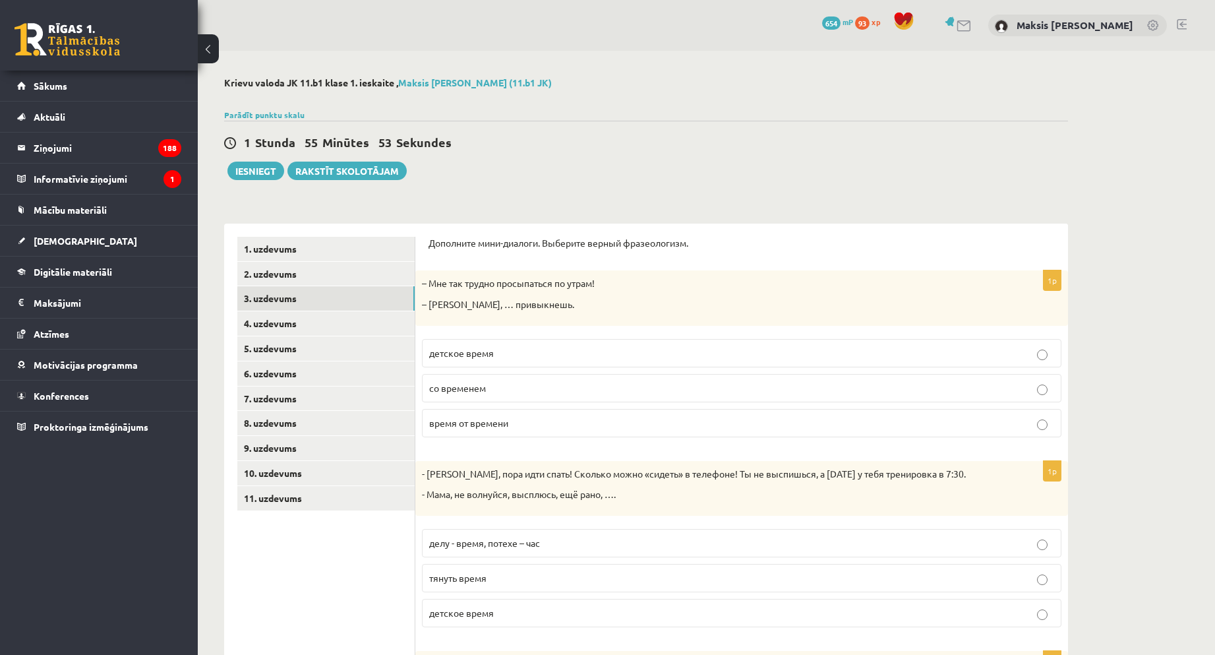
click at [468, 385] on span "со временем" at bounding box center [457, 388] width 57 height 12
click at [477, 389] on span "со временем" at bounding box center [457, 388] width 57 height 12
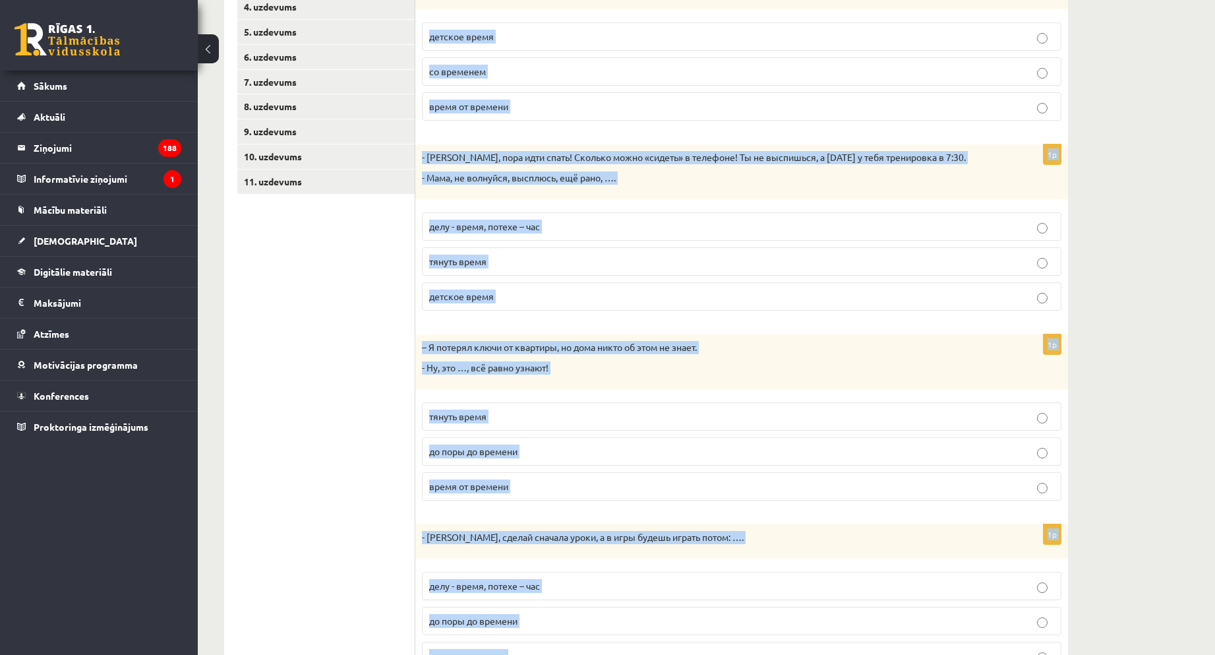
scroll to position [382, 0]
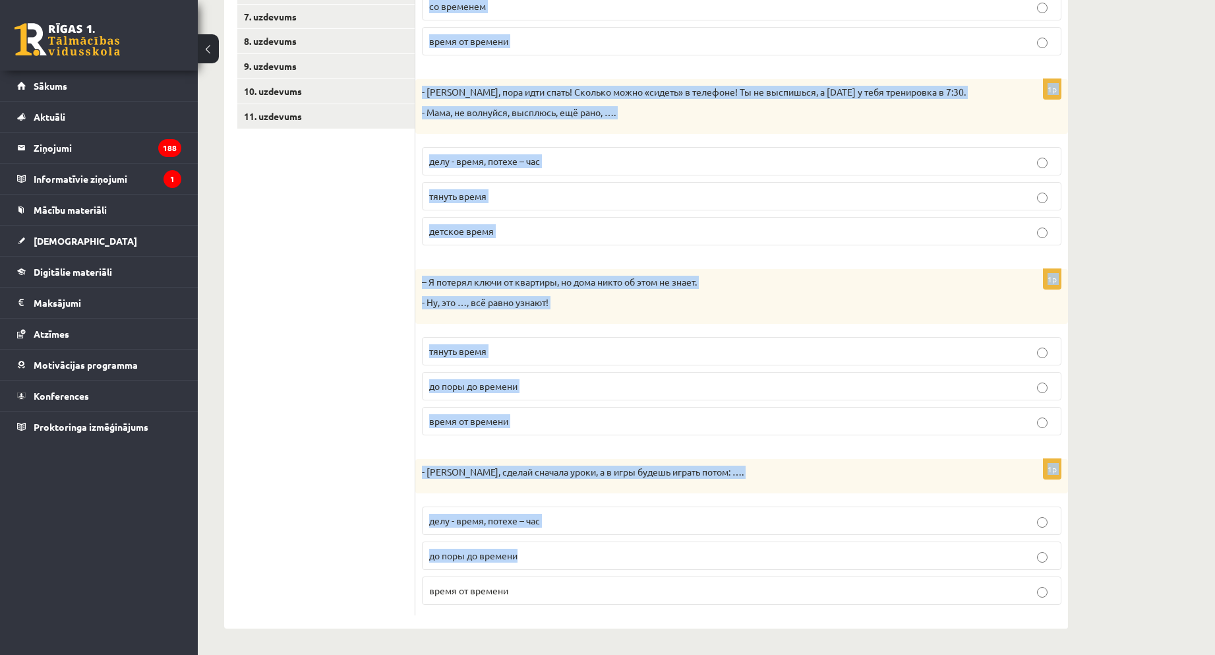
drag, startPoint x: 428, startPoint y: 239, endPoint x: 812, endPoint y: 544, distance: 491.0
click at [861, 564] on div "Дополните мини-диалоги. Выберите верный фразеологизм. 1p – Мне так трудно просы…" at bounding box center [741, 235] width 653 height 787
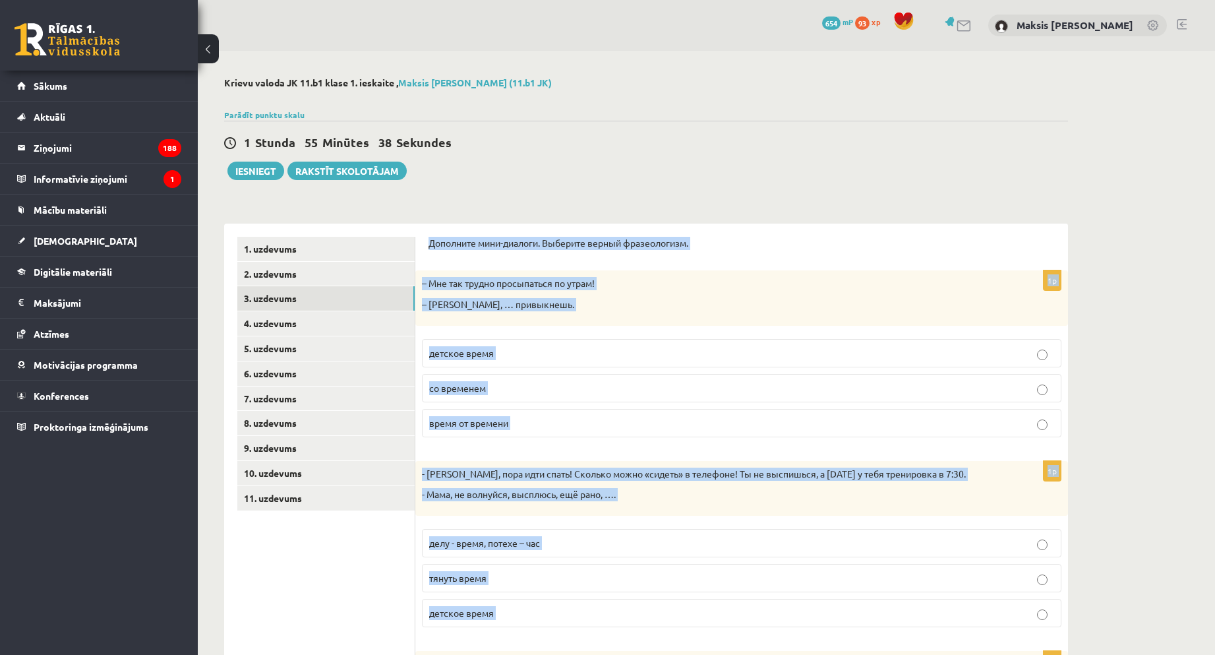
click at [426, 247] on div "Дополните мини-диалоги. Выберите верный фразеологизм. 1p – Мне так трудно просы…" at bounding box center [741, 617] width 653 height 787
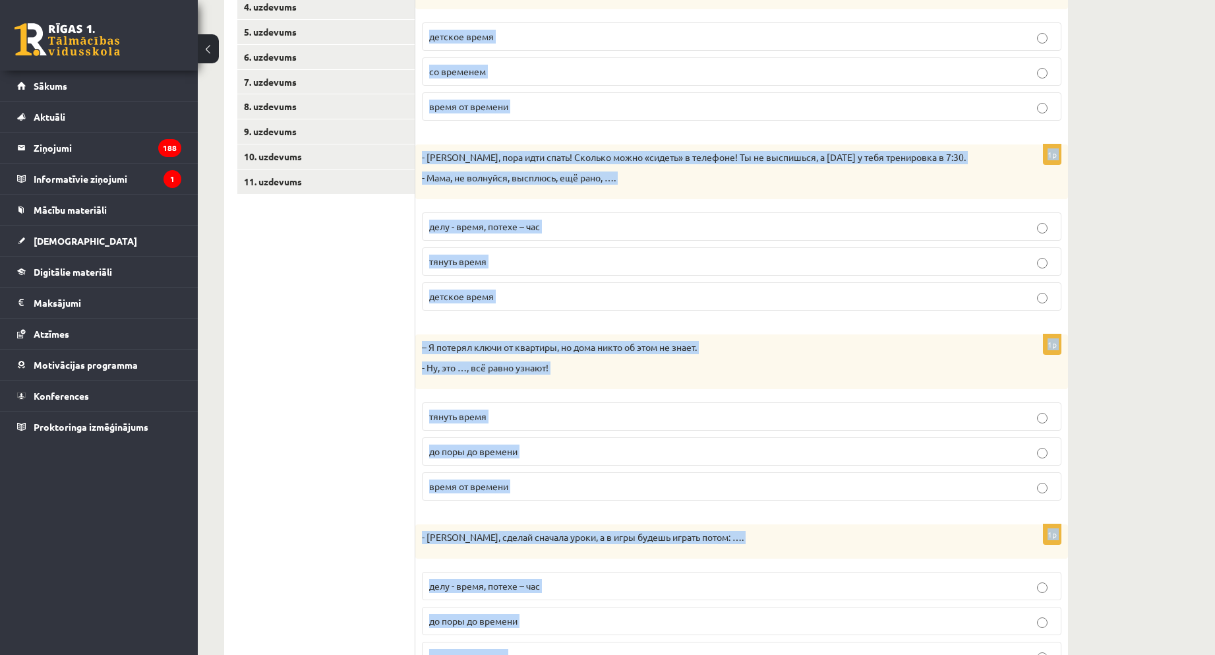
scroll to position [382, 0]
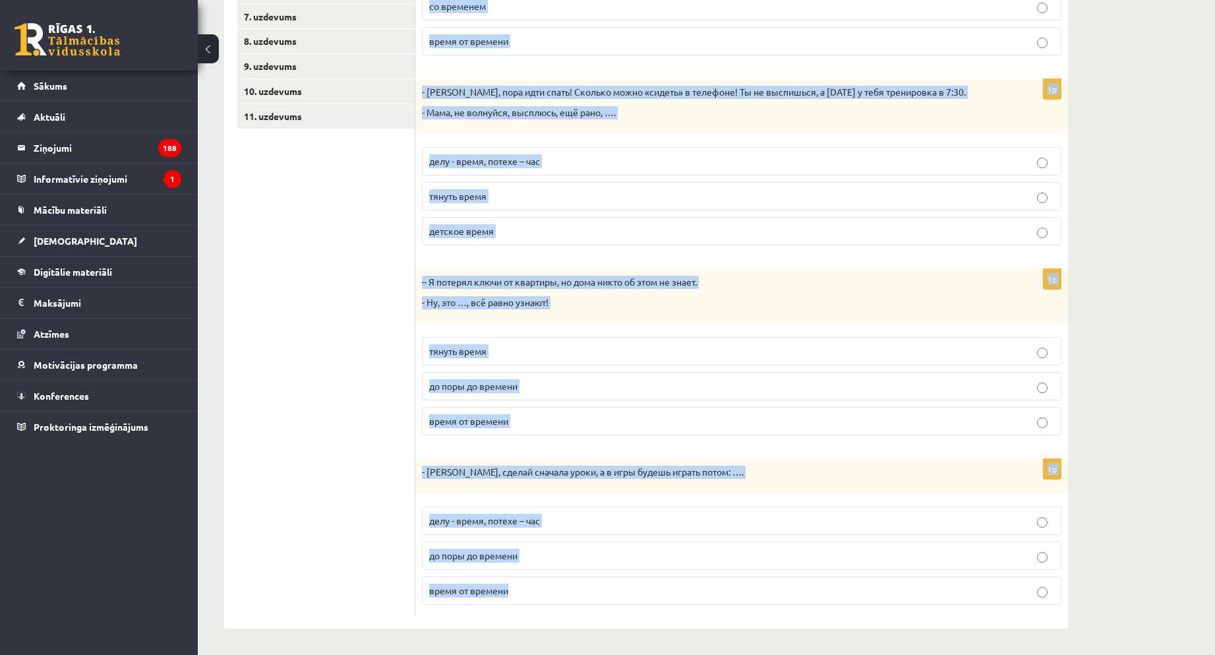
drag, startPoint x: 423, startPoint y: 239, endPoint x: 640, endPoint y: 550, distance: 378.9
click at [906, 654] on div "Krievu valoda JK 11.b1 klase 1. ieskaite , Maksis Linards Gurins (11.b1 JK) Par…" at bounding box center [646, 162] width 897 height 986
copy form "Дополните мини-диалоги. Выберите верный фразеологизм. 1p – Мне так трудно просы…"
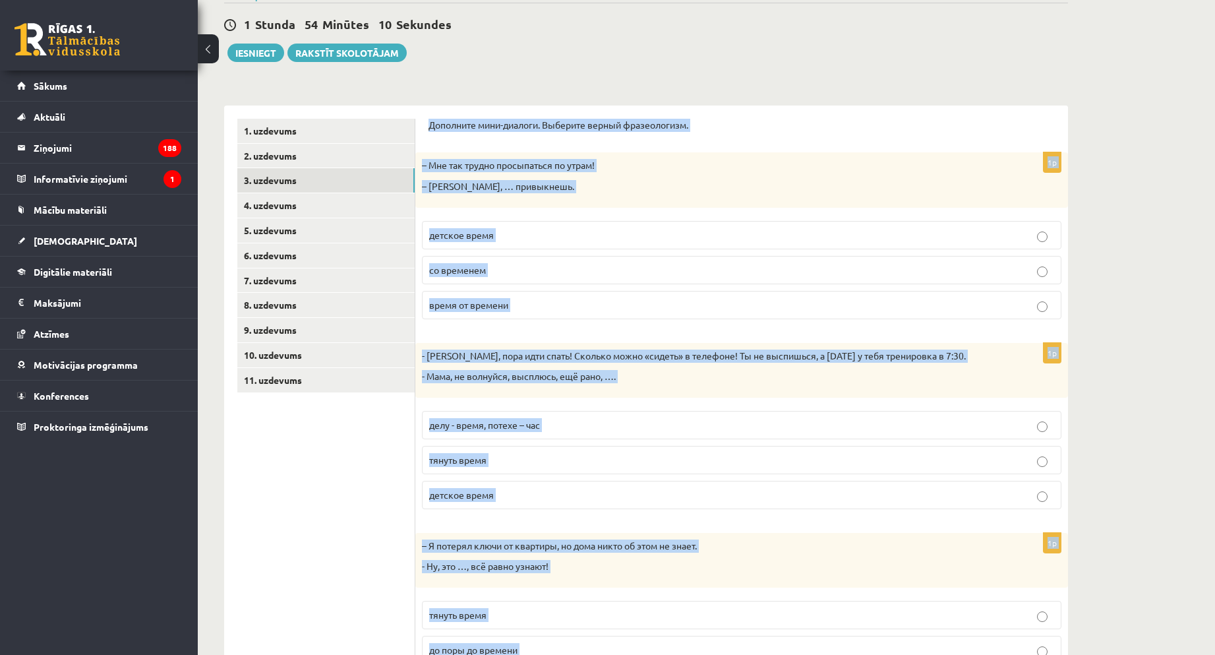
scroll to position [184, 0]
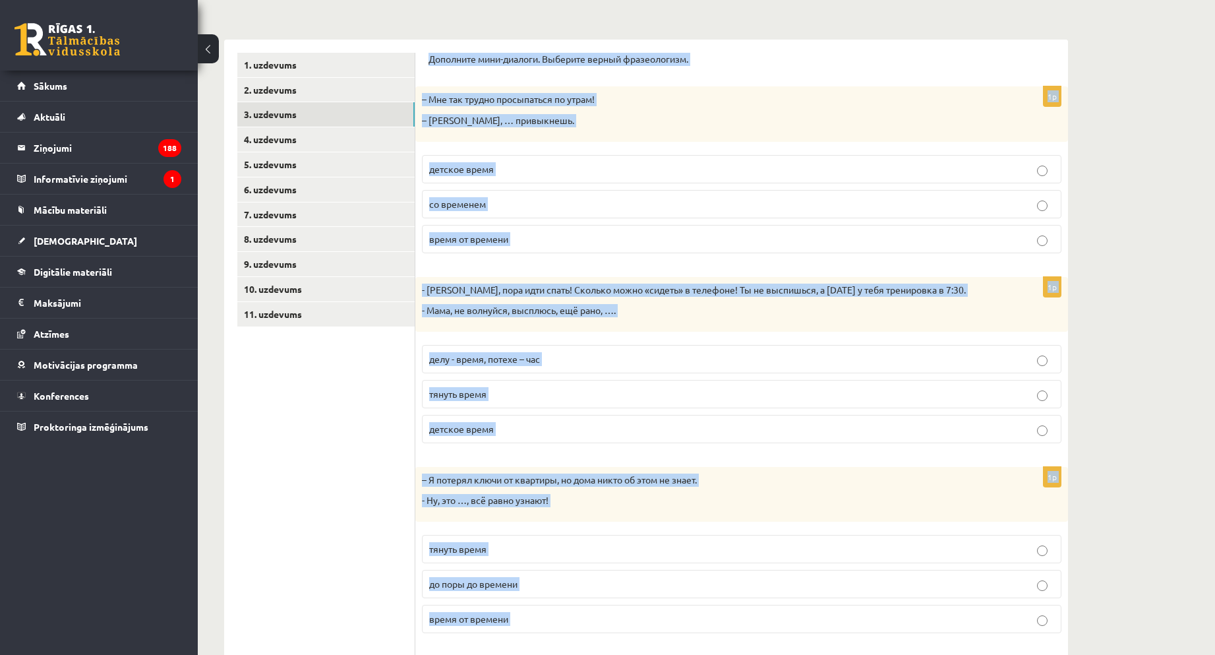
copy form "Дополните мини-диалоги. Выберите верный фразеологизм. 1p – Мне так трудно просы…"
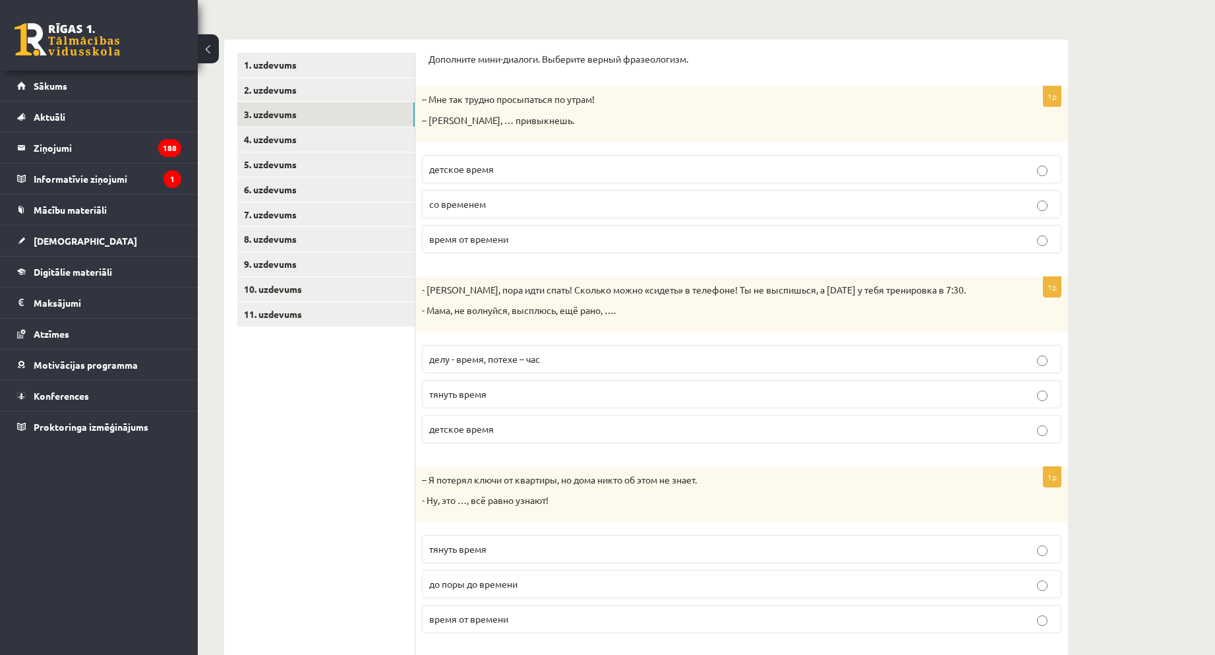
click at [340, 489] on ul "1. uzdevums 2. uzdevums 3. uzdevums 4. uzdevums 5. uzdevums 6. uzdevums 7. uzde…" at bounding box center [326, 433] width 178 height 760
click at [474, 358] on span "делу - время, потехе – час" at bounding box center [484, 359] width 111 height 12
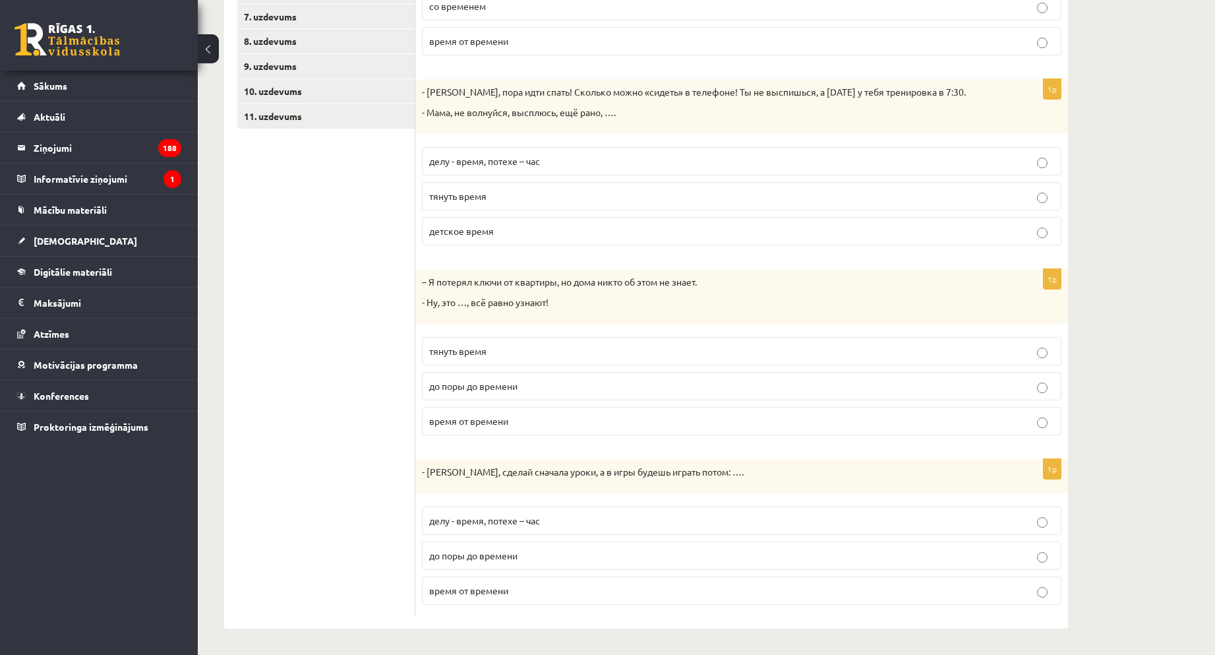
click at [493, 392] on p "до поры до времени" at bounding box center [741, 386] width 625 height 14
click at [493, 527] on p "делу - время, потехе – час" at bounding box center [741, 521] width 625 height 14
click at [348, 561] on ul "1. uzdevums 2. uzdevums 3. uzdevums 4. uzdevums 5. uzdevums 6. uzdevums 7. uzde…" at bounding box center [326, 235] width 178 height 760
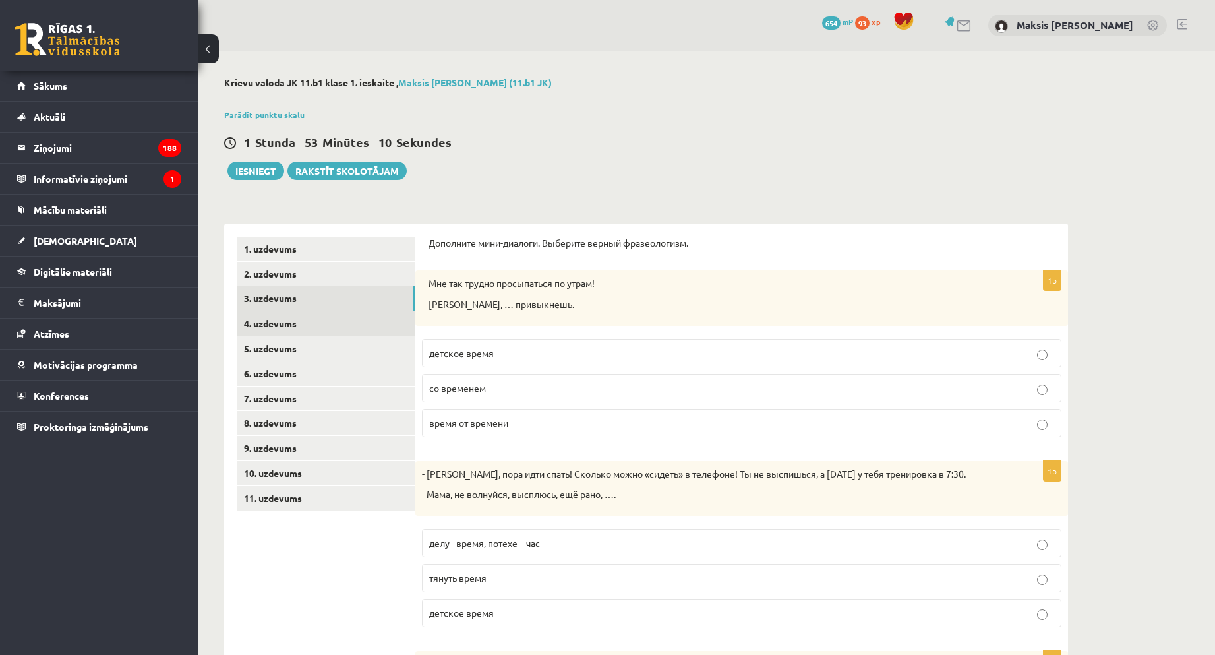
click at [282, 317] on link "4. uzdevums" at bounding box center [325, 323] width 177 height 24
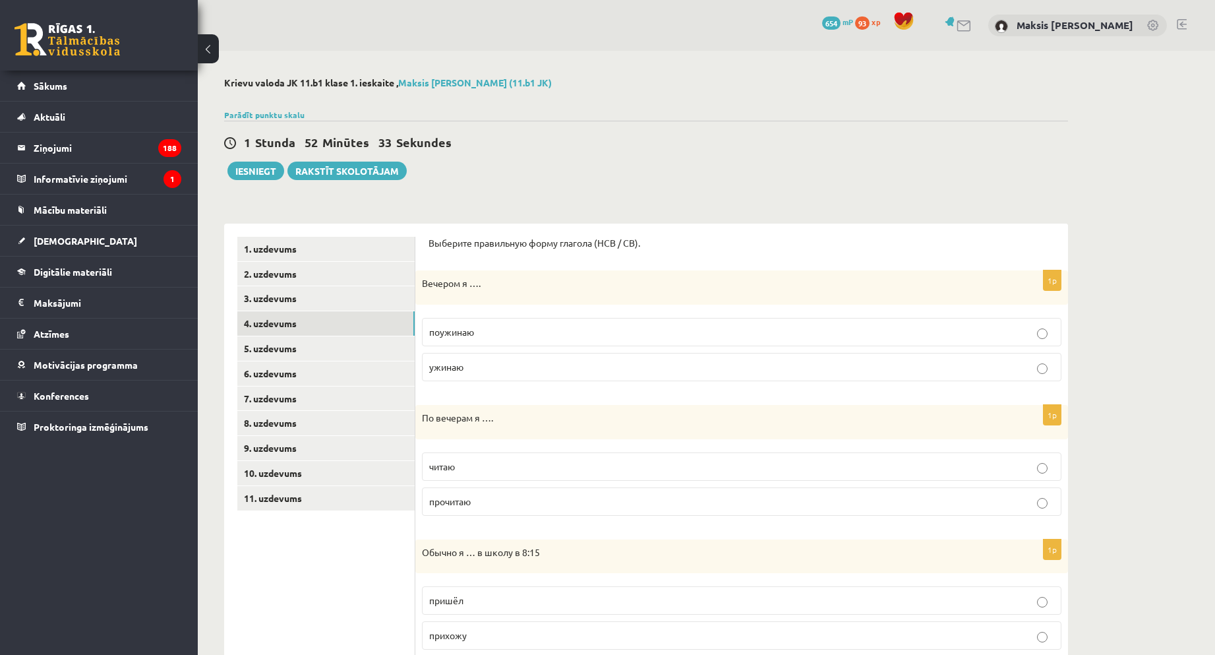
click at [422, 287] on p "Вечером я …." at bounding box center [709, 283] width 574 height 13
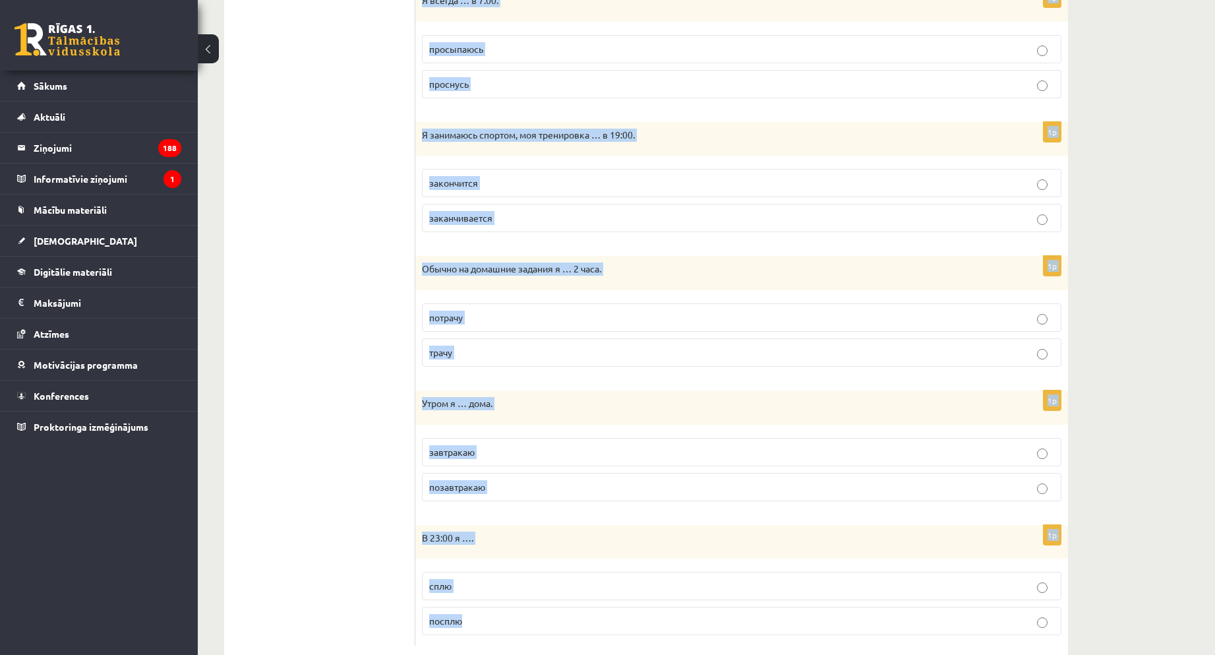
scroll to position [716, 0]
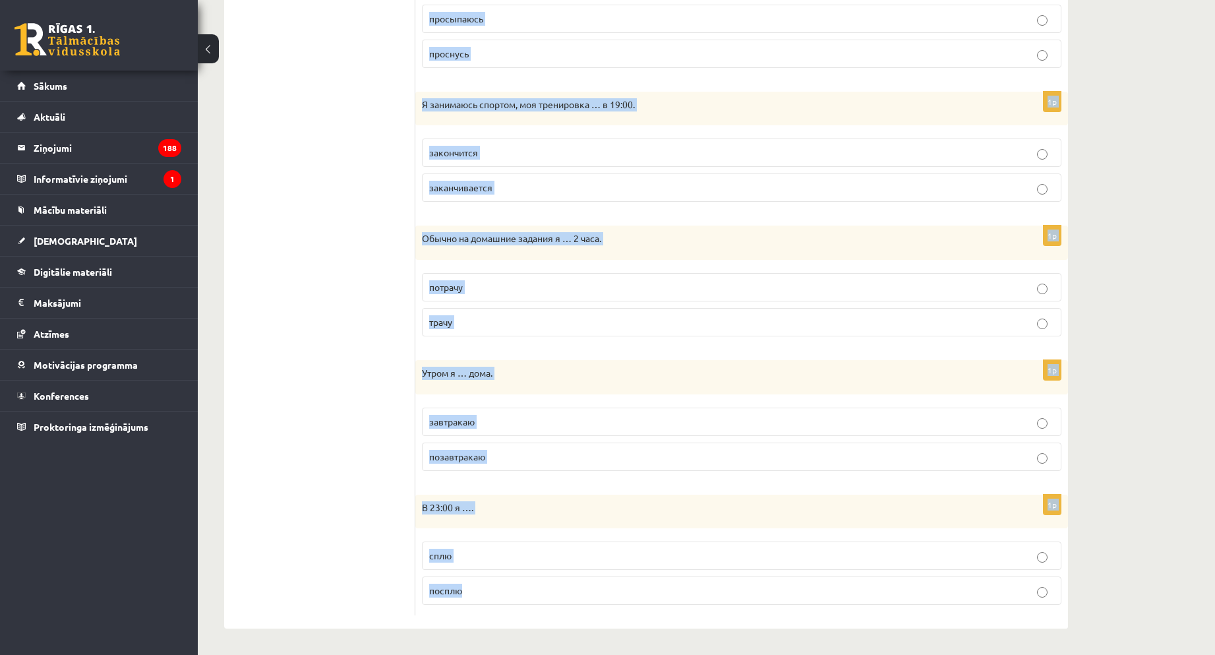
drag, startPoint x: 422, startPoint y: 284, endPoint x: 897, endPoint y: 634, distance: 590.4
copy form "Вечером я …. поужинаю ужинаю 1p По вечерам я …. читаю прочитаю 1p Обычно я … в …"
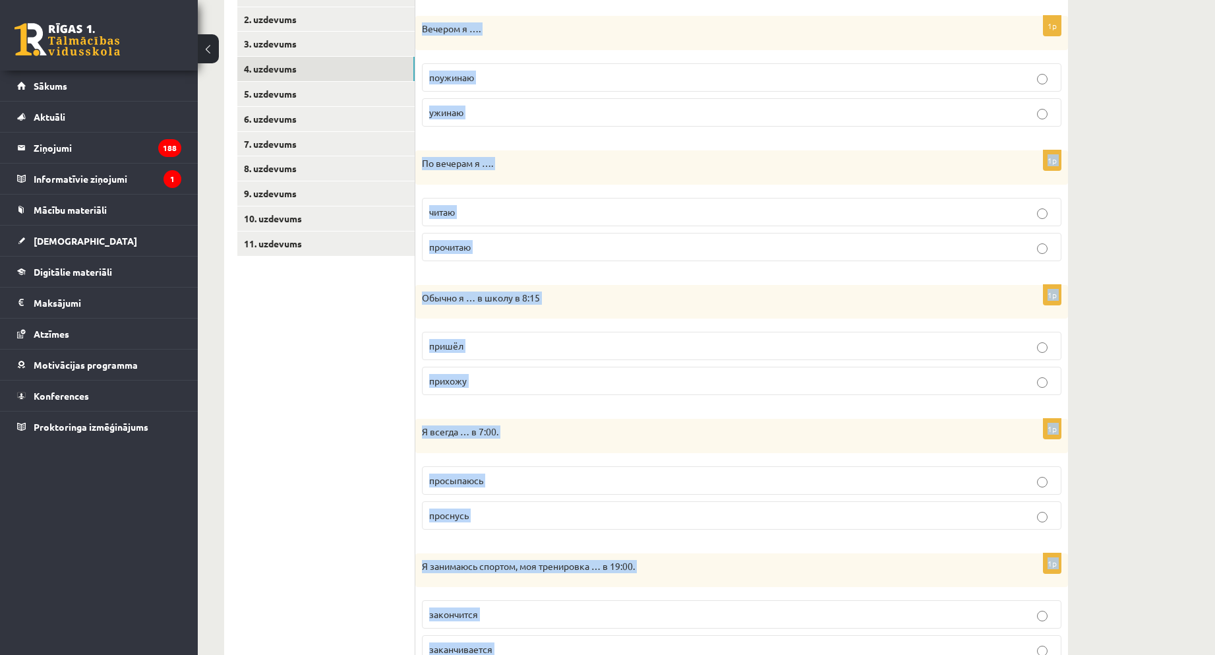
scroll to position [0, 0]
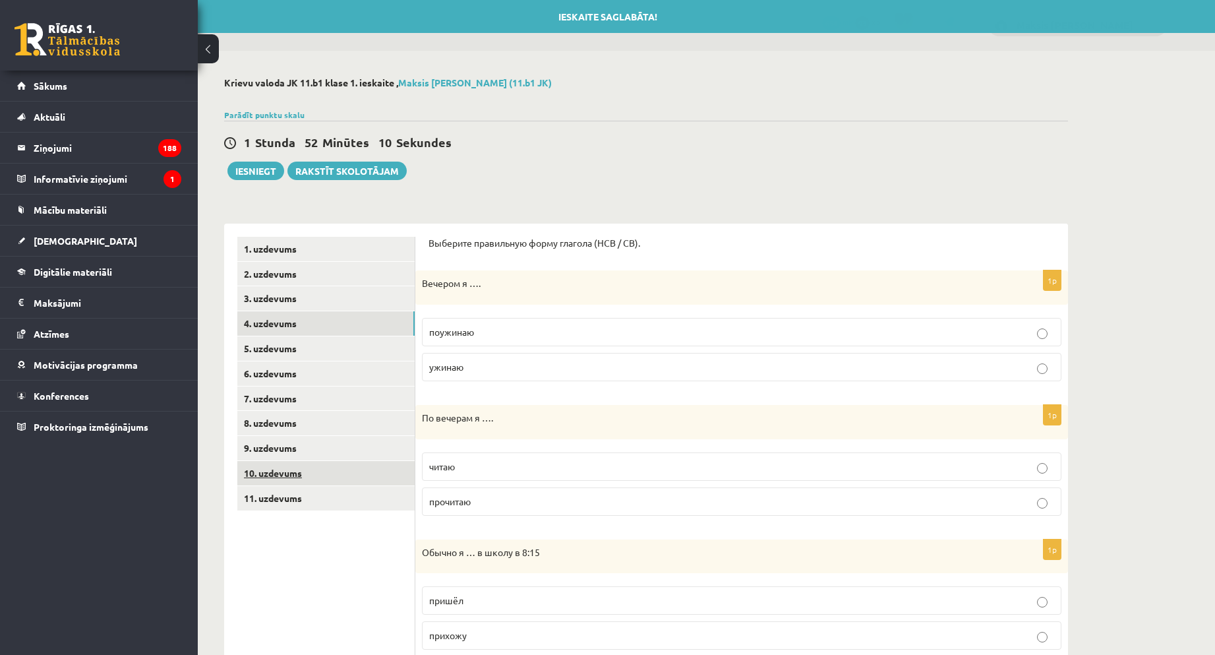
drag, startPoint x: 322, startPoint y: 609, endPoint x: 375, endPoint y: 461, distance: 156.9
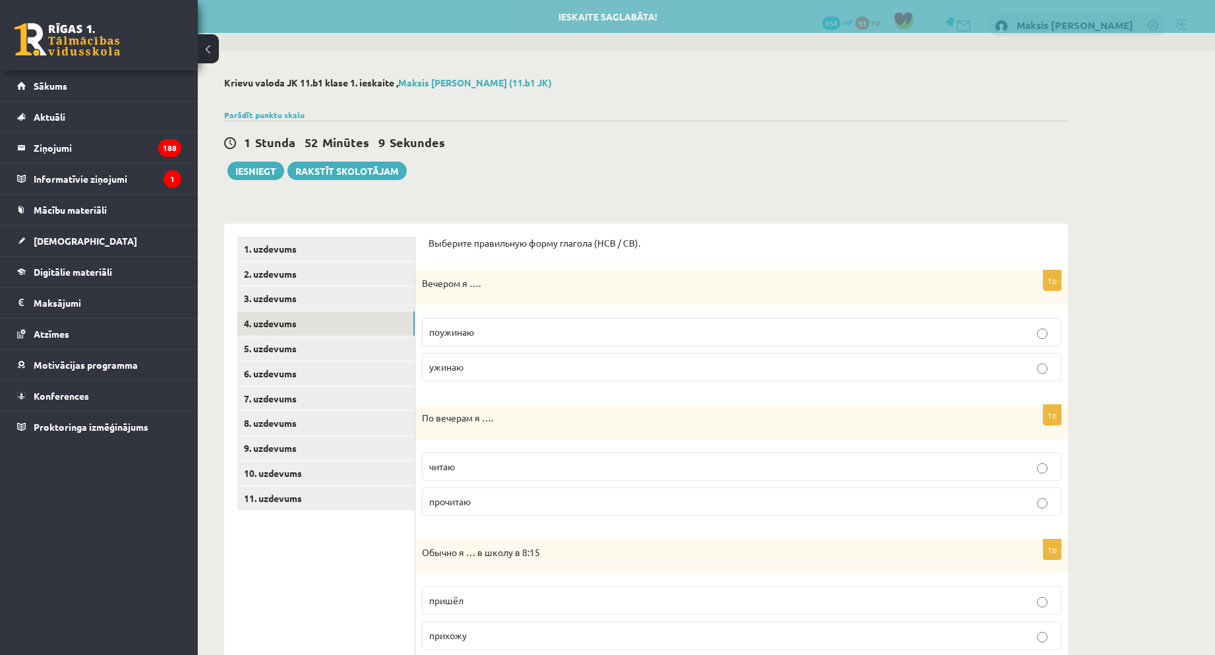
click at [447, 334] on span "поужинаю" at bounding box center [451, 332] width 45 height 12
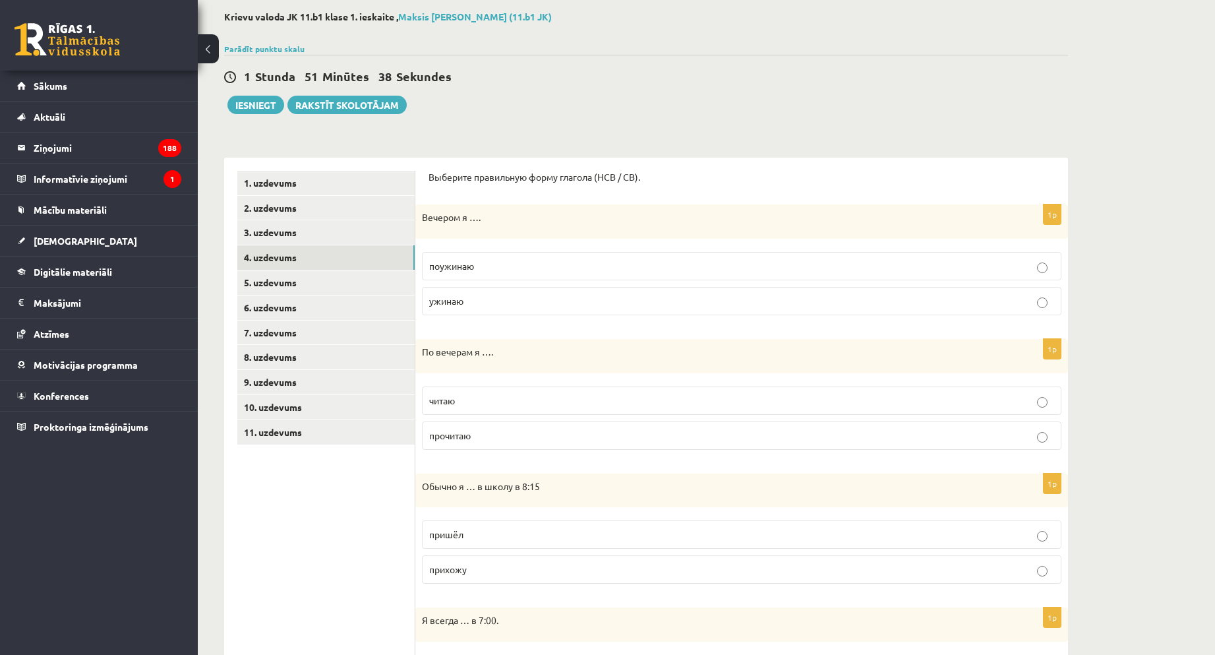
scroll to position [132, 0]
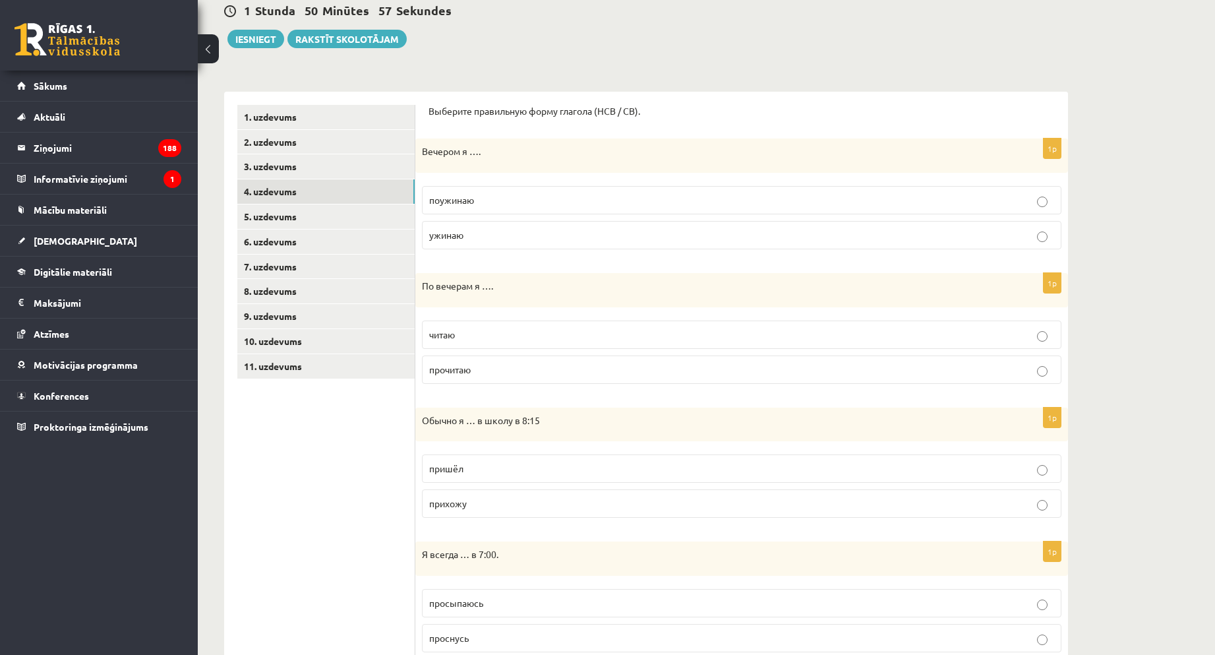
click at [487, 342] on label "читаю" at bounding box center [742, 335] width 640 height 28
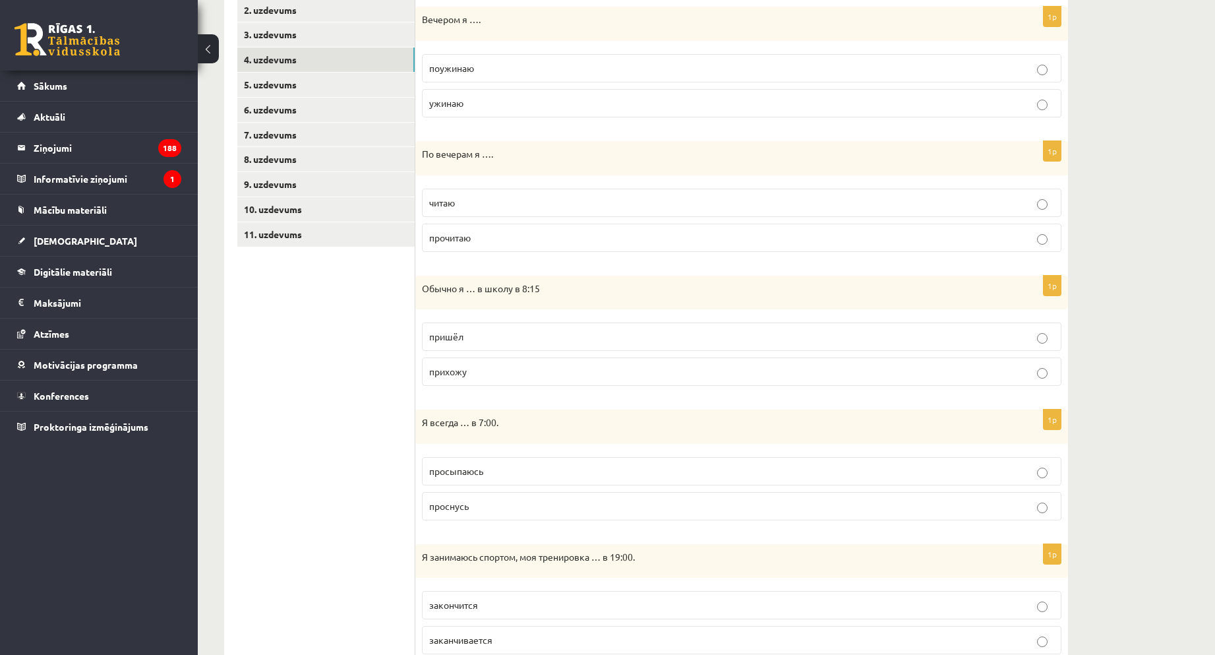
click at [461, 367] on span "прихожу" at bounding box center [448, 371] width 38 height 12
click at [442, 477] on p "просыпаюсь" at bounding box center [741, 471] width 625 height 14
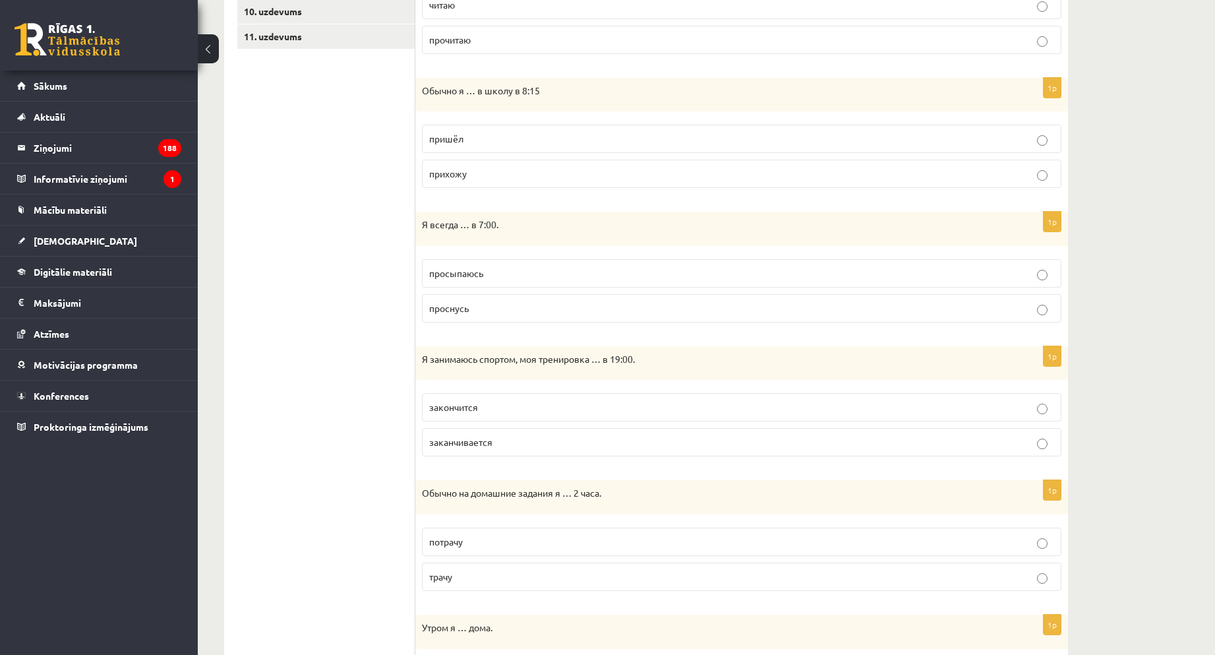
click at [534, 437] on p "заканчивается" at bounding box center [741, 442] width 625 height 14
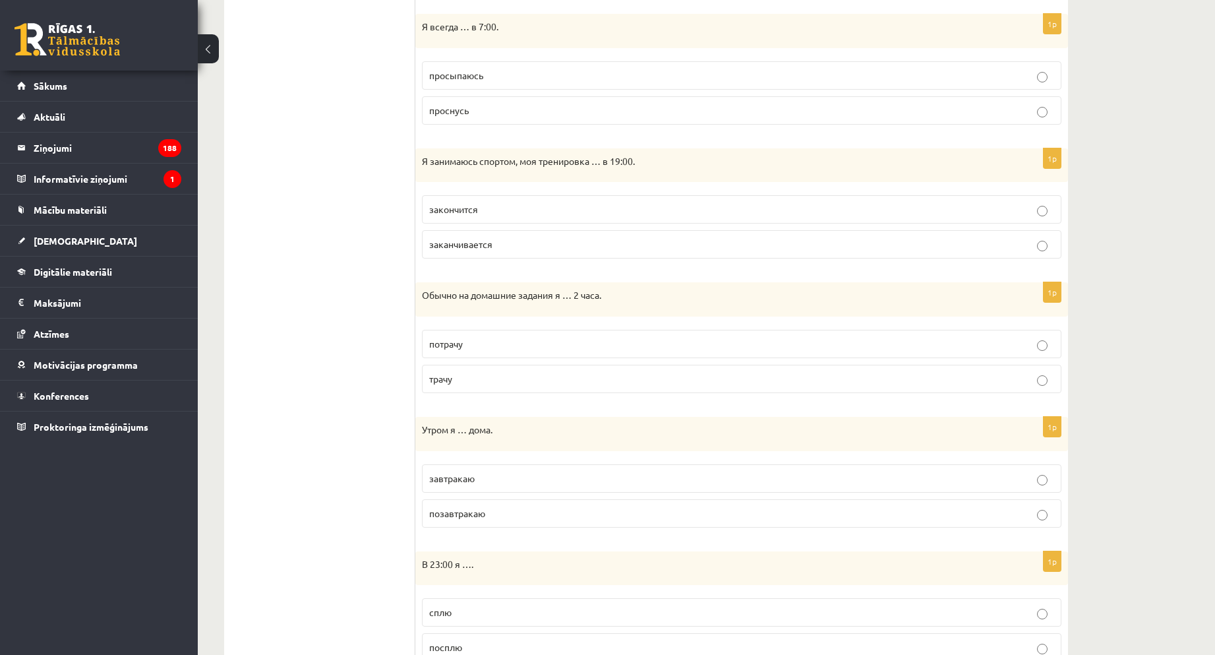
click at [479, 382] on p "трачу" at bounding box center [741, 379] width 625 height 14
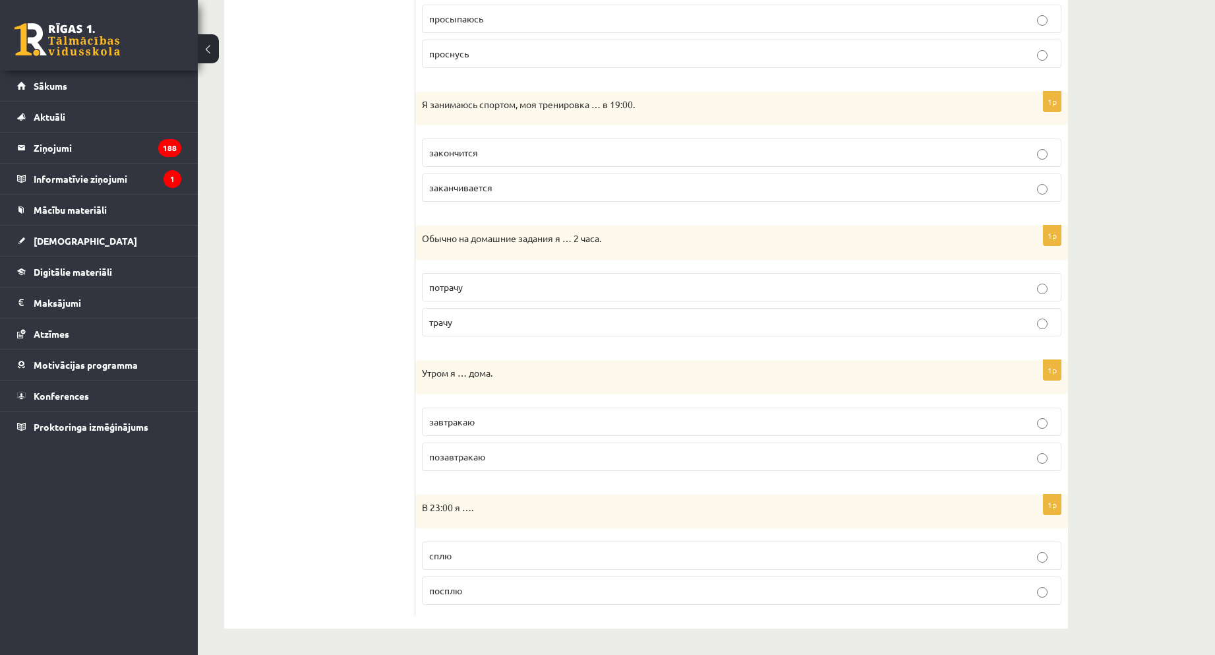
click at [489, 422] on p "завтракаю" at bounding box center [741, 422] width 625 height 14
click at [433, 551] on span "сплю" at bounding box center [440, 555] width 22 height 12
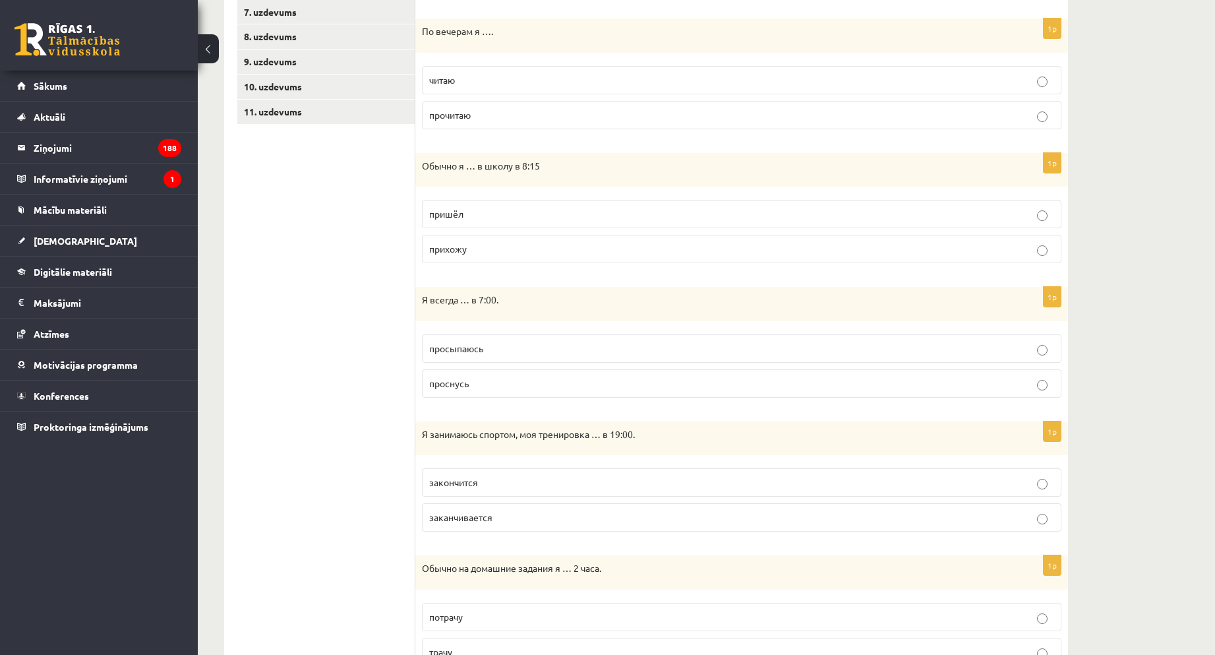
scroll to position [123, 0]
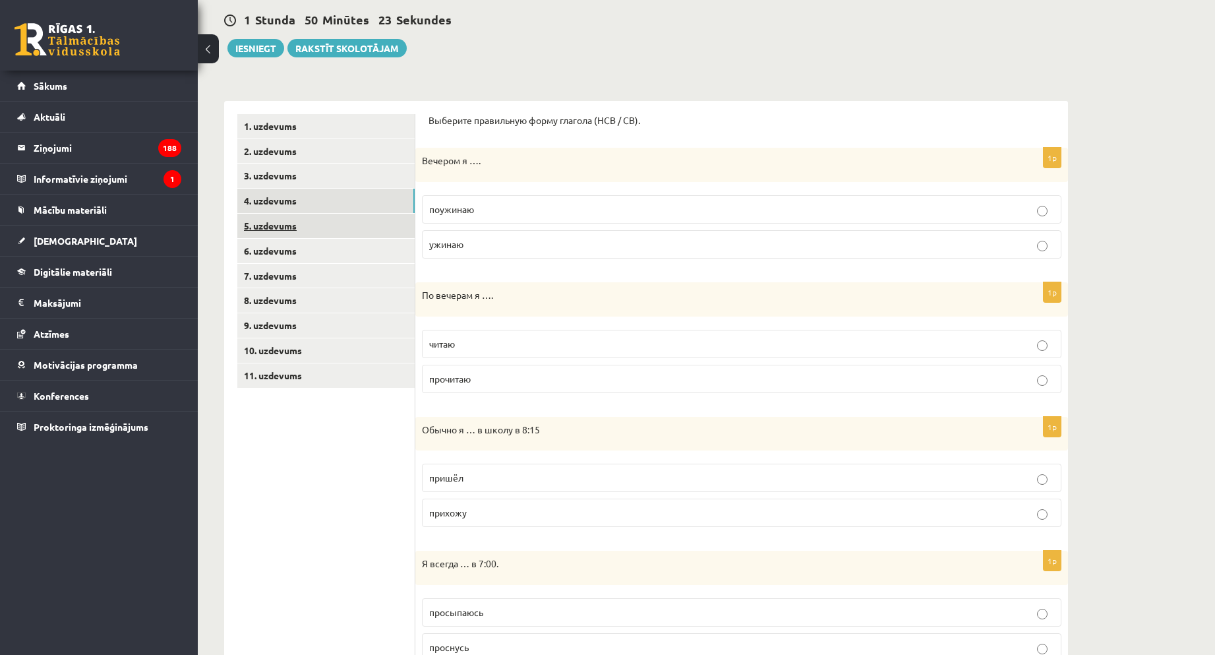
click at [277, 220] on link "5. uzdevums" at bounding box center [325, 226] width 177 height 24
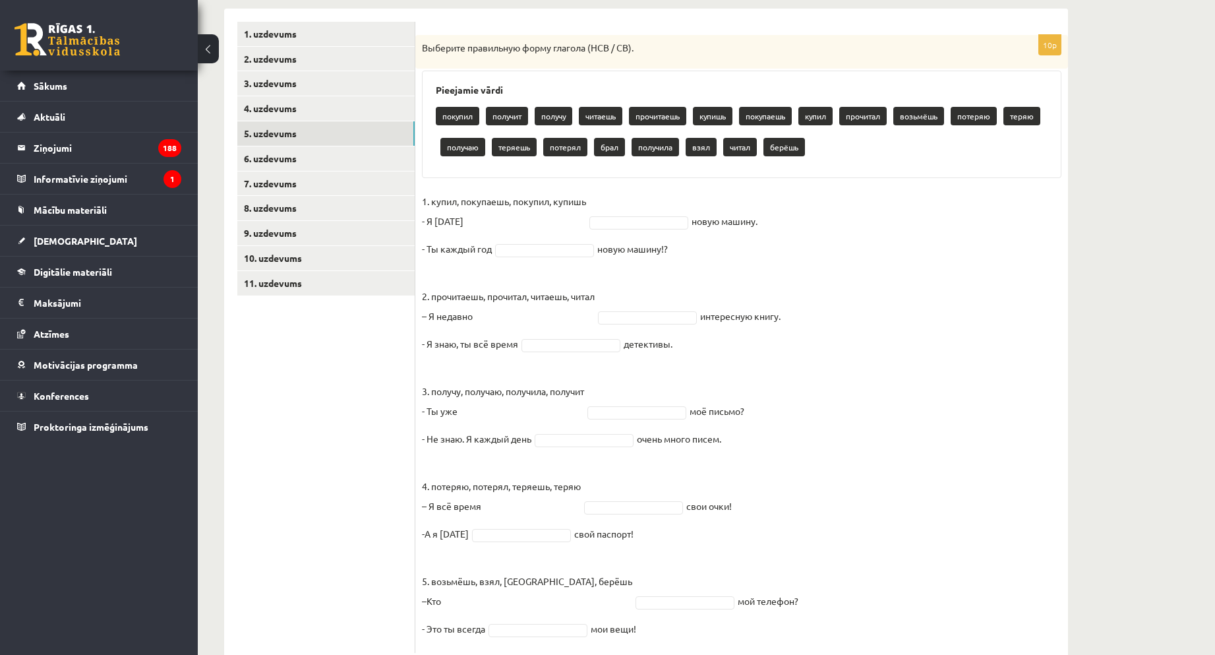
scroll to position [253, 0]
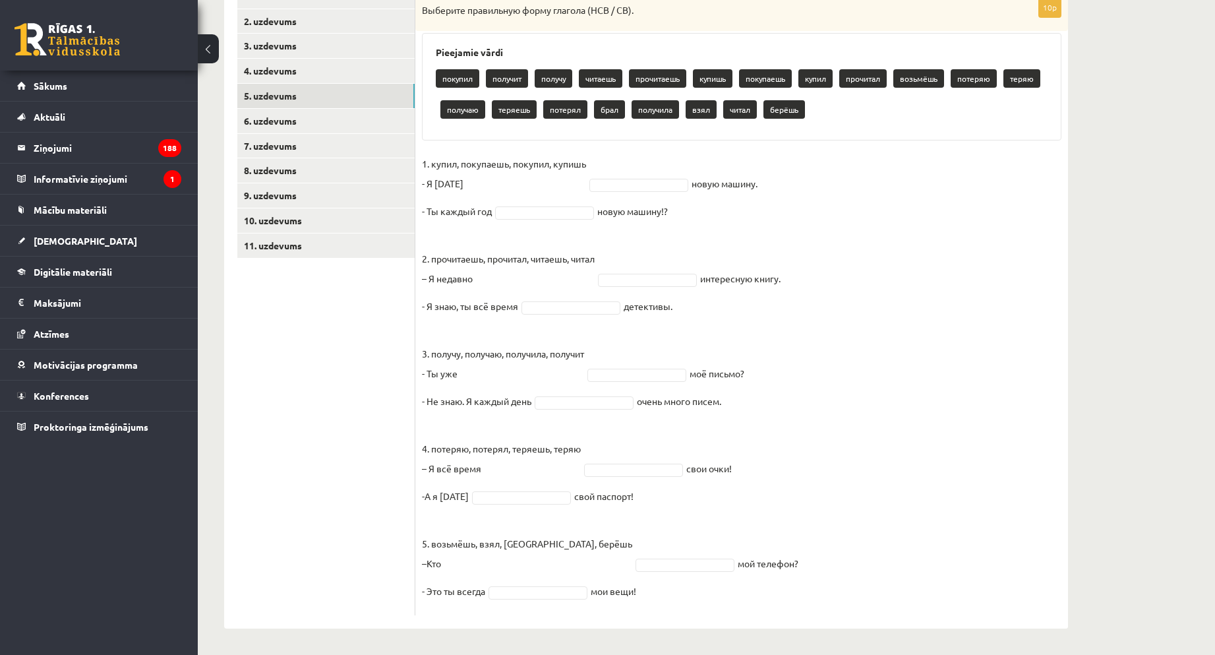
drag, startPoint x: 426, startPoint y: 177, endPoint x: 786, endPoint y: 613, distance: 565.4
click at [845, 652] on div "Krievu valoda JK 11.b1 klase 1. ieskaite , Maksis Linards Gurins (11.b1 JK) Par…" at bounding box center [646, 226] width 897 height 857
copy div "Pieejamie vārdi покупил получит получу читаешь прочитаешь купишь покупаешь купи…"
click at [326, 346] on ul "1. uzdevums 2. uzdevums 3. uzdevums 4. uzdevums 5. uzdevums 6. uzdevums 7. uzde…" at bounding box center [326, 299] width 178 height 631
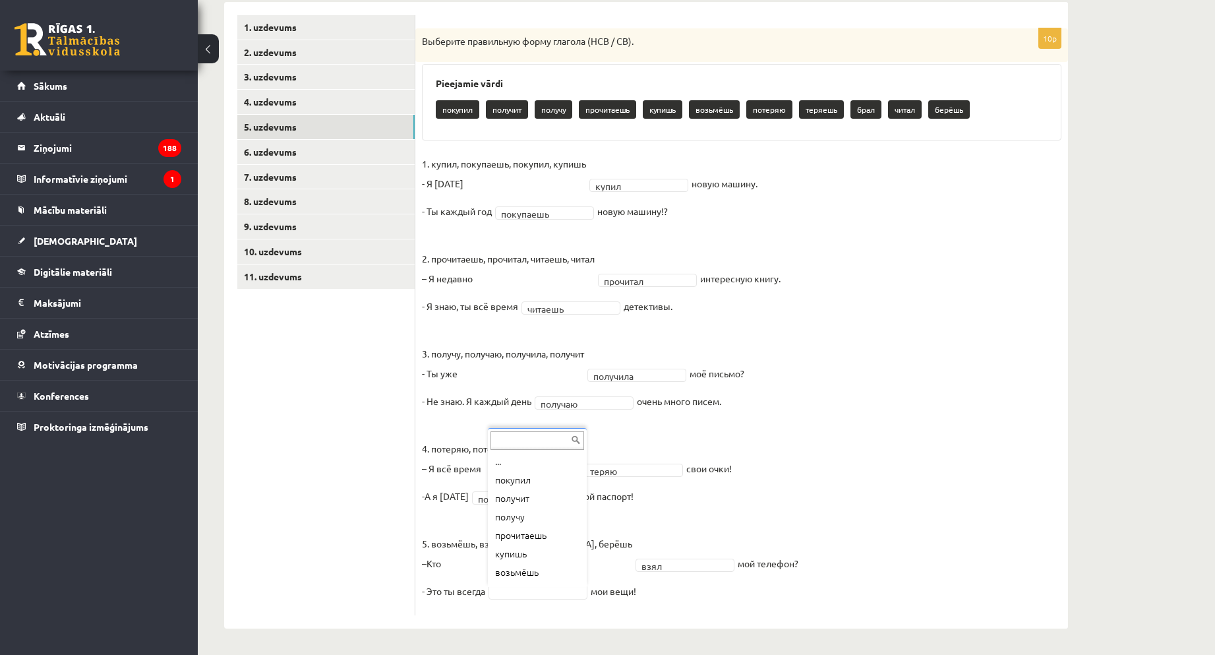
scroll to position [90, 0]
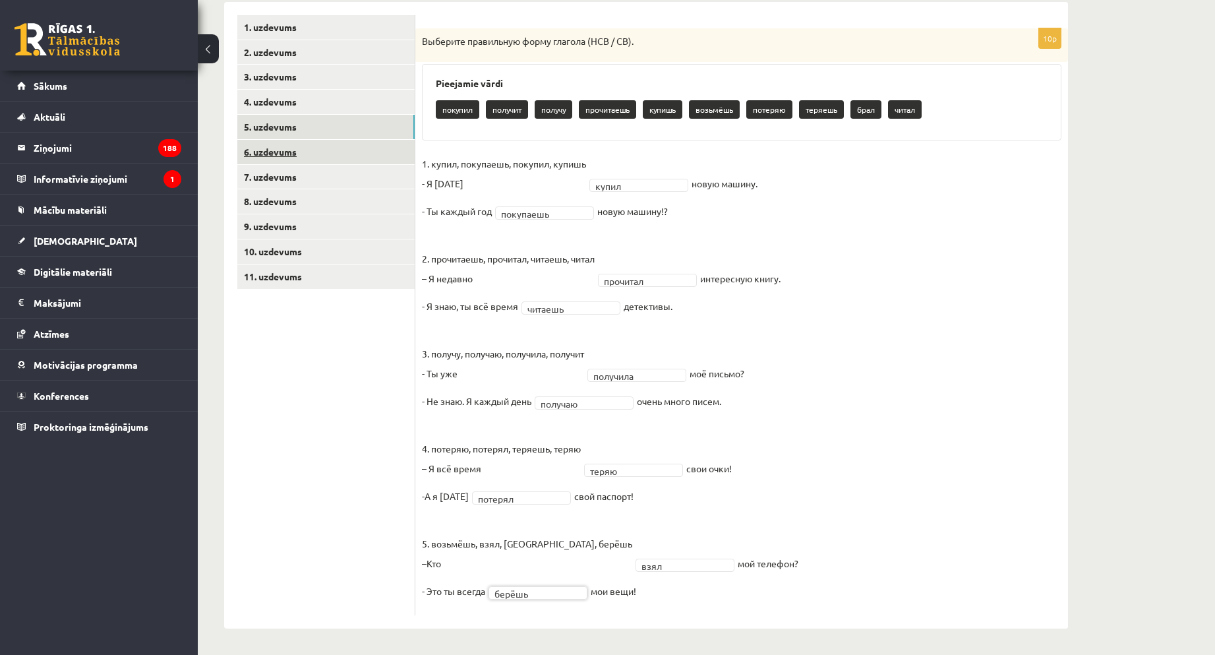
click at [278, 141] on link "6. uzdevums" at bounding box center [325, 152] width 177 height 24
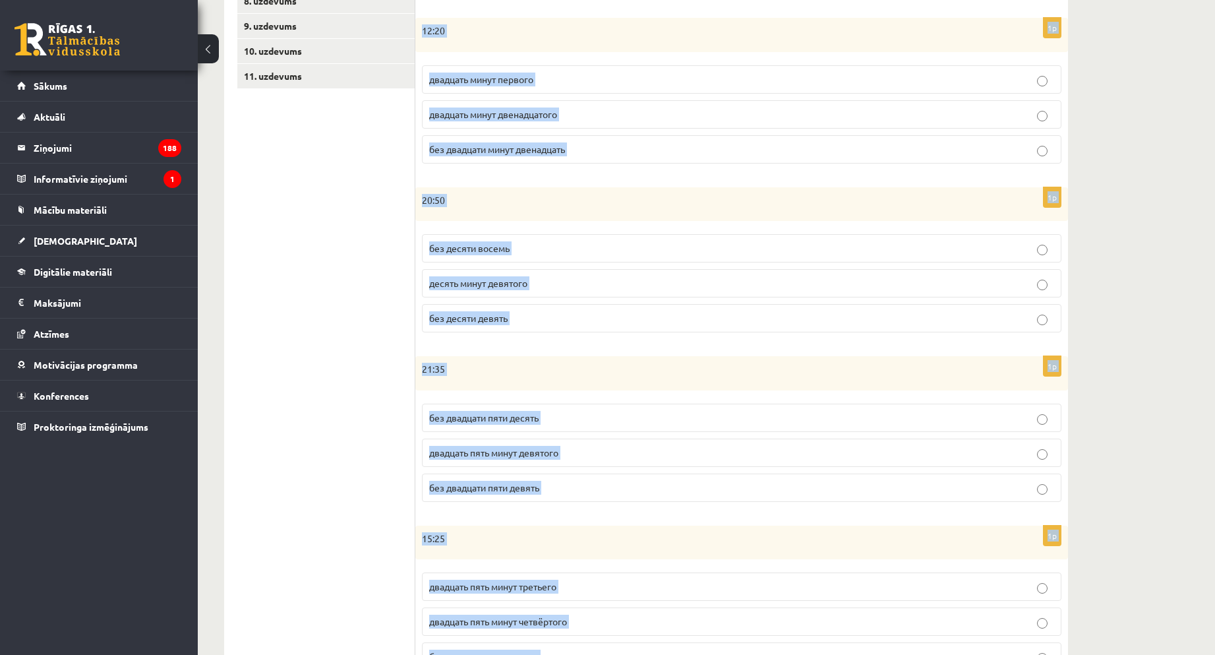
scroll to position [488, 0]
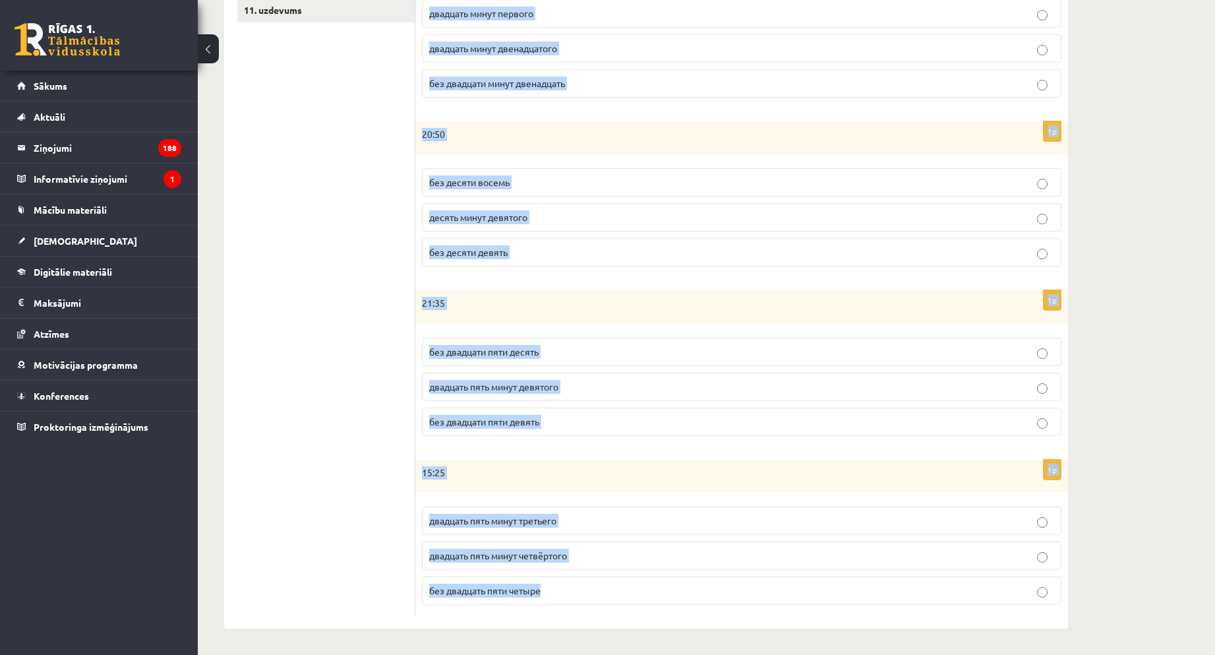
drag, startPoint x: 421, startPoint y: 277, endPoint x: 832, endPoint y: 625, distance: 538.1
click at [846, 650] on div "Krievu valoda JK 11.b1 klase 1. ieskaite , Maksis Linards Gurins (11.b1 JK) Par…" at bounding box center [646, 109] width 897 height 1092
copy form "07:15 без пятнадцати семь пятнадцать минут седьмого пятнадцать минут восьмого 1…"
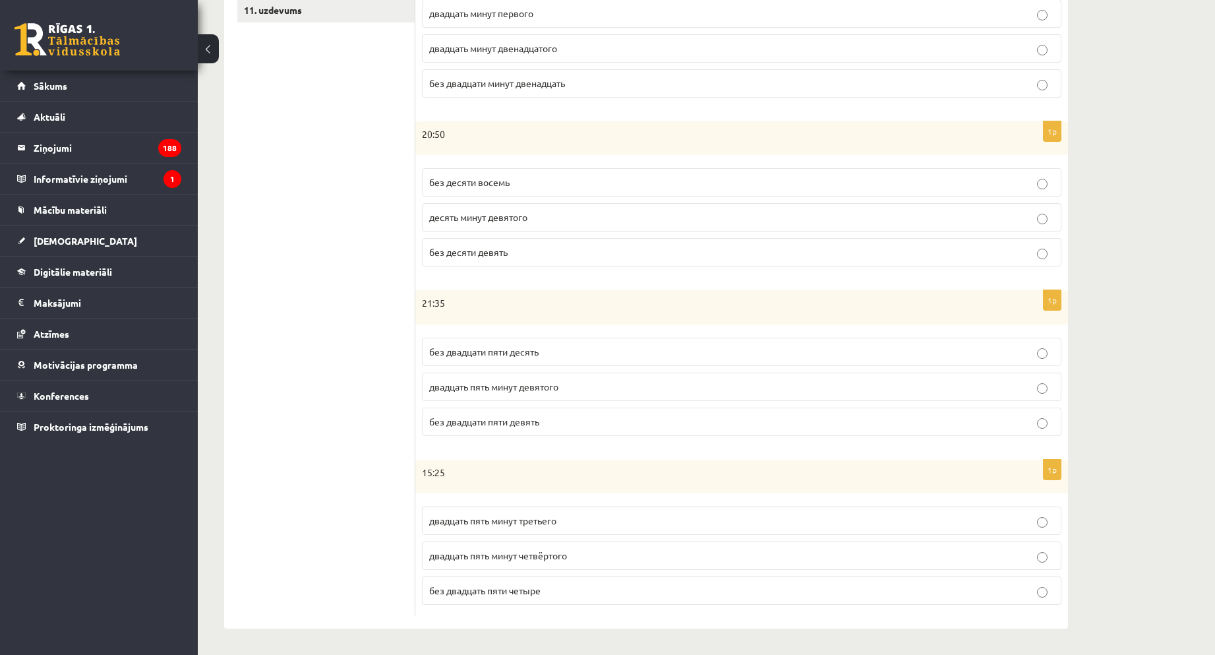
click at [366, 398] on ul "1. uzdevums 2. uzdevums 3. uzdevums 4. uzdevums 5. uzdevums 6. uzdevums 7. uzde…" at bounding box center [326, 182] width 178 height 867
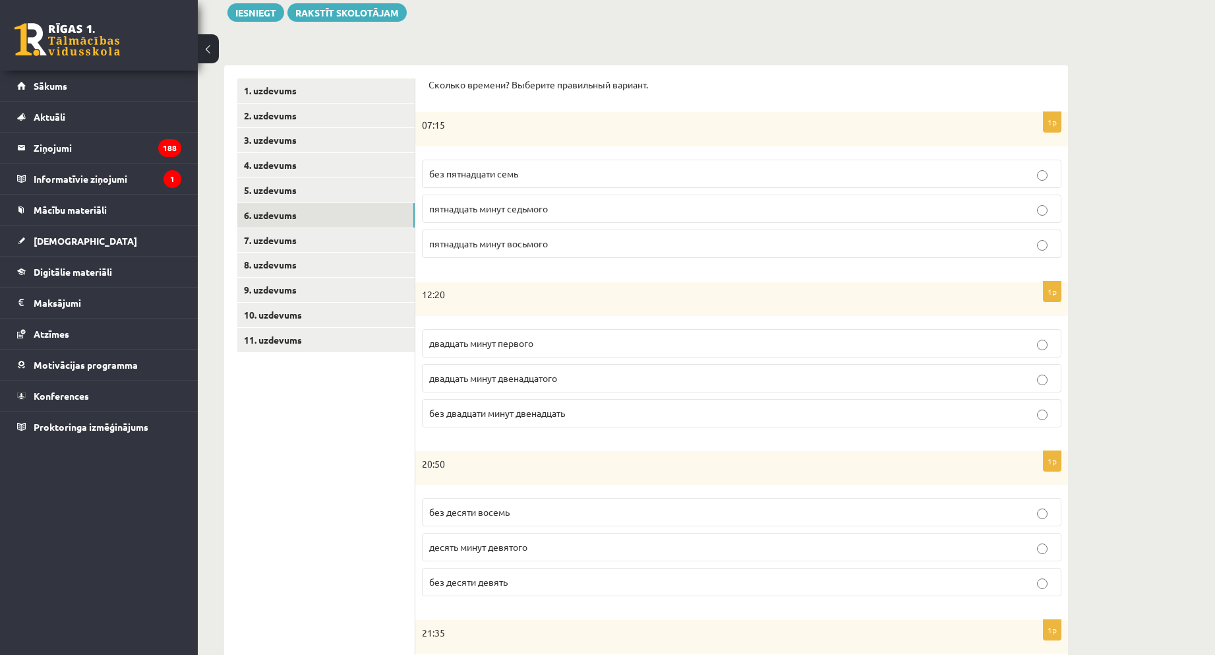
click at [489, 245] on span "пятнадцать минут восьмого" at bounding box center [488, 243] width 119 height 12
click at [330, 458] on ul "1. uzdevums 2. uzdevums 3. uzdevums 4. uzdevums 5. uzdevums 6. uzdevums 7. uzde…" at bounding box center [326, 511] width 178 height 867
click at [460, 349] on p "двадцать минут первого" at bounding box center [741, 343] width 625 height 14
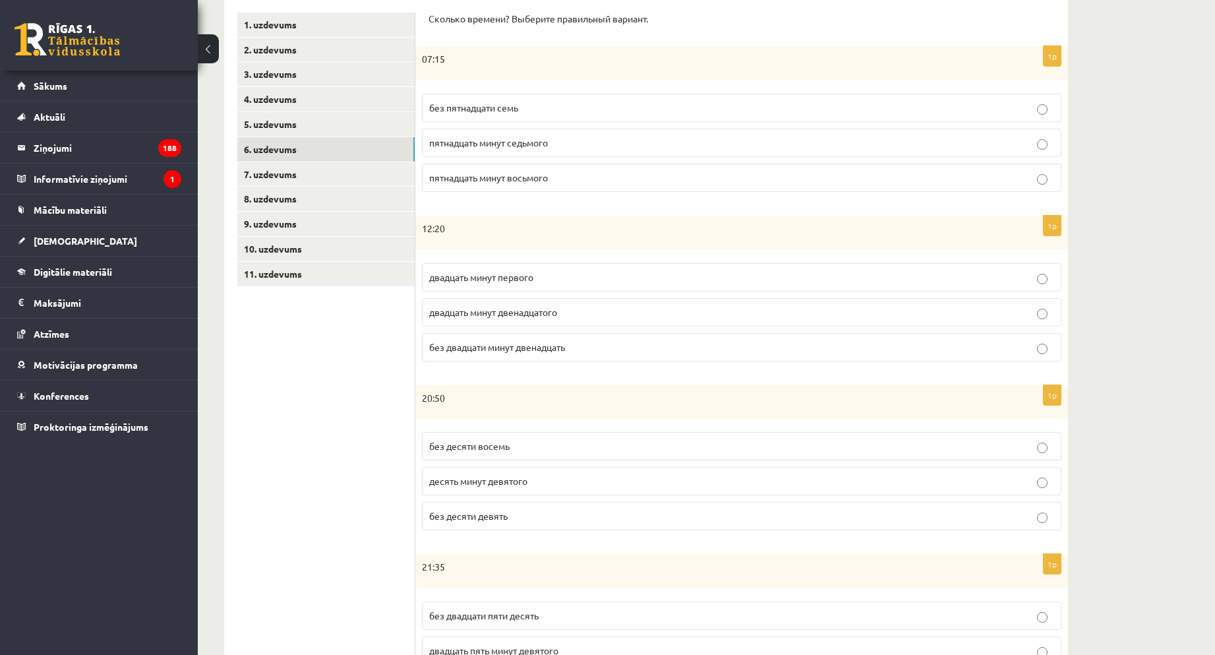
click at [583, 280] on p "двадцать минут первого" at bounding box center [741, 277] width 625 height 14
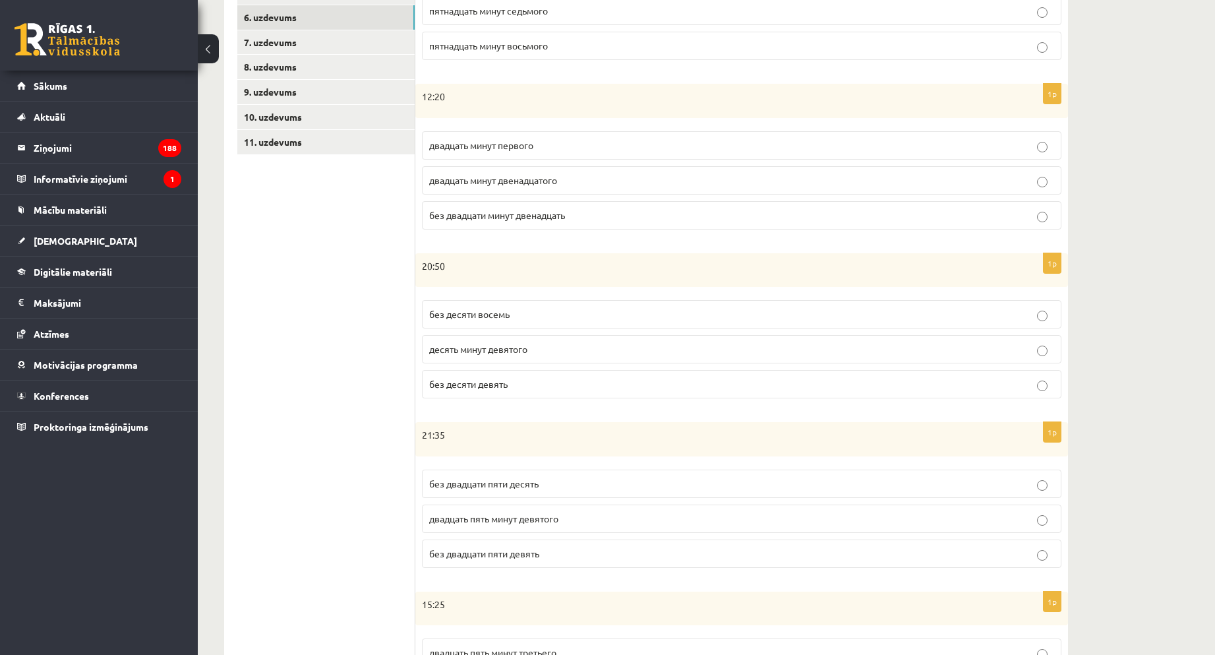
click at [505, 390] on p "без десяти девять" at bounding box center [741, 384] width 625 height 14
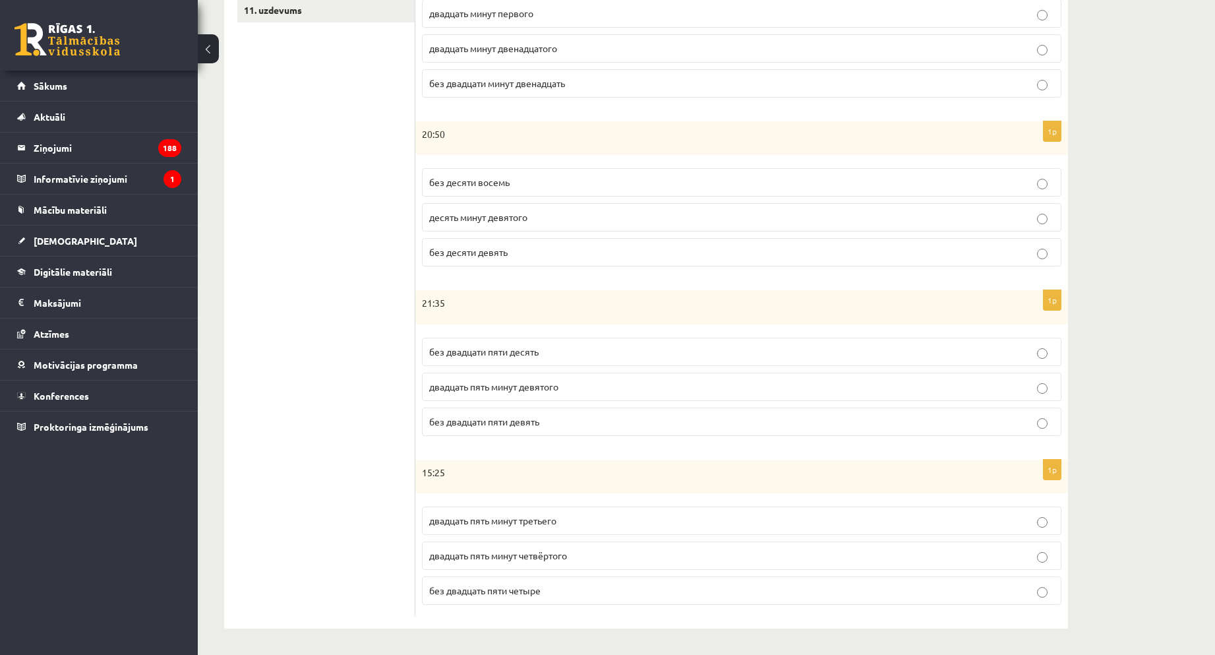
click at [496, 185] on span "без десяти восемь" at bounding box center [469, 182] width 80 height 12
click at [506, 357] on span "без двадцати пяти десять" at bounding box center [483, 352] width 109 height 12
click at [480, 528] on label "двадцать пять минут третьего" at bounding box center [742, 520] width 640 height 28
click at [494, 563] on label "двадцать пять минут четвёртого" at bounding box center [742, 555] width 640 height 28
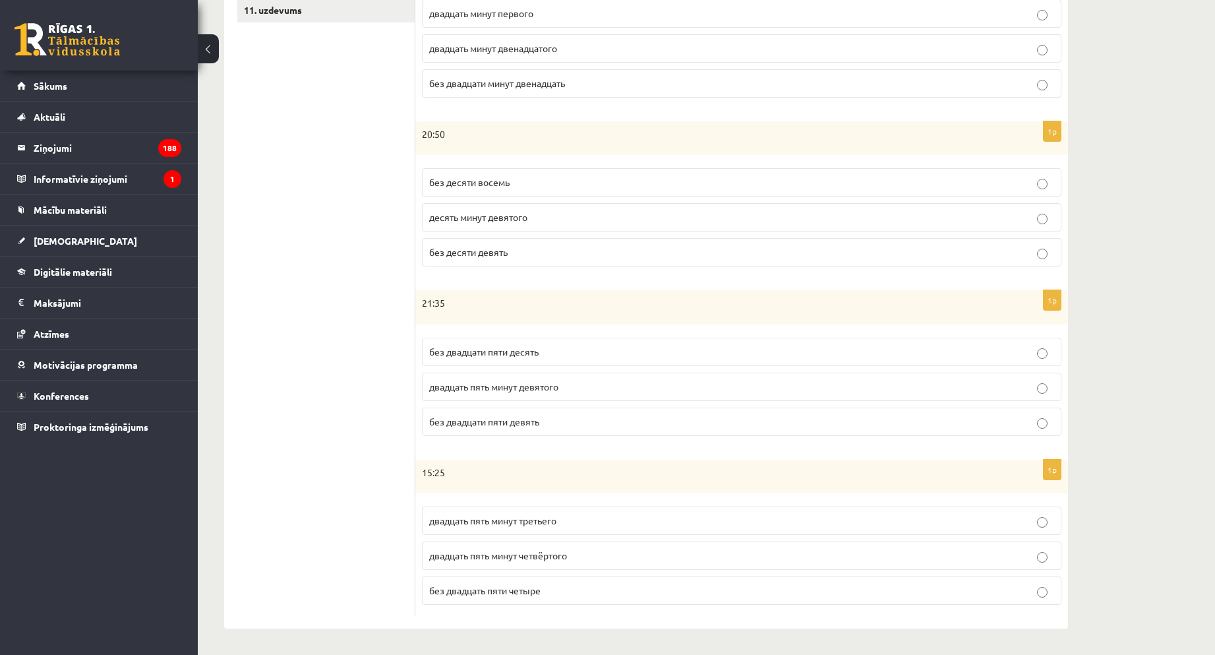
scroll to position [92, 0]
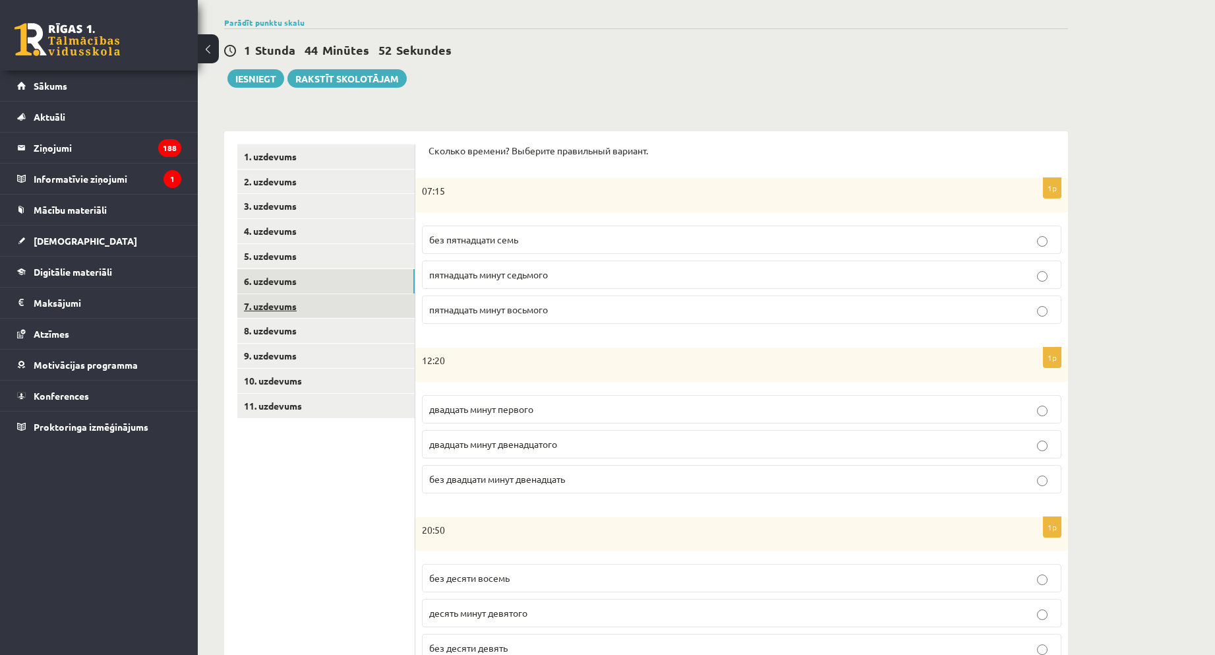
click at [310, 301] on link "7. uzdevums" at bounding box center [325, 306] width 177 height 24
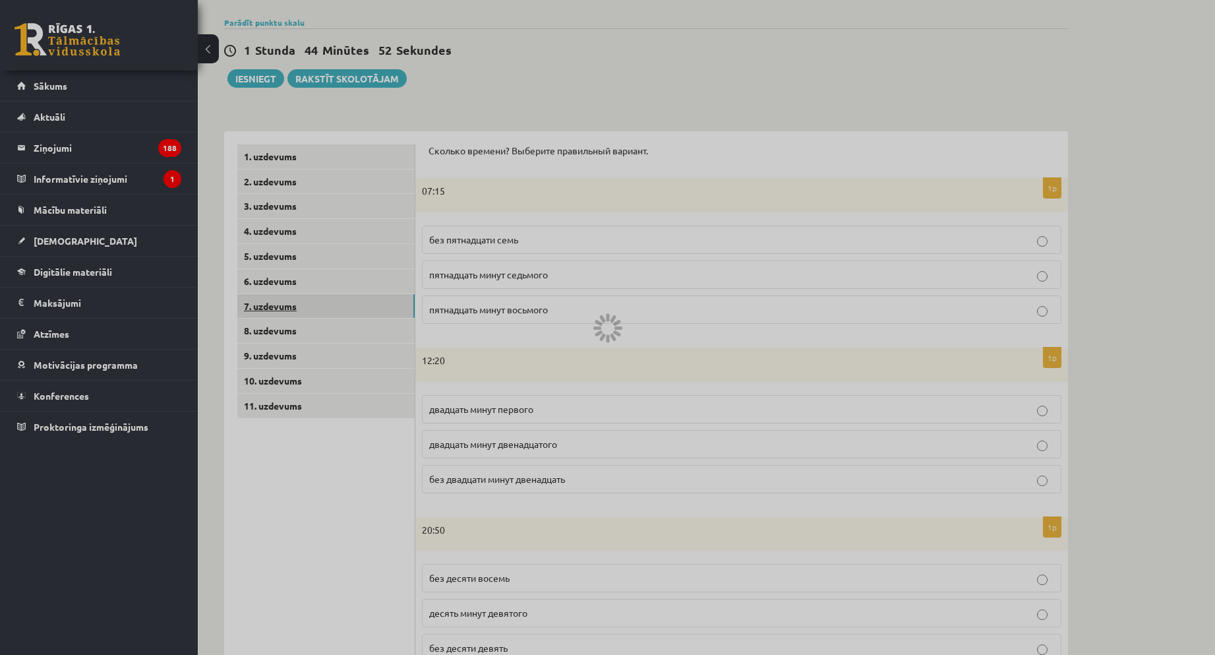
scroll to position [75, 0]
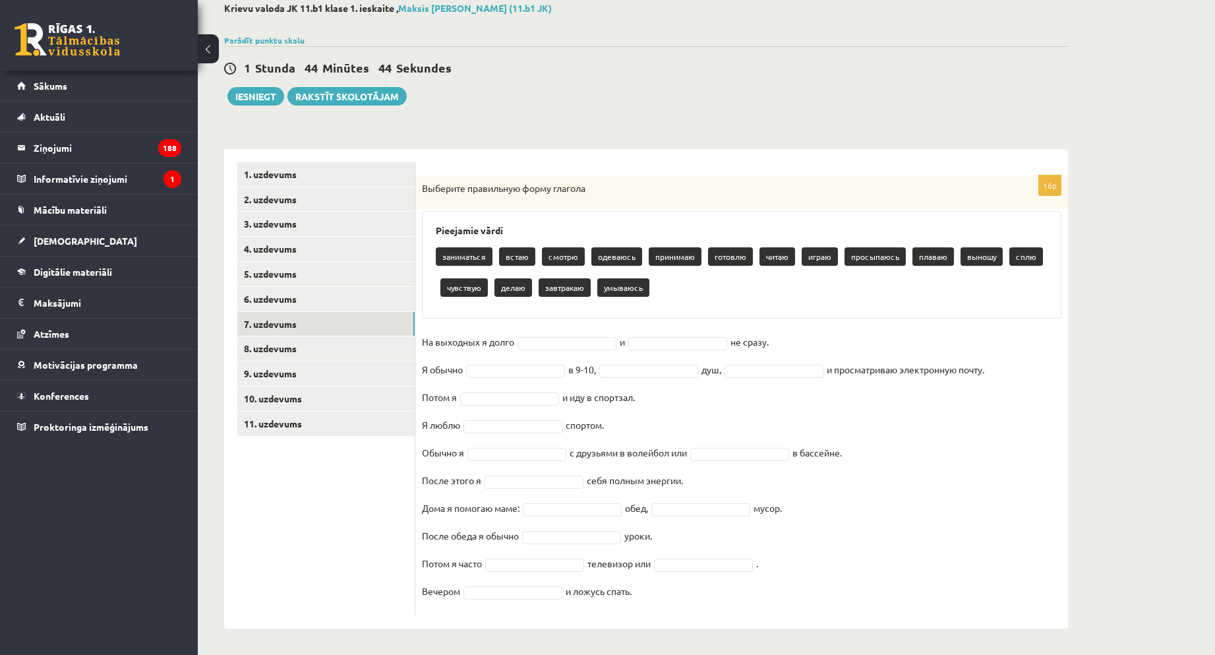
drag, startPoint x: 423, startPoint y: 339, endPoint x: 828, endPoint y: 592, distance: 477.2
click at [895, 654] on div "Krievu valoda JK 11.b1 klase 1. ieskaite , Maksis Linards Gurins (11.b1 JK) Par…" at bounding box center [646, 315] width 897 height 679
copy fieldset "На выходных я долго и не сразу. Я обычно в 9-10, душ, и просматриваю электронну…"
click at [355, 452] on ul "1. uzdevums 2. uzdevums 3. uzdevums 4. uzdevums 5. uzdevums 6. uzdevums 7. uzde…" at bounding box center [326, 388] width 178 height 453
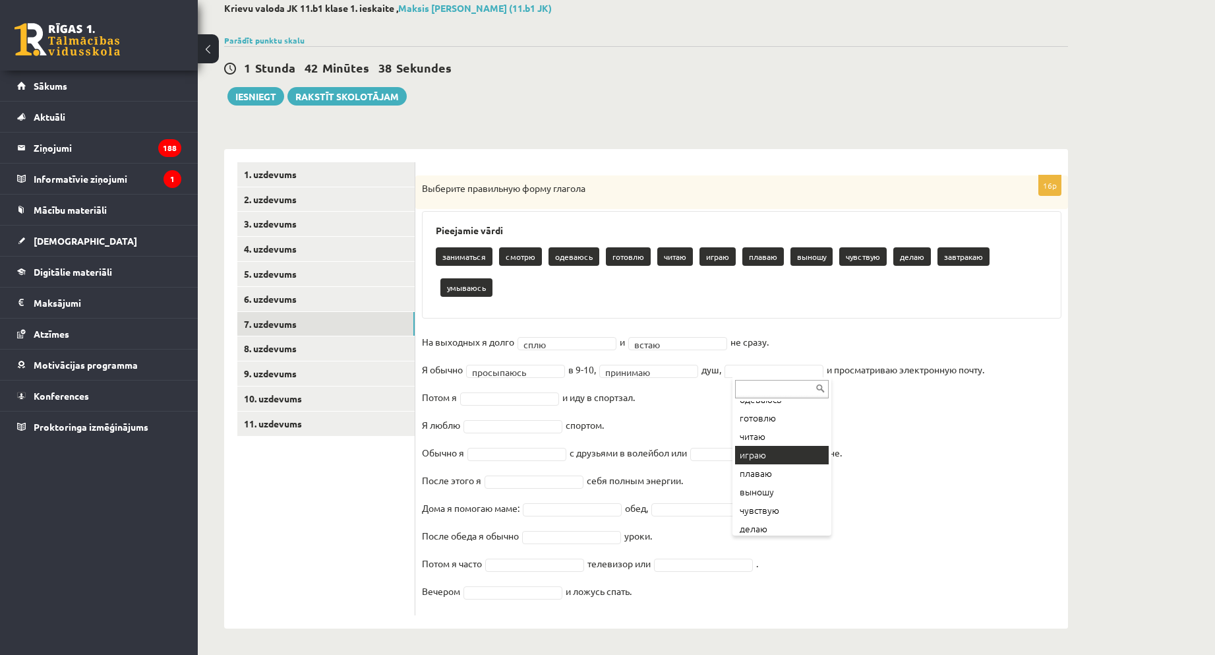
scroll to position [108, 0]
drag, startPoint x: 946, startPoint y: 470, endPoint x: 812, endPoint y: 363, distance: 171.8
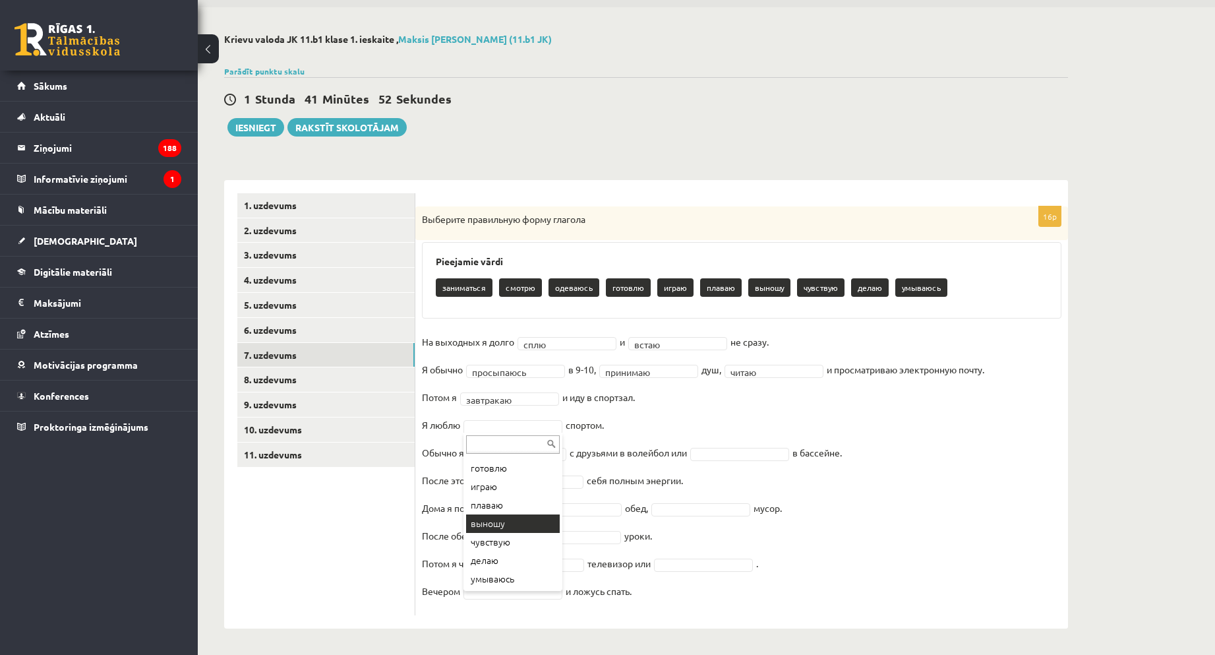
scroll to position [0, 0]
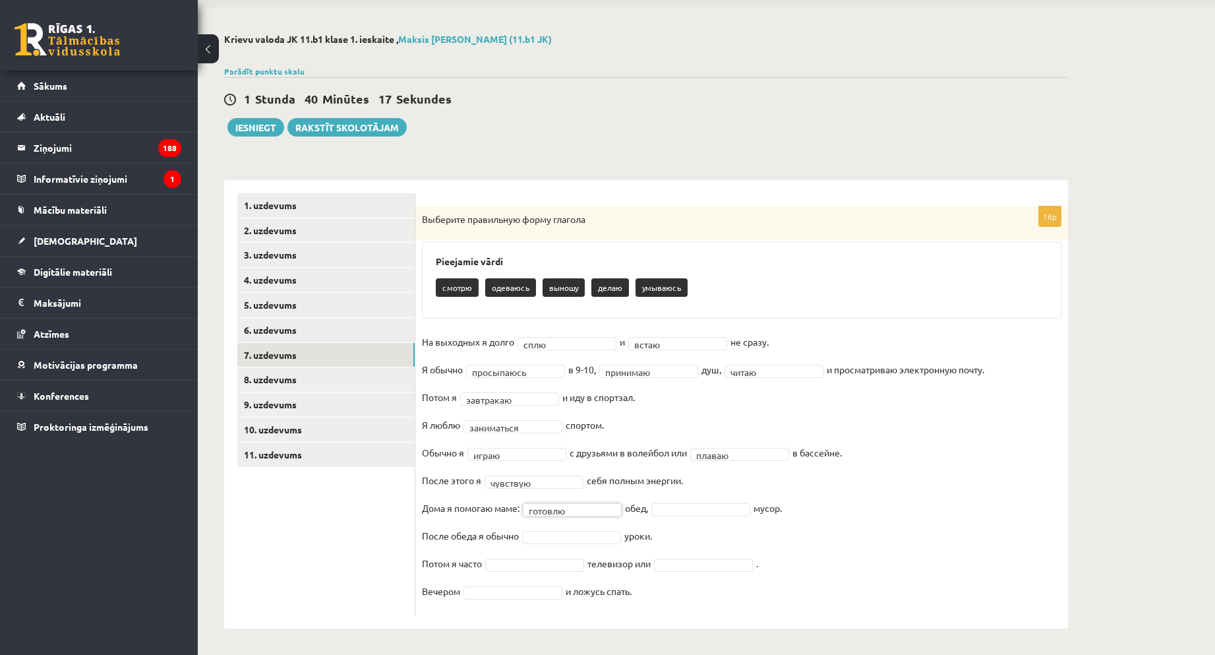
click at [725, 516] on fieldset "**********" at bounding box center [742, 470] width 640 height 277
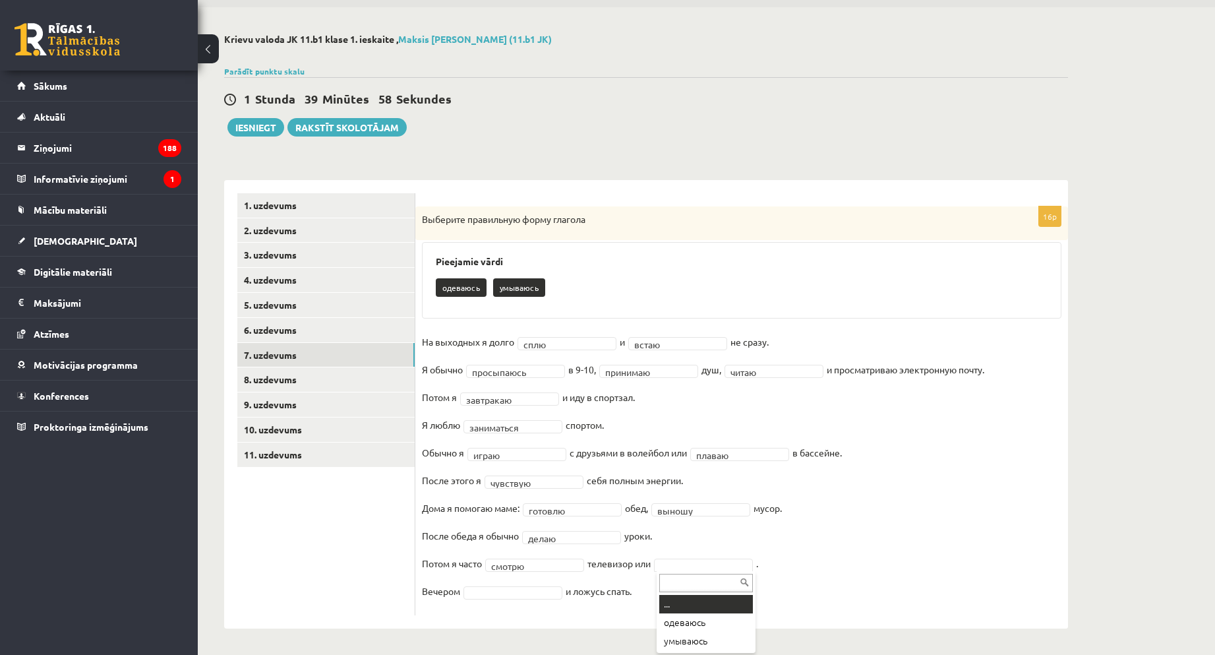
drag, startPoint x: 728, startPoint y: 632, endPoint x: 893, endPoint y: 544, distance: 186.8
click at [893, 544] on body "0 Dāvanas 654 mP 93 xp Maksis Linards Gurins Sākums Aktuāli Kā mācīties eSKOLĀ …" at bounding box center [607, 283] width 1215 height 655
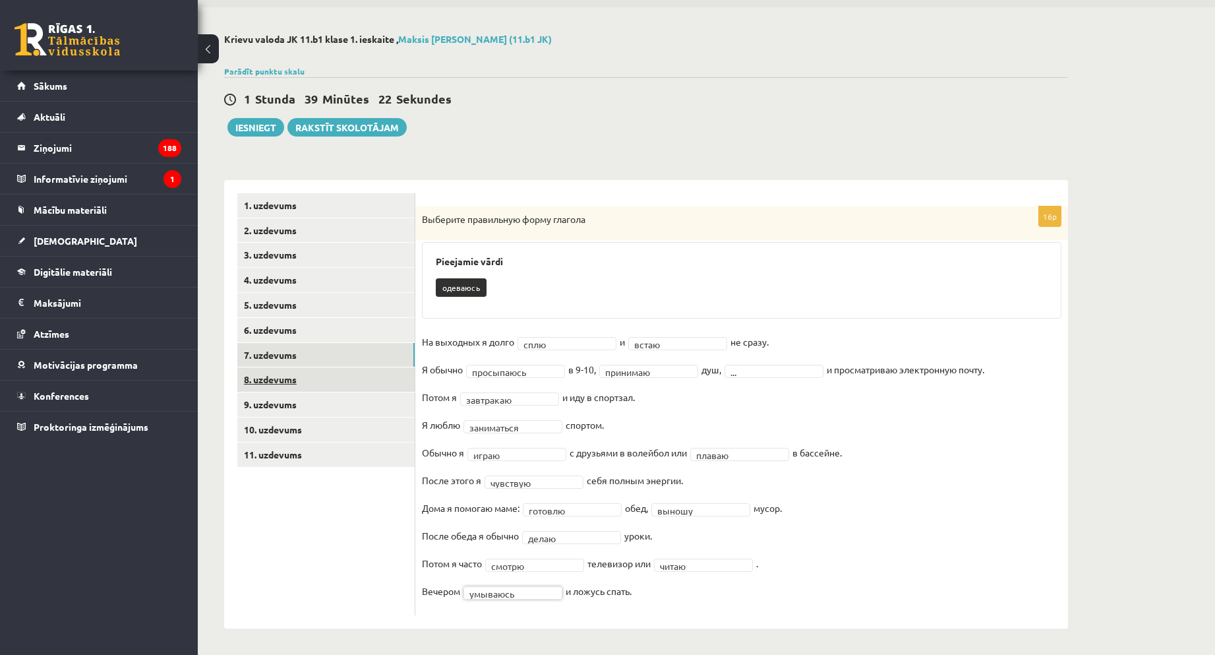
click at [279, 375] on link "8. uzdevums" at bounding box center [325, 379] width 177 height 24
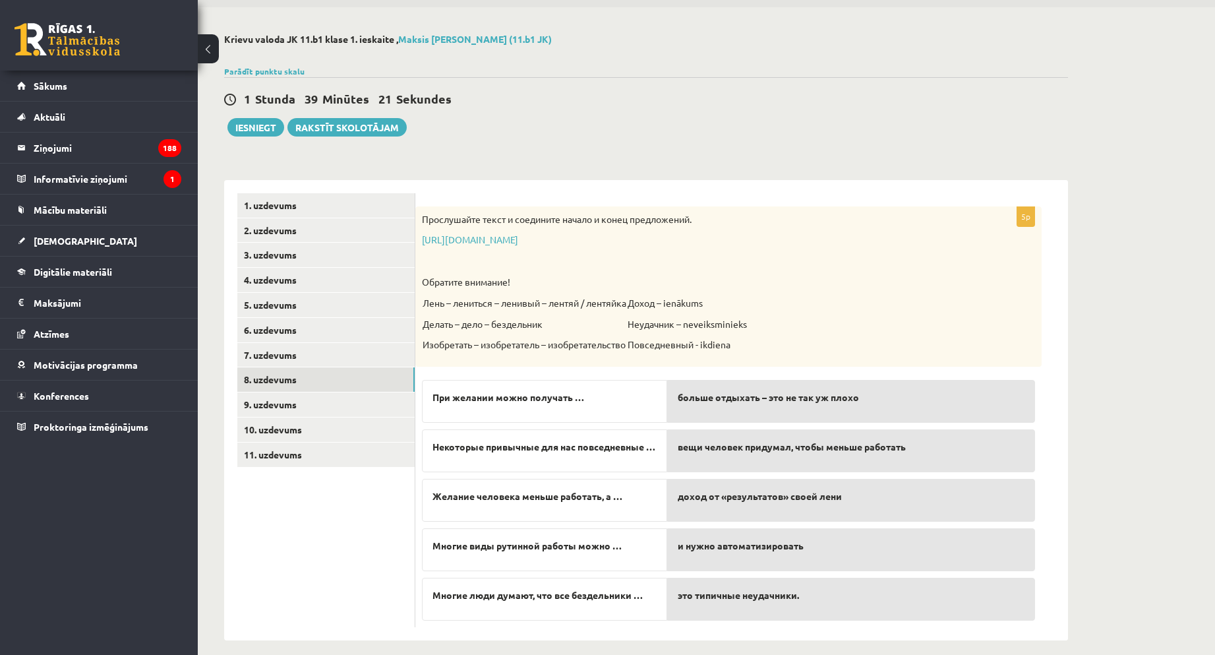
scroll to position [55, 0]
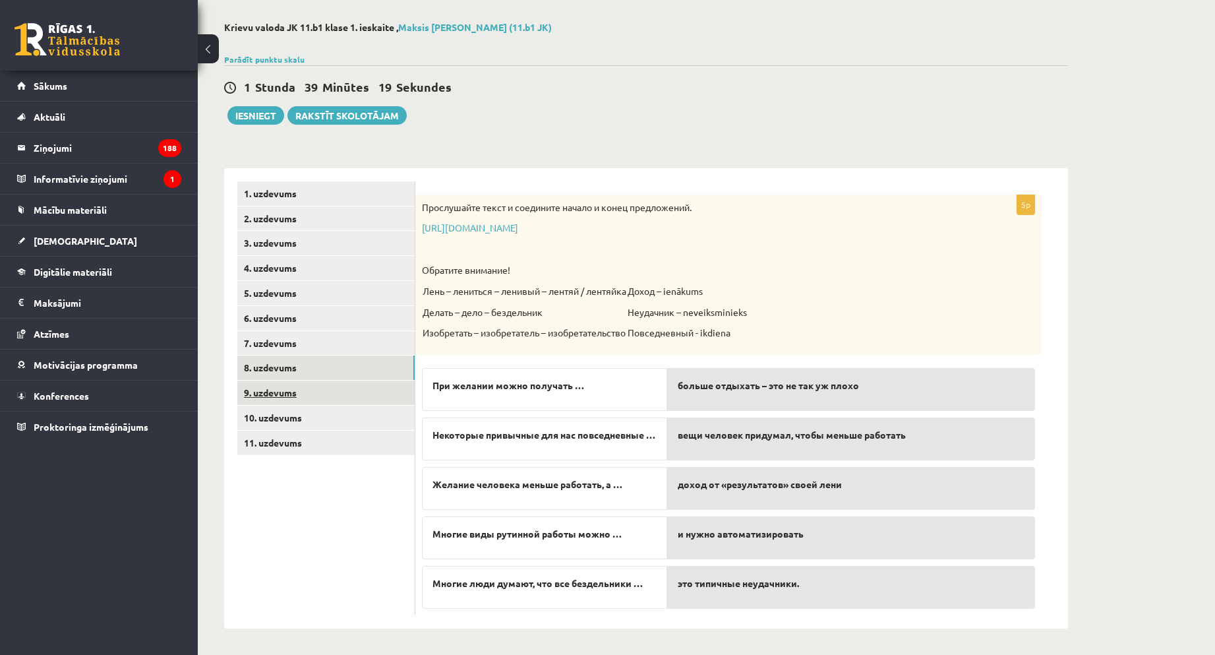
click at [296, 384] on link "9. uzdevums" at bounding box center [325, 393] width 177 height 24
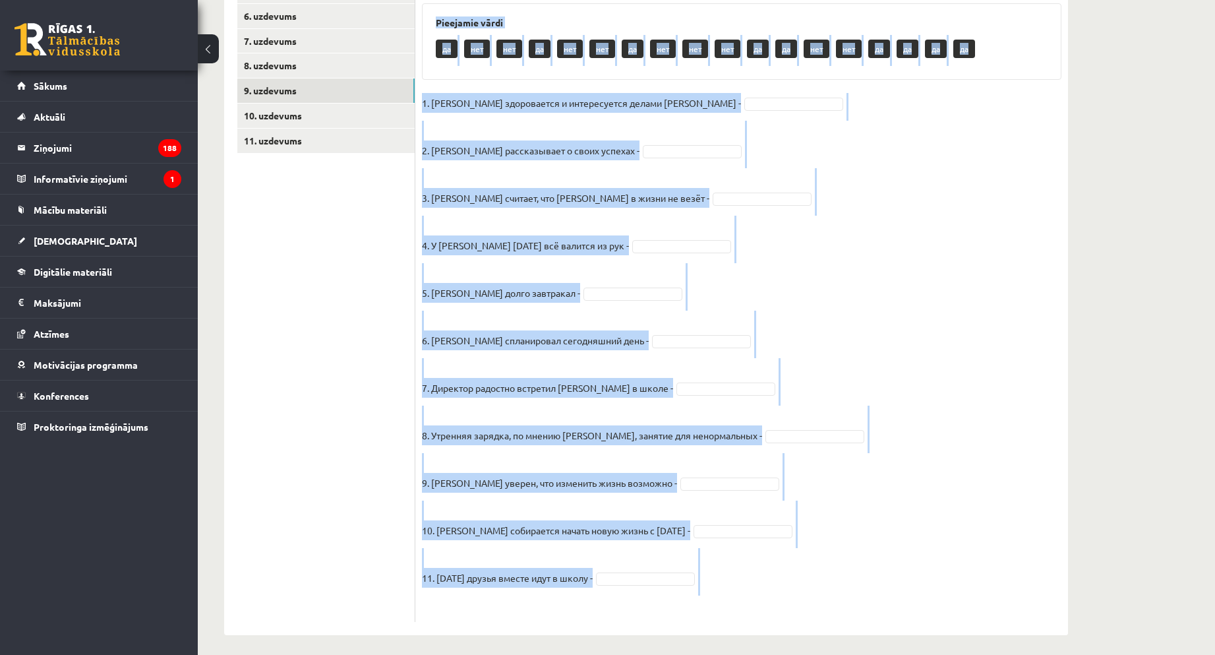
scroll to position [364, 0]
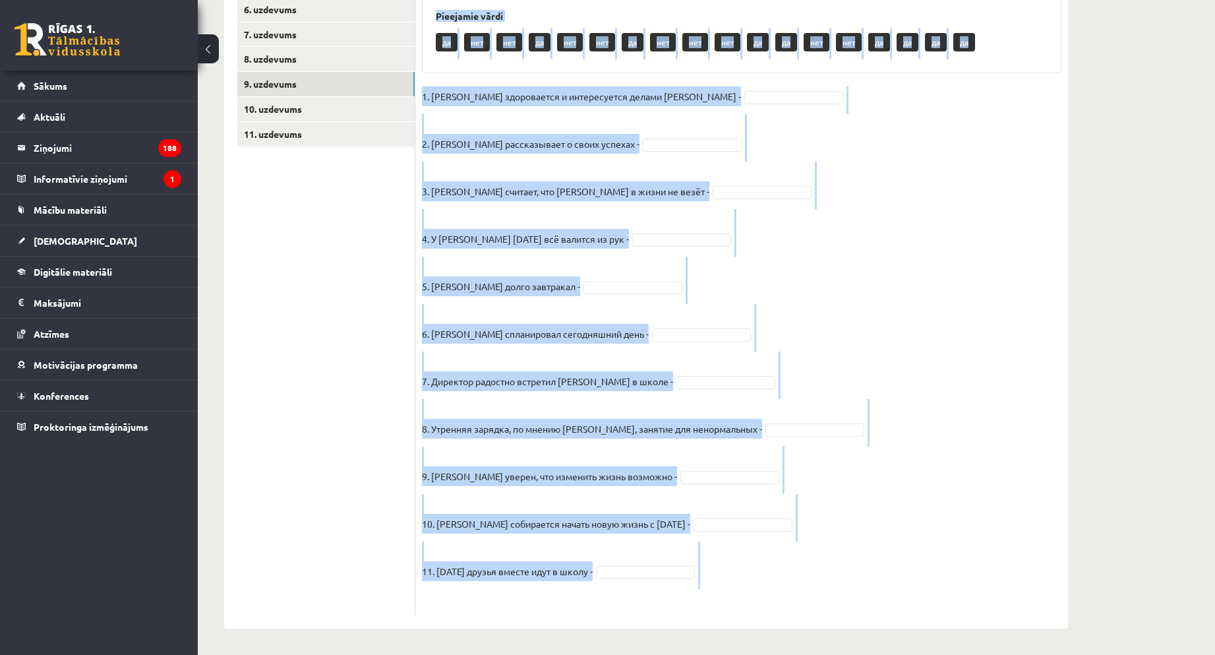
drag, startPoint x: 422, startPoint y: 160, endPoint x: 868, endPoint y: 654, distance: 665.9
click at [868, 654] on div "Krievu valoda JK 11.b1 klase 1. ieskaite , Maksis Linards Gurins (11.b1 JK) Par…" at bounding box center [646, 171] width 897 height 968
copy div "Прочитайте текст и отметьте верные / неверные утверждения в соответствии с текс…"
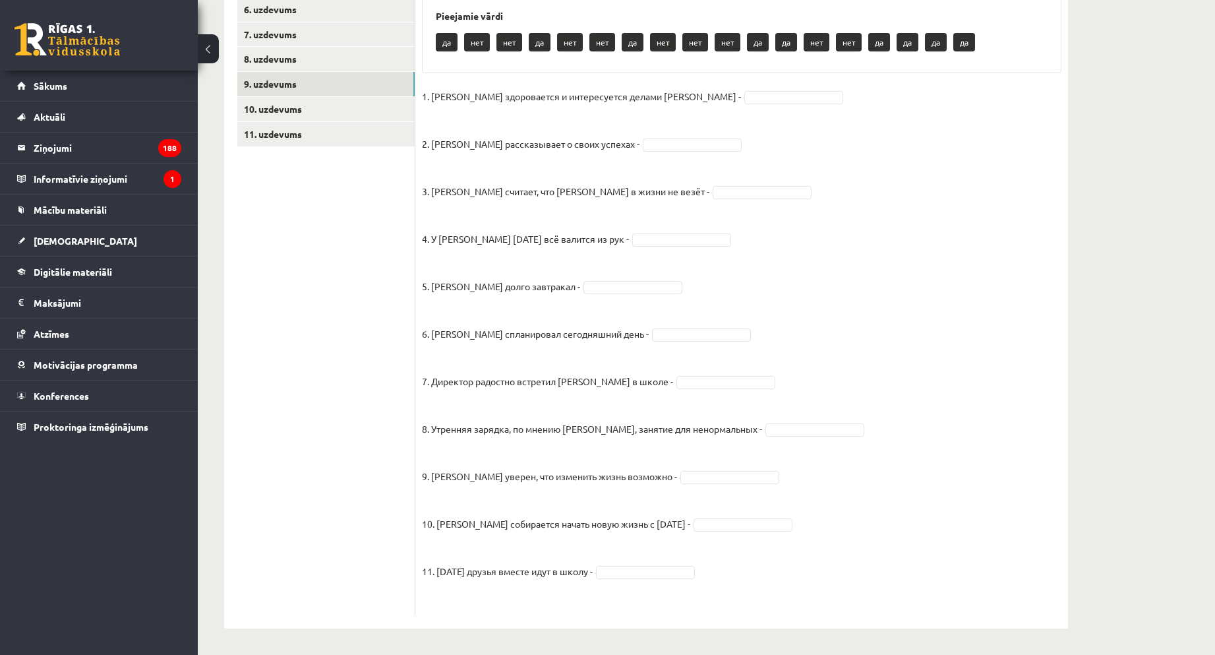
click at [317, 379] on ul "1. uzdevums 2. uzdevums 3. uzdevums 4. uzdevums 5. uzdevums 6. uzdevums 7. uzde…" at bounding box center [326, 244] width 178 height 743
drag, startPoint x: 687, startPoint y: 98, endPoint x: 686, endPoint y: 113, distance: 14.6
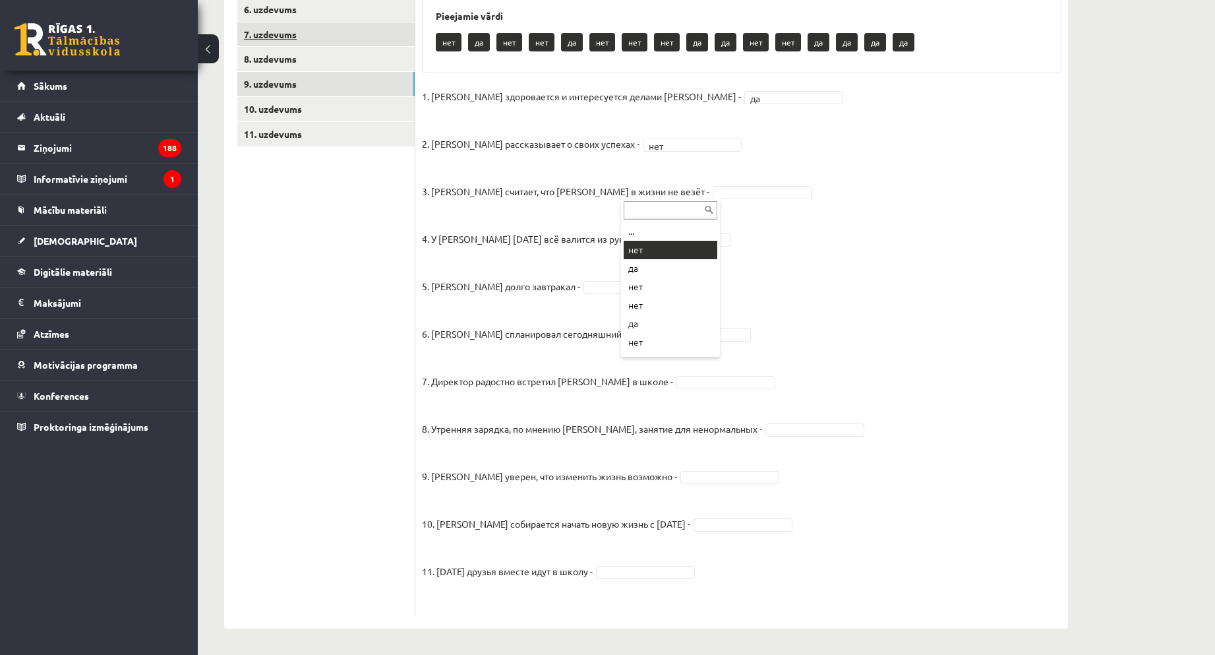
drag, startPoint x: 657, startPoint y: 248, endPoint x: 374, endPoint y: 36, distance: 353.8
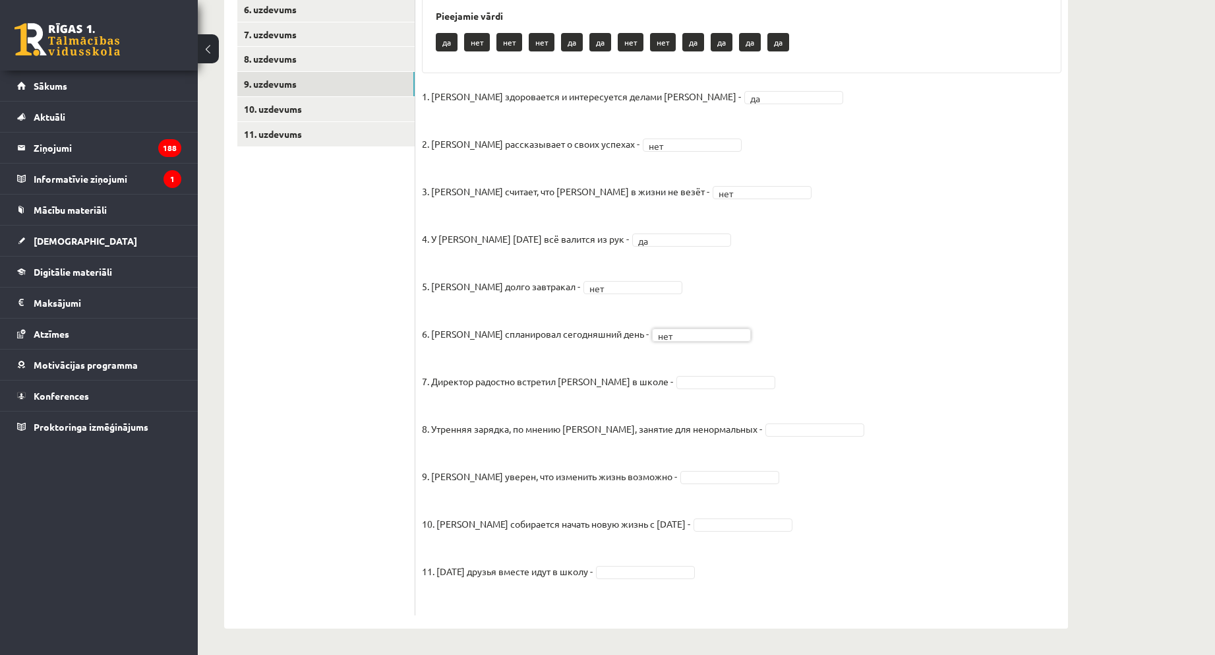
drag, startPoint x: 661, startPoint y: 390, endPoint x: 659, endPoint y: 379, distance: 10.7
click at [660, 388] on fieldset "1. Эмилс здоровается и интересуется делами Яниса - да ** 2. Янис рассказывает о…" at bounding box center [742, 347] width 640 height 522
drag, startPoint x: 677, startPoint y: 444, endPoint x: 590, endPoint y: 332, distance: 142.9
click at [714, 532] on fieldset "1. Эмилс здоровается и интересуется делами Яниса - да ** 2. Янис рассказывает о…" at bounding box center [742, 347] width 640 height 522
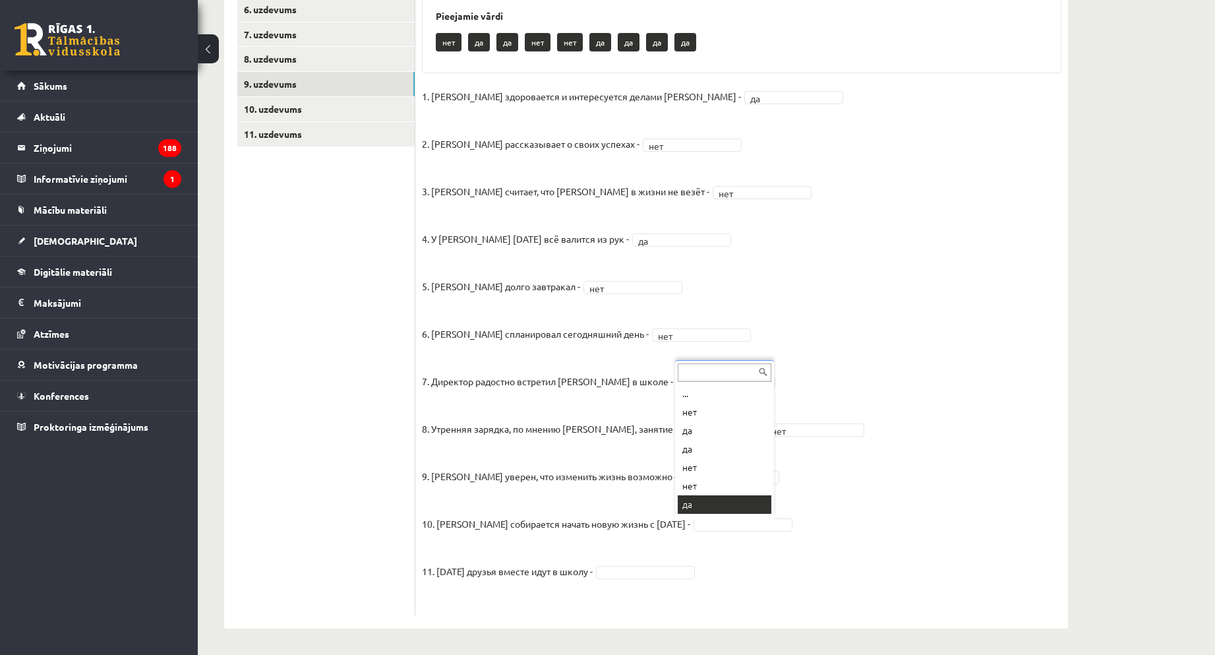
drag, startPoint x: 696, startPoint y: 497, endPoint x: 695, endPoint y: 525, distance: 28.4
click at [670, 580] on fieldset "1. Эмилс здоровается и интересуется делами Яниса - да ** 2. Янис рассказывает о…" at bounding box center [742, 347] width 640 height 522
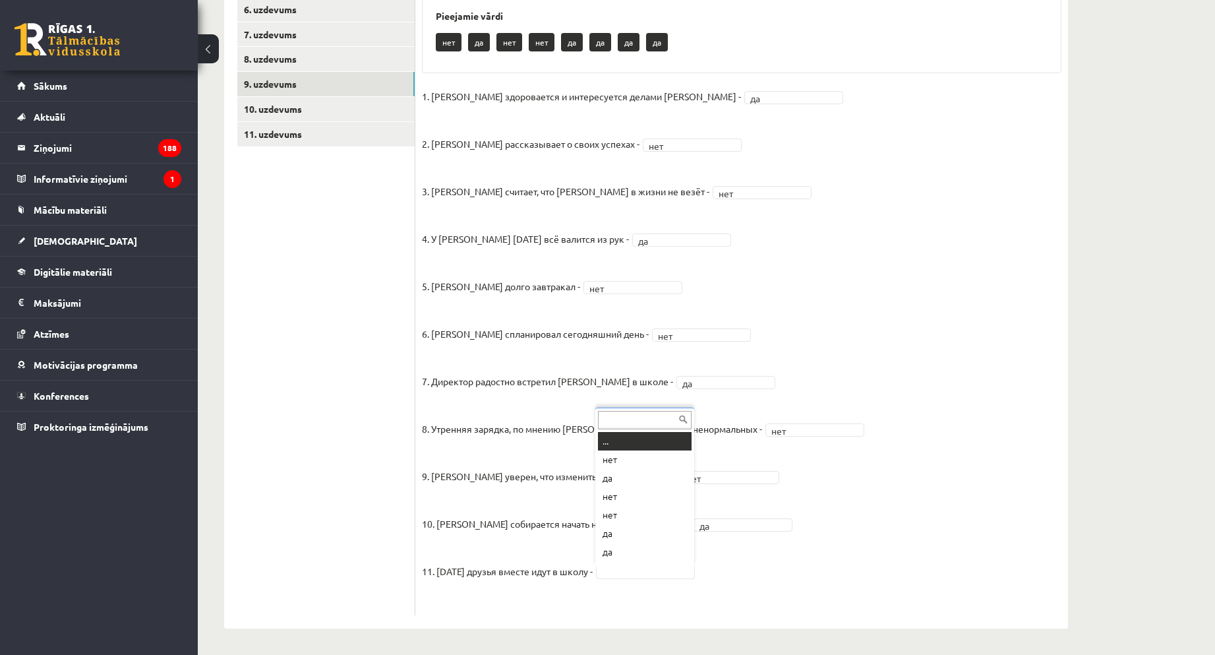
scroll to position [16, 0]
drag, startPoint x: 623, startPoint y: 562, endPoint x: 590, endPoint y: 520, distance: 53.6
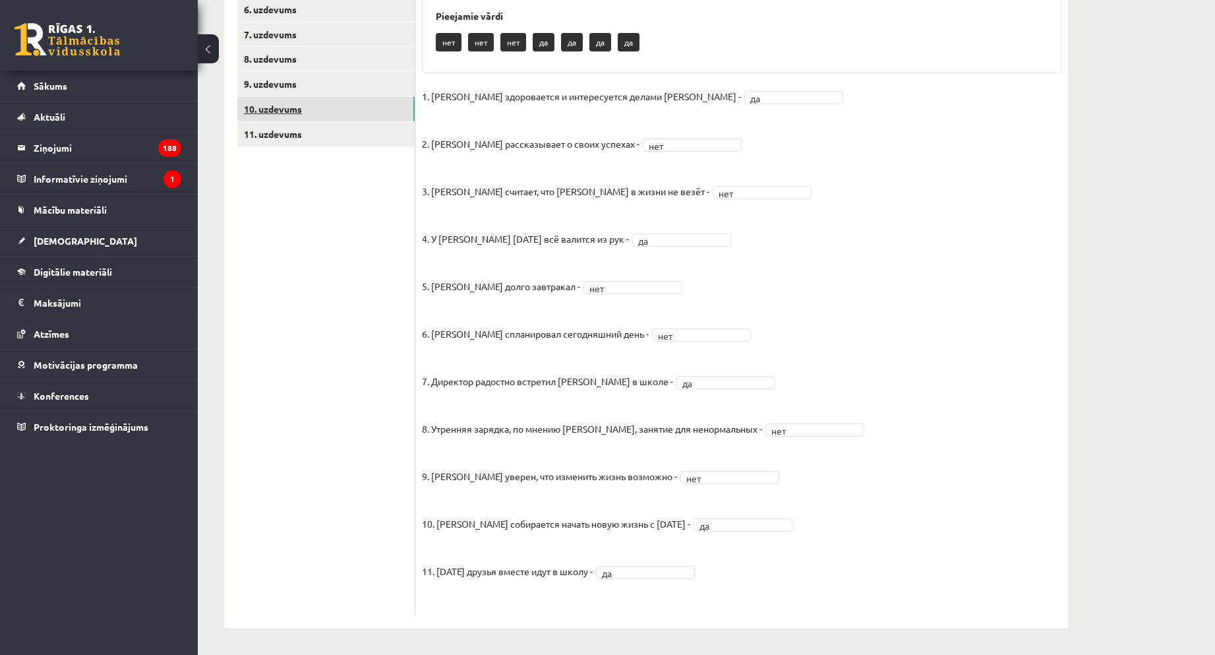
click at [290, 97] on link "10. uzdevums" at bounding box center [325, 109] width 177 height 24
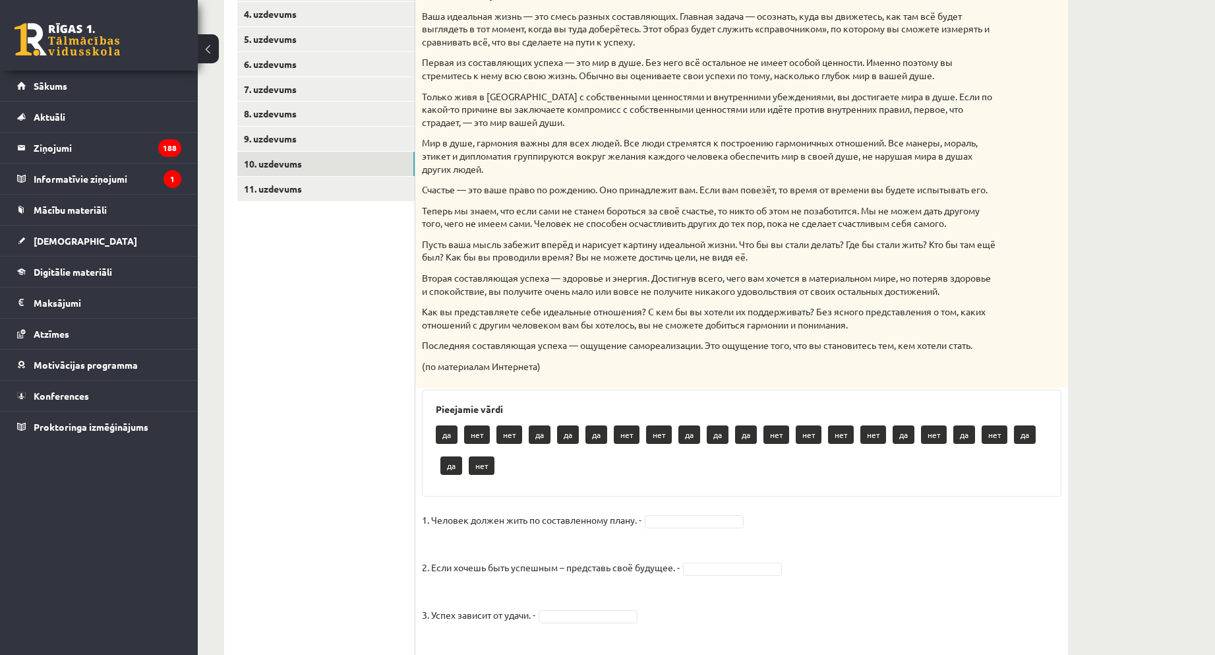
scroll to position [46, 0]
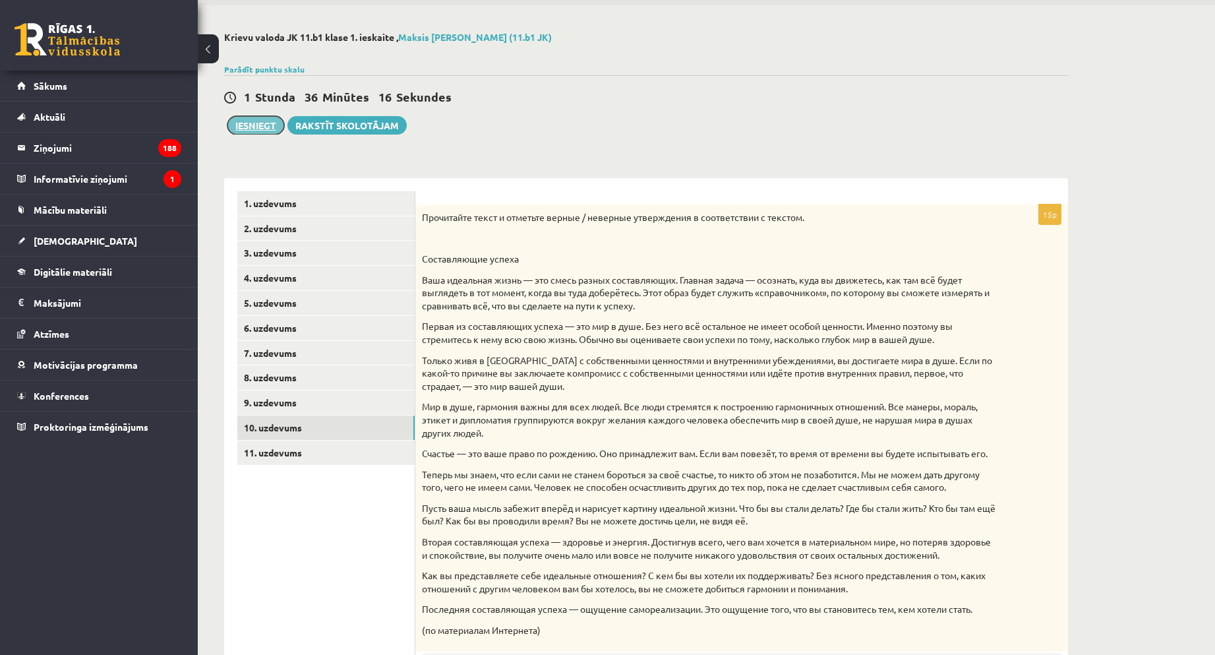
click at [260, 125] on button "Iesniegt" at bounding box center [256, 125] width 57 height 18
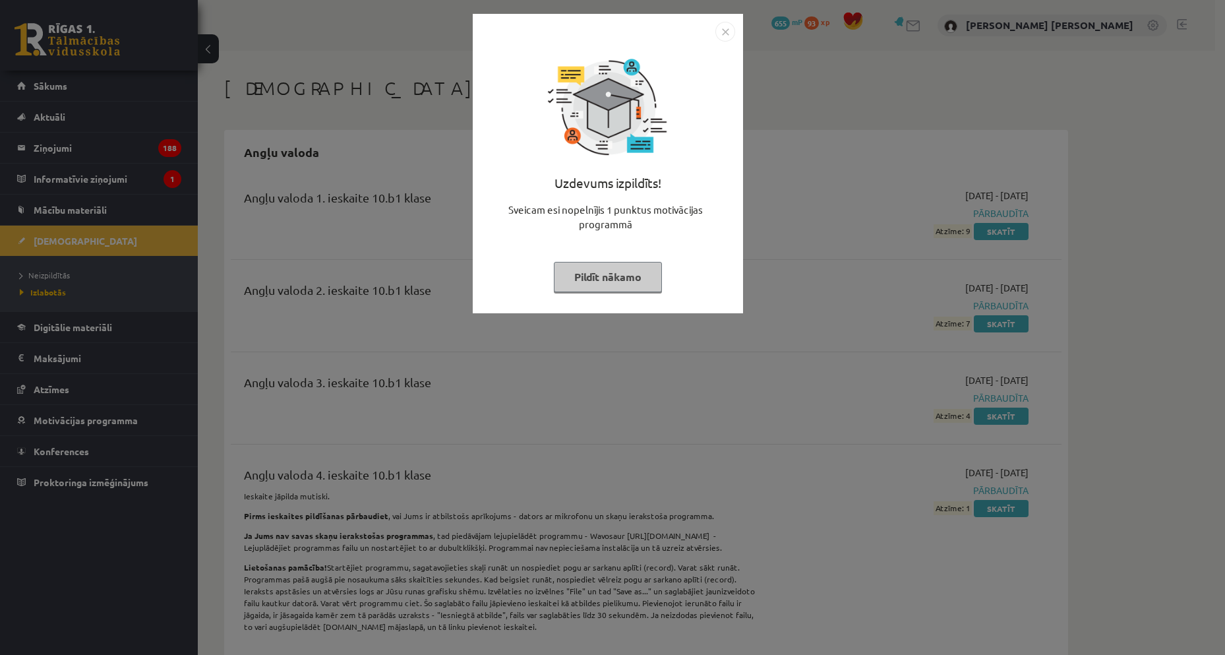
click at [881, 487] on div "Uzdevums izpildīts! Sveicam esi nopelnījis 1 punktus motivācijas programmā Pild…" at bounding box center [612, 327] width 1225 height 655
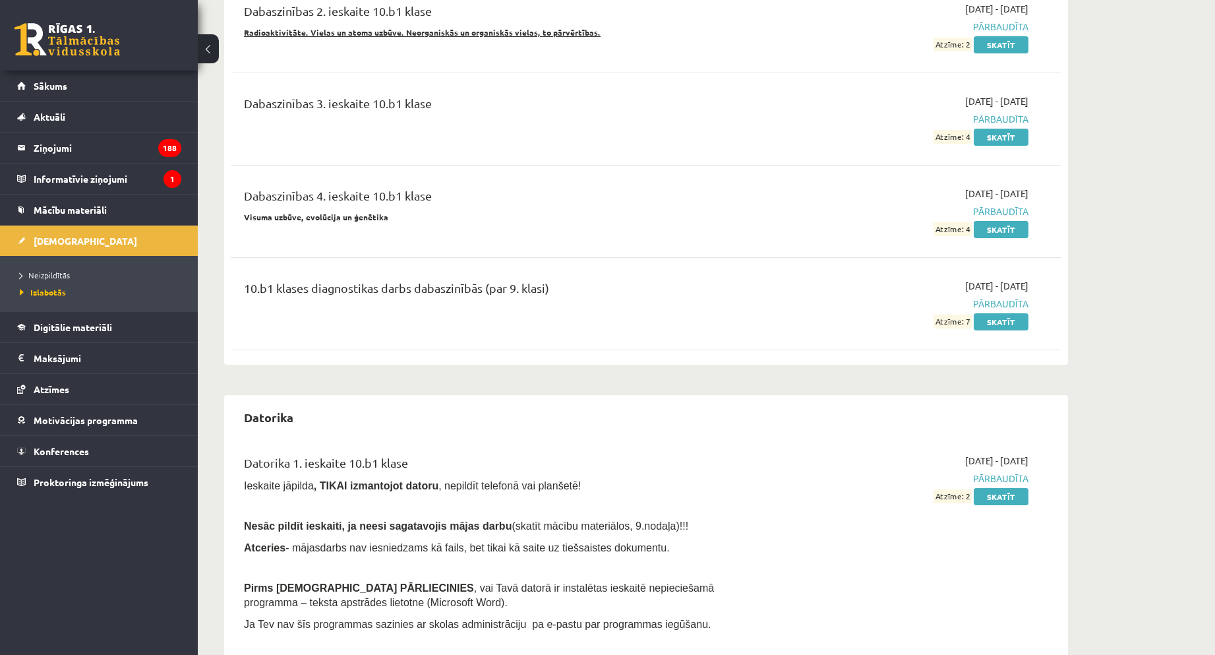
scroll to position [1451, 0]
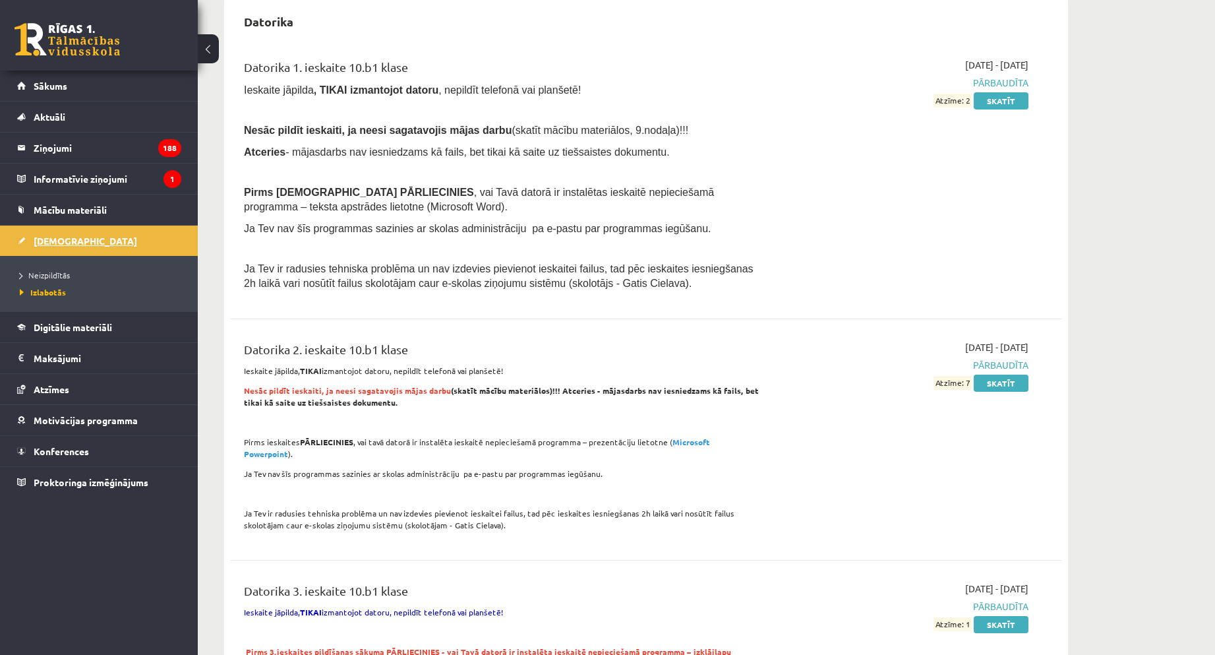
click at [103, 226] on link "[DEMOGRAPHIC_DATA]" at bounding box center [99, 241] width 164 height 30
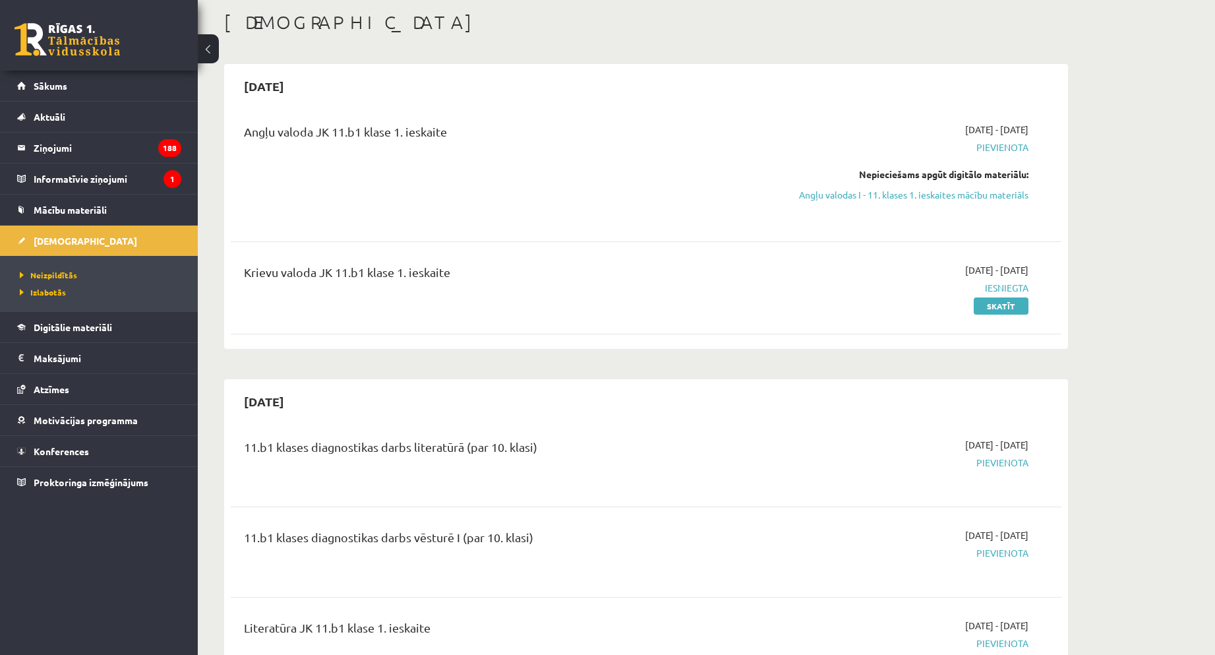
scroll to position [396, 0]
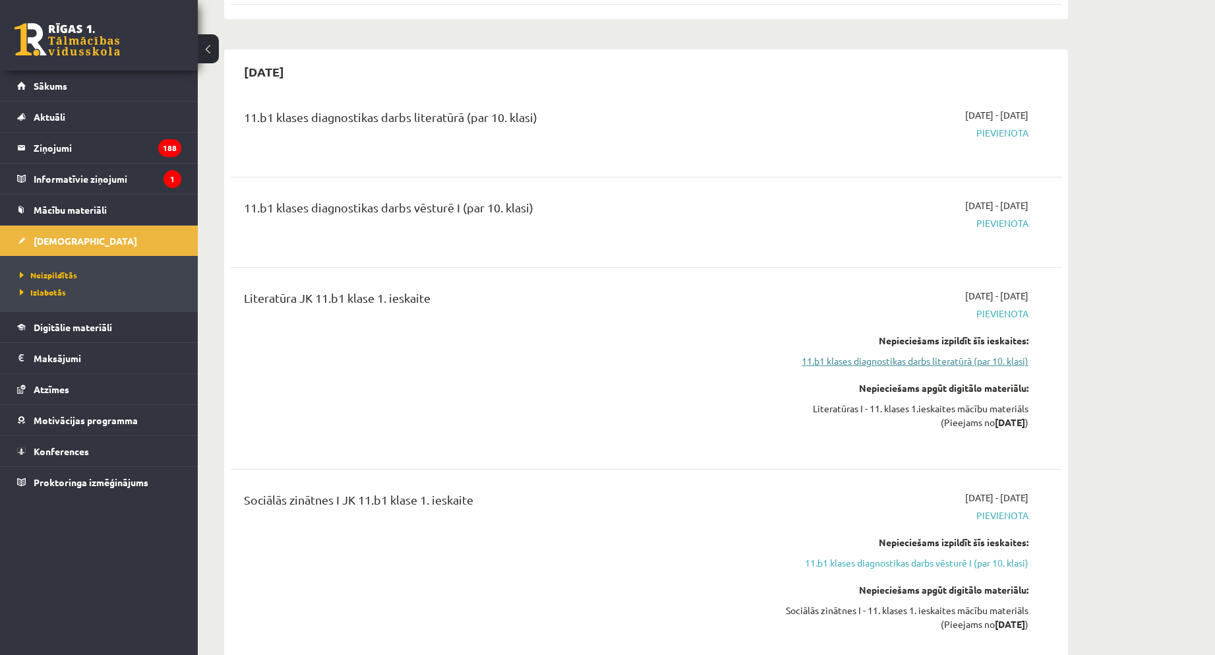
click at [948, 365] on link "11.b1 klases diagnostikas darbs literatūrā (par 10. klasi)" at bounding box center [904, 361] width 249 height 14
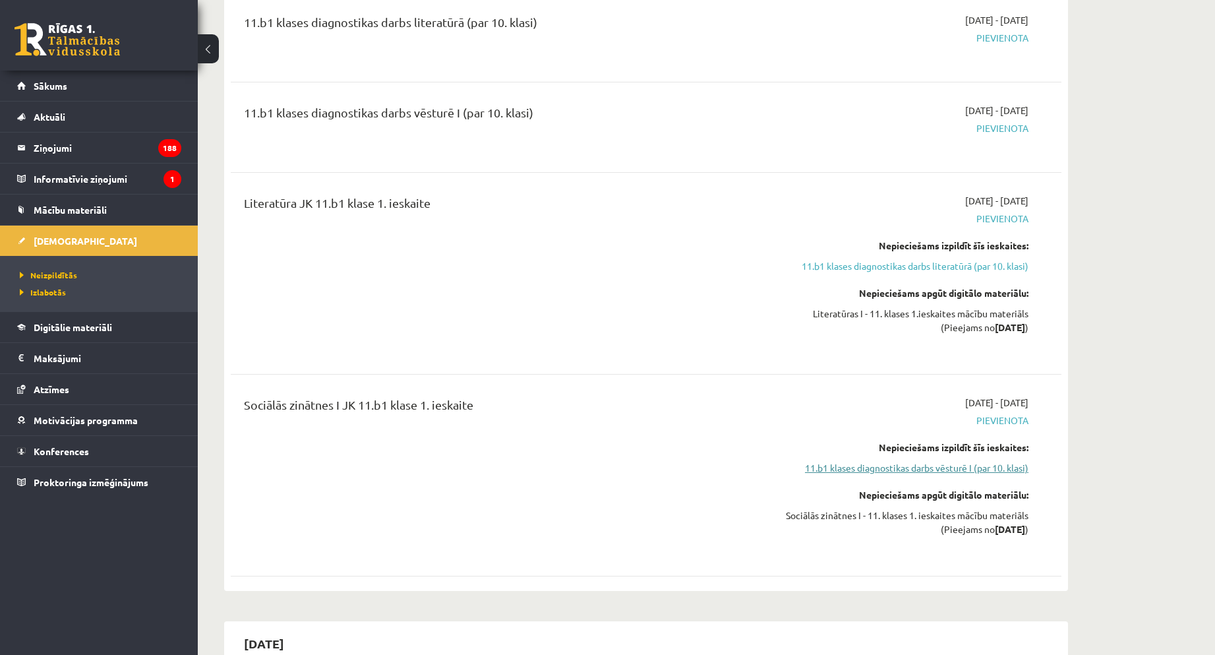
click at [989, 471] on link "11.b1 klases diagnostikas darbs vēsturē I (par 10. klasi)" at bounding box center [904, 468] width 249 height 14
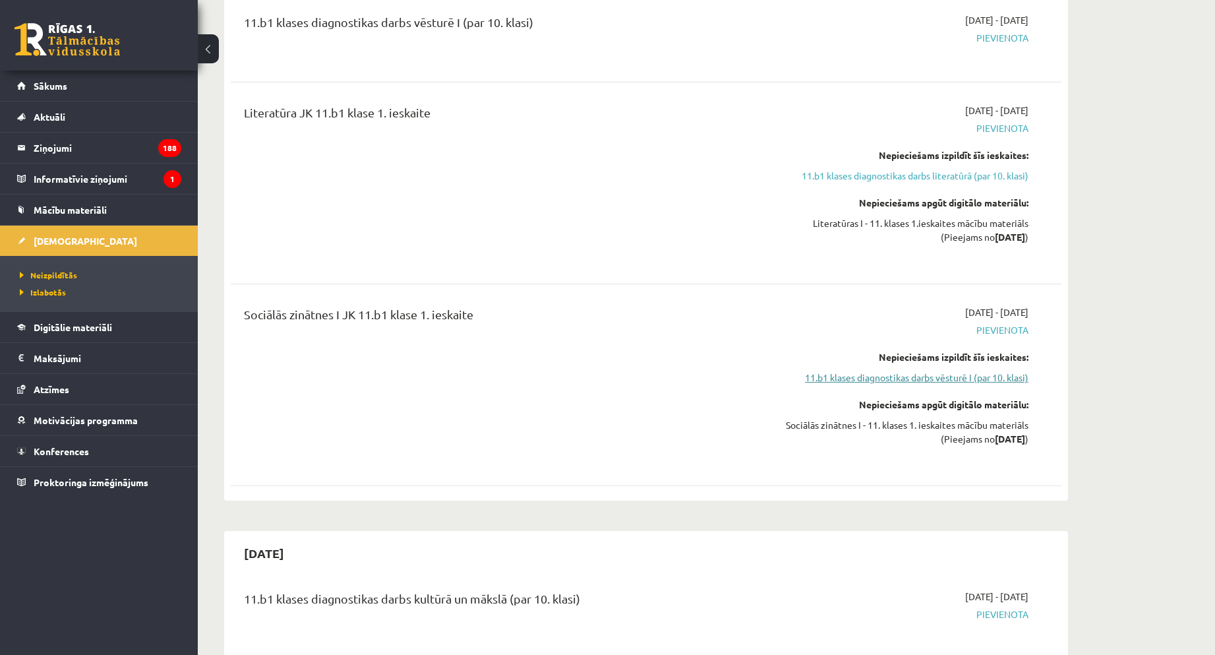
click at [894, 383] on link "11.b1 klases diagnostikas darbs vēsturē I (par 10. klasi)" at bounding box center [904, 378] width 249 height 14
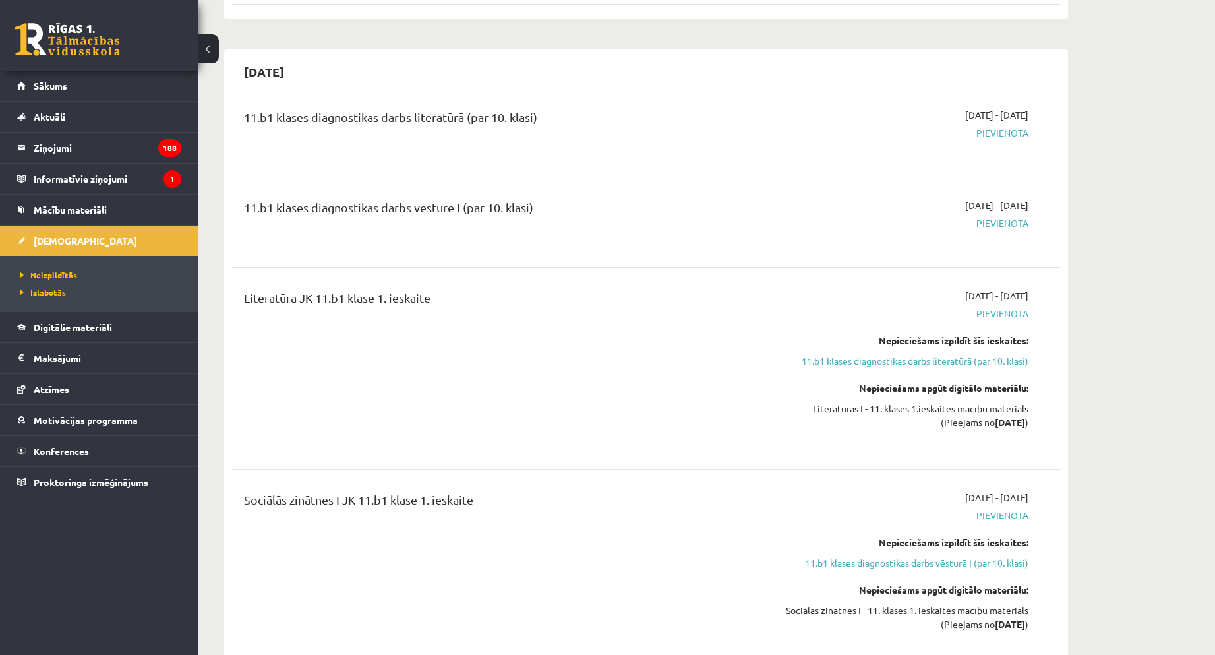
scroll to position [528, 0]
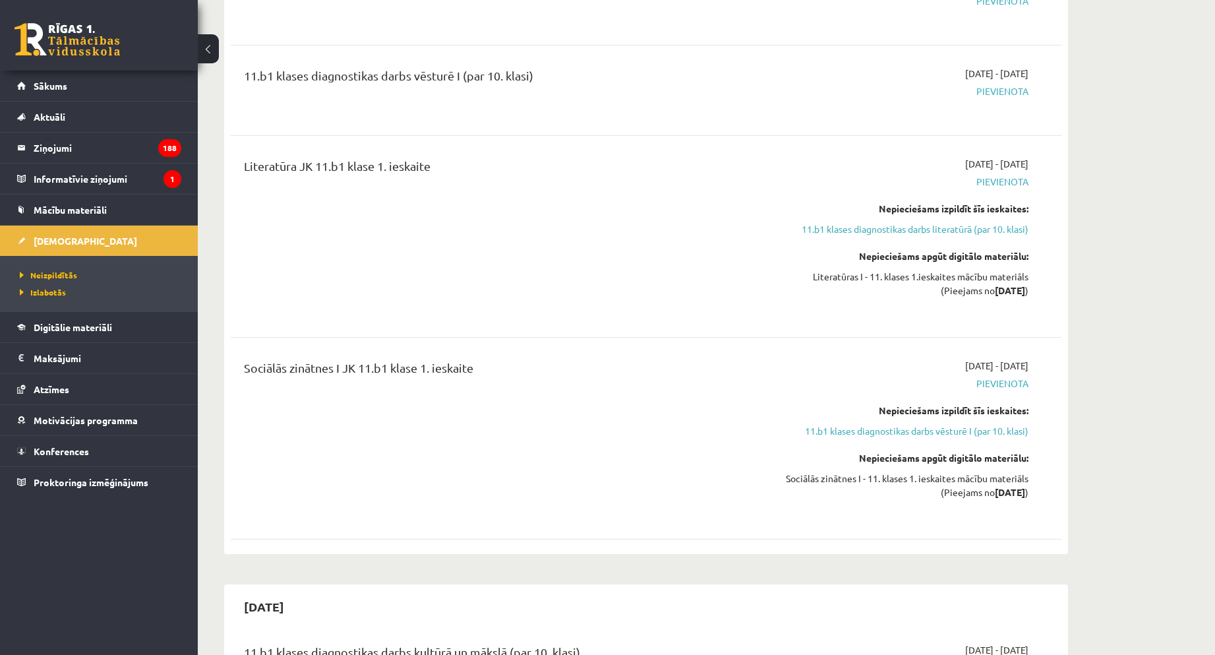
click at [958, 481] on div "Sociālās zinātnes I - 11. klases 1. ieskaites mācību materiāls (Pieejams no 202…" at bounding box center [904, 486] width 249 height 28
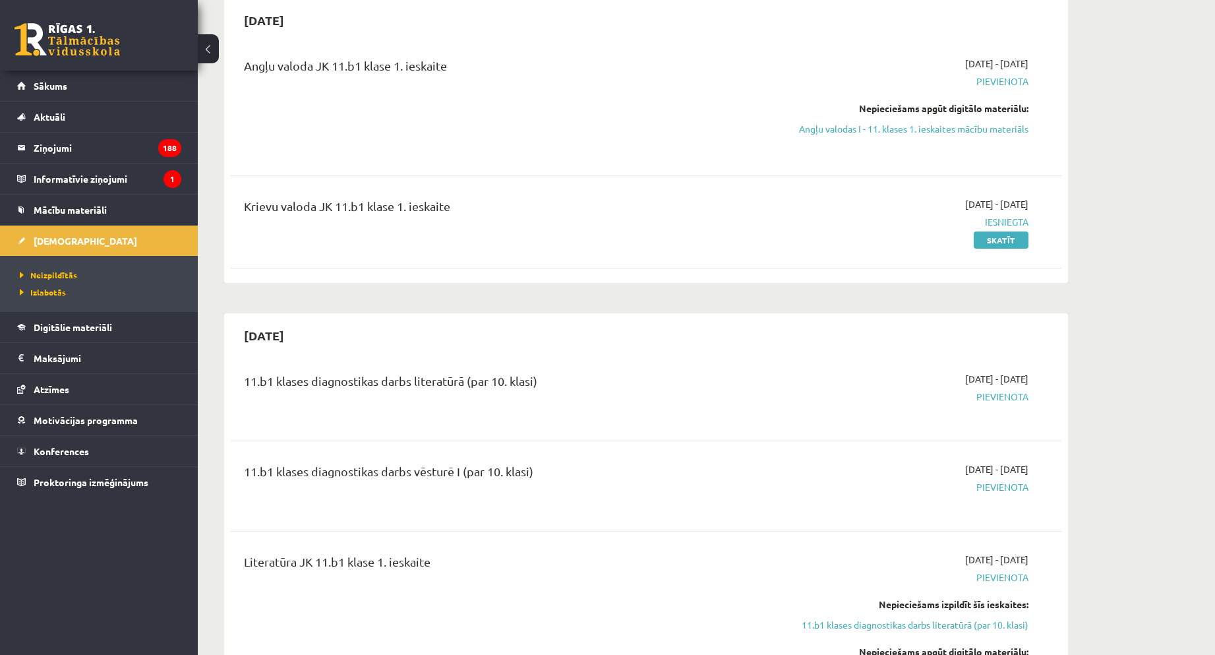
scroll to position [0, 0]
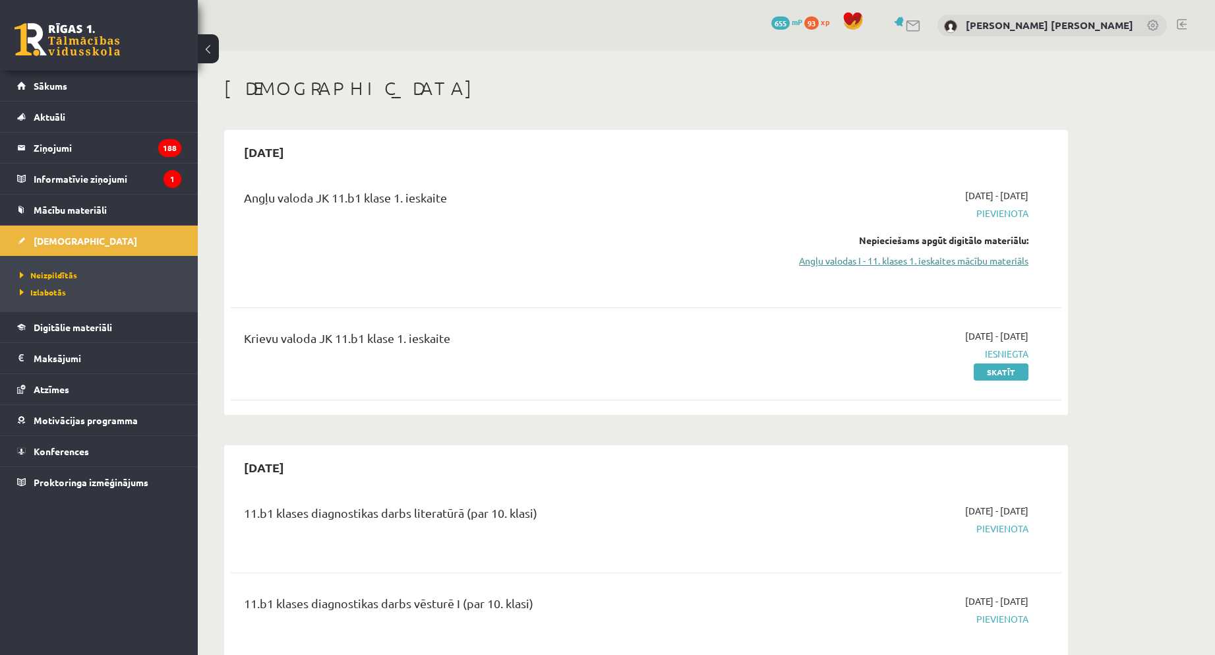
click at [996, 259] on link "Angļu valodas I - 11. klases 1. ieskaites mācību materiāls" at bounding box center [904, 261] width 249 height 14
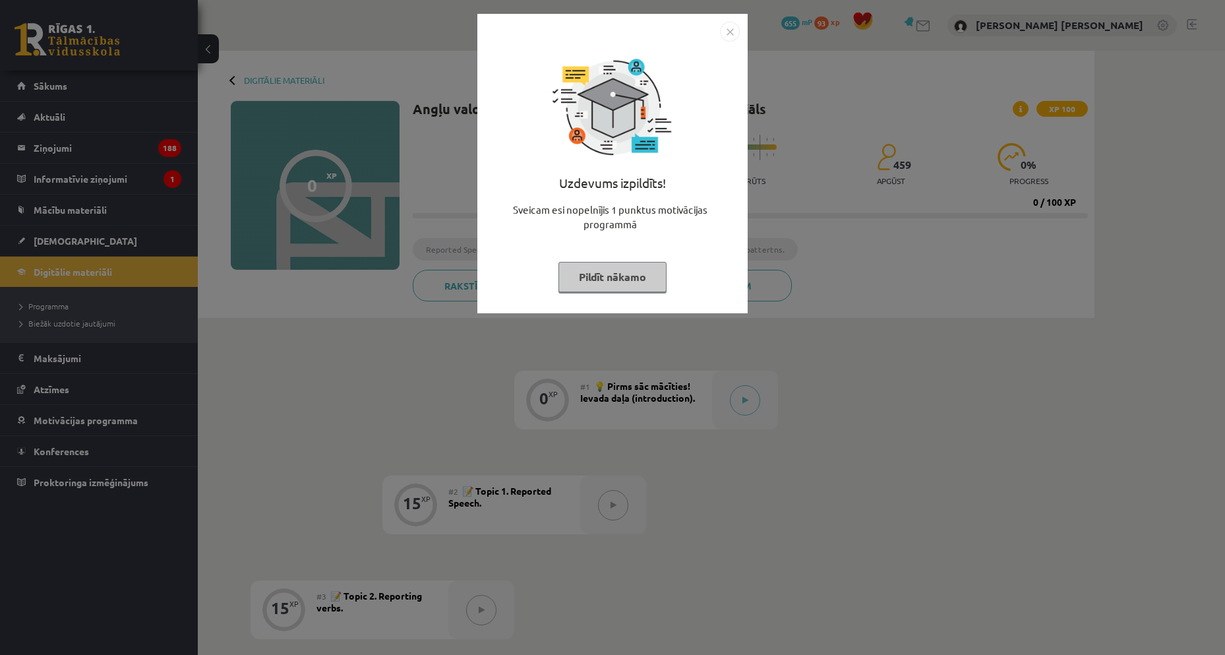
click at [879, 413] on div "Uzdevums izpildīts! Sveicam esi nopelnījis 1 punktus motivācijas programmā Pild…" at bounding box center [612, 327] width 1225 height 655
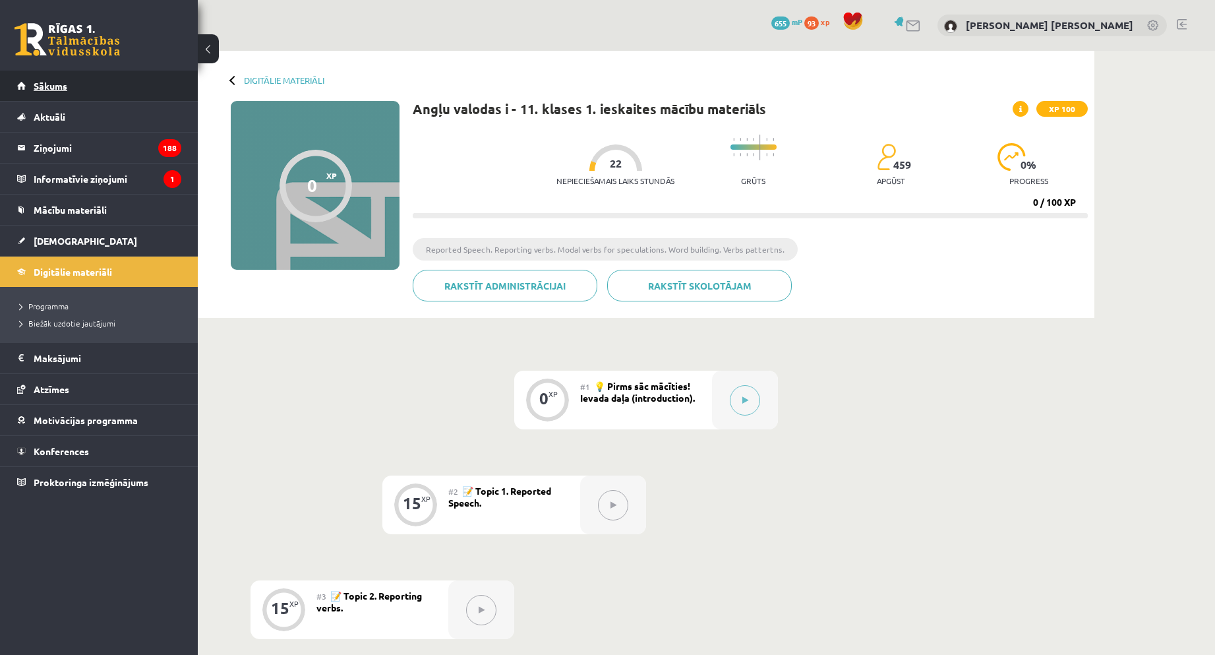
click at [54, 91] on span "Sākums" at bounding box center [51, 86] width 34 height 12
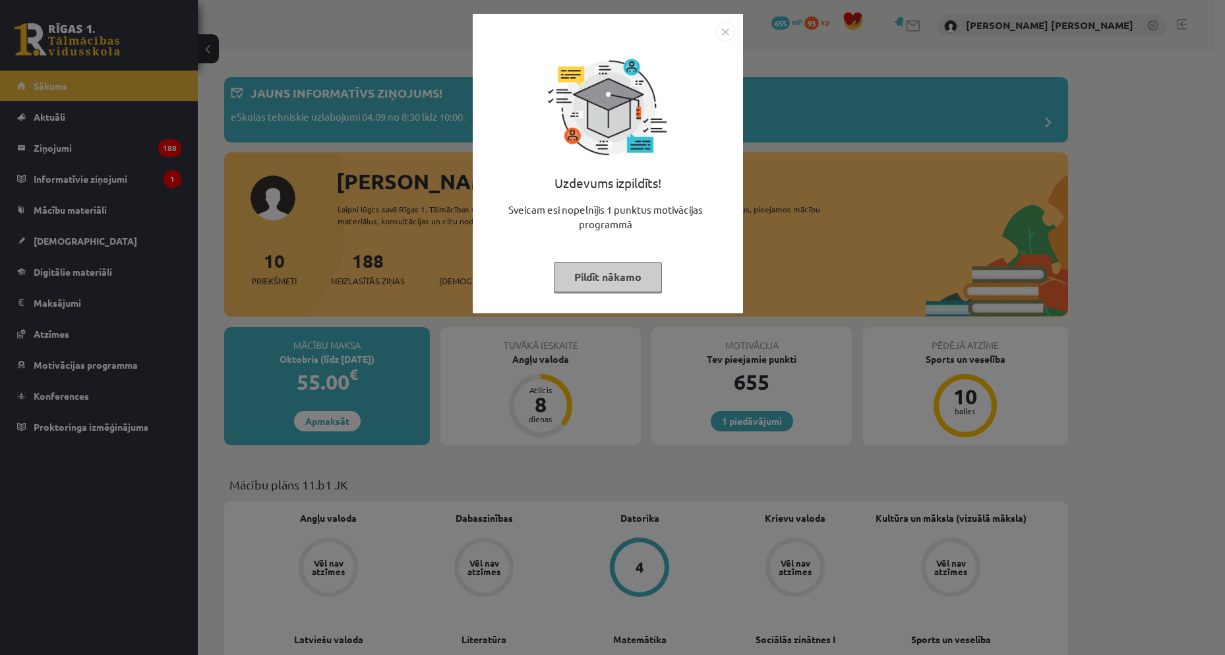
click at [593, 286] on button "Pildīt nākamo" at bounding box center [608, 277] width 108 height 30
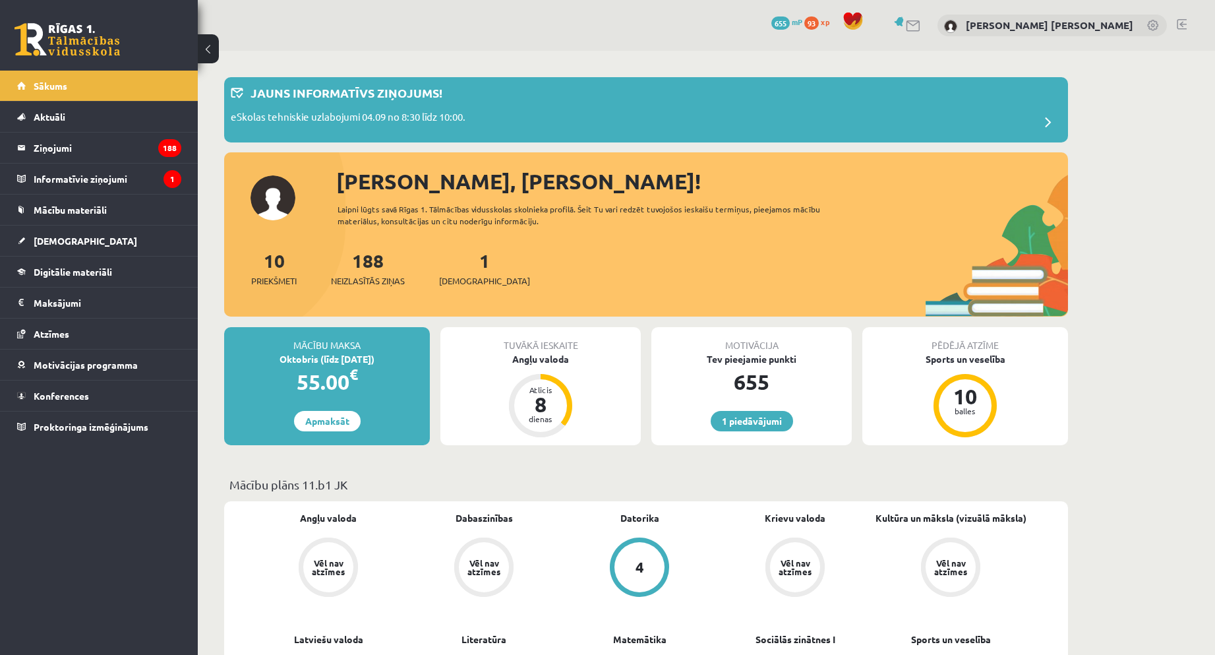
click at [739, 383] on div "655" at bounding box center [752, 382] width 200 height 32
click at [741, 415] on link "1 piedāvājumi" at bounding box center [752, 421] width 82 height 20
